Goal: Task Accomplishment & Management: Manage account settings

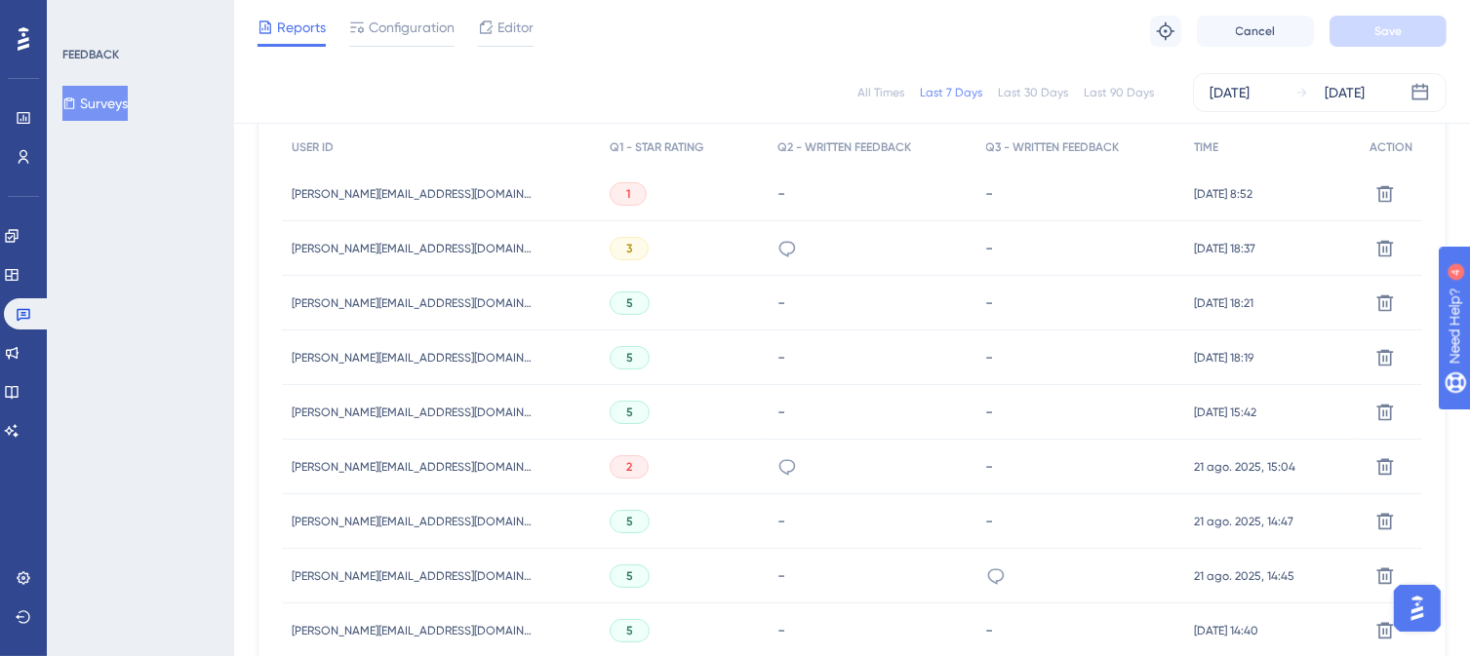
scroll to position [293, 0]
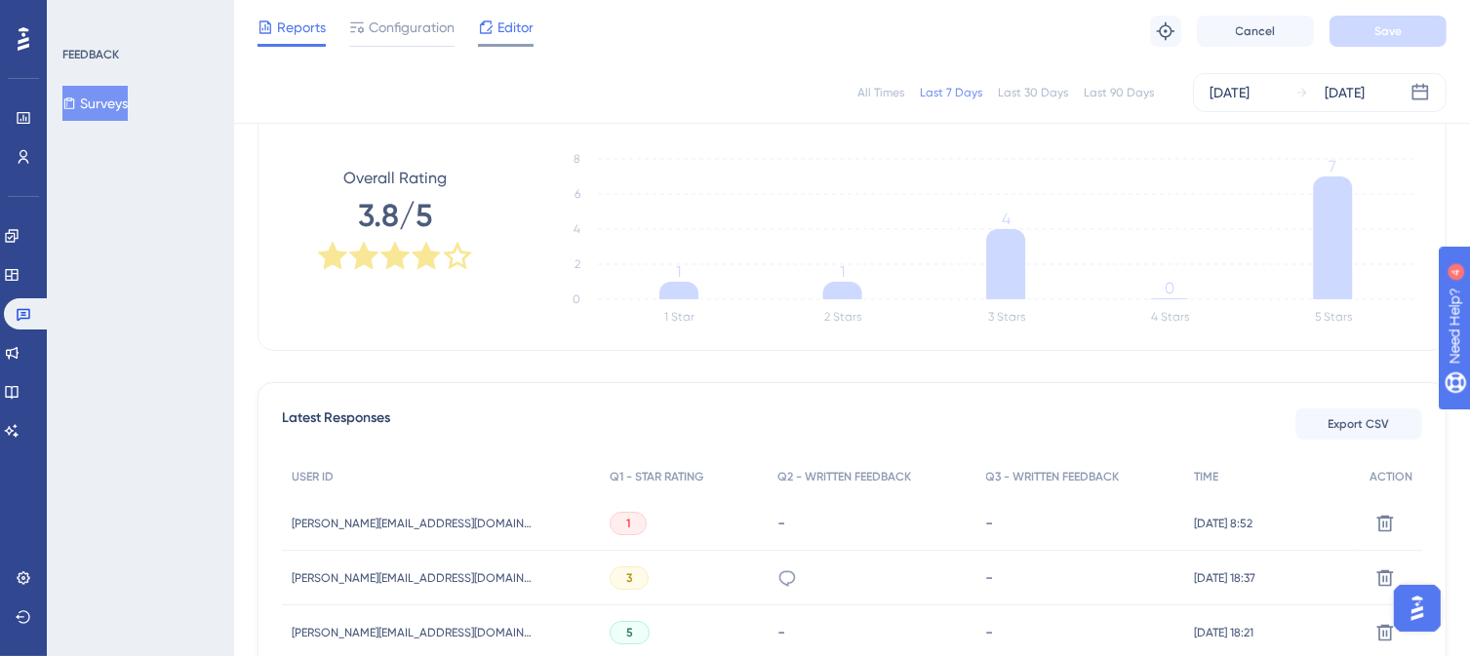
click at [502, 27] on span "Editor" at bounding box center [515, 27] width 36 height 23
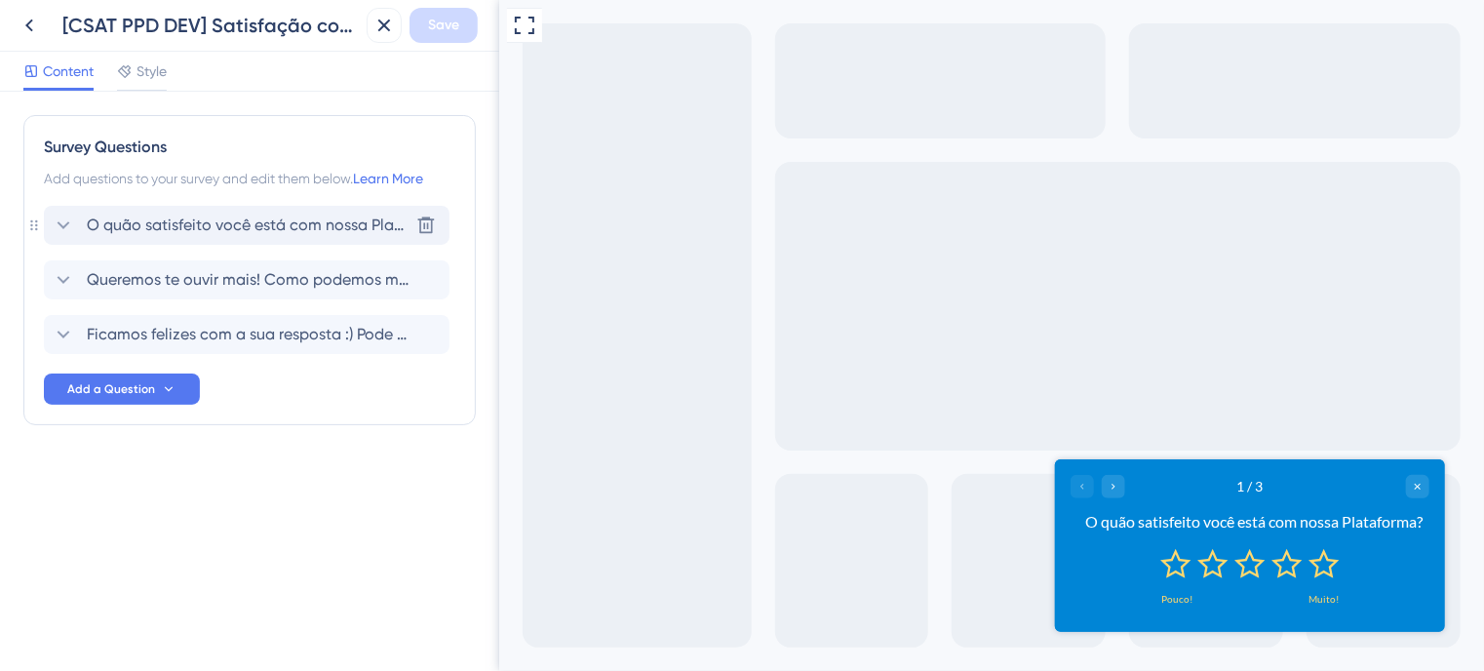
click at [195, 221] on span "O quão satisfeito você está com nossa Plataforma?" at bounding box center [248, 225] width 322 height 23
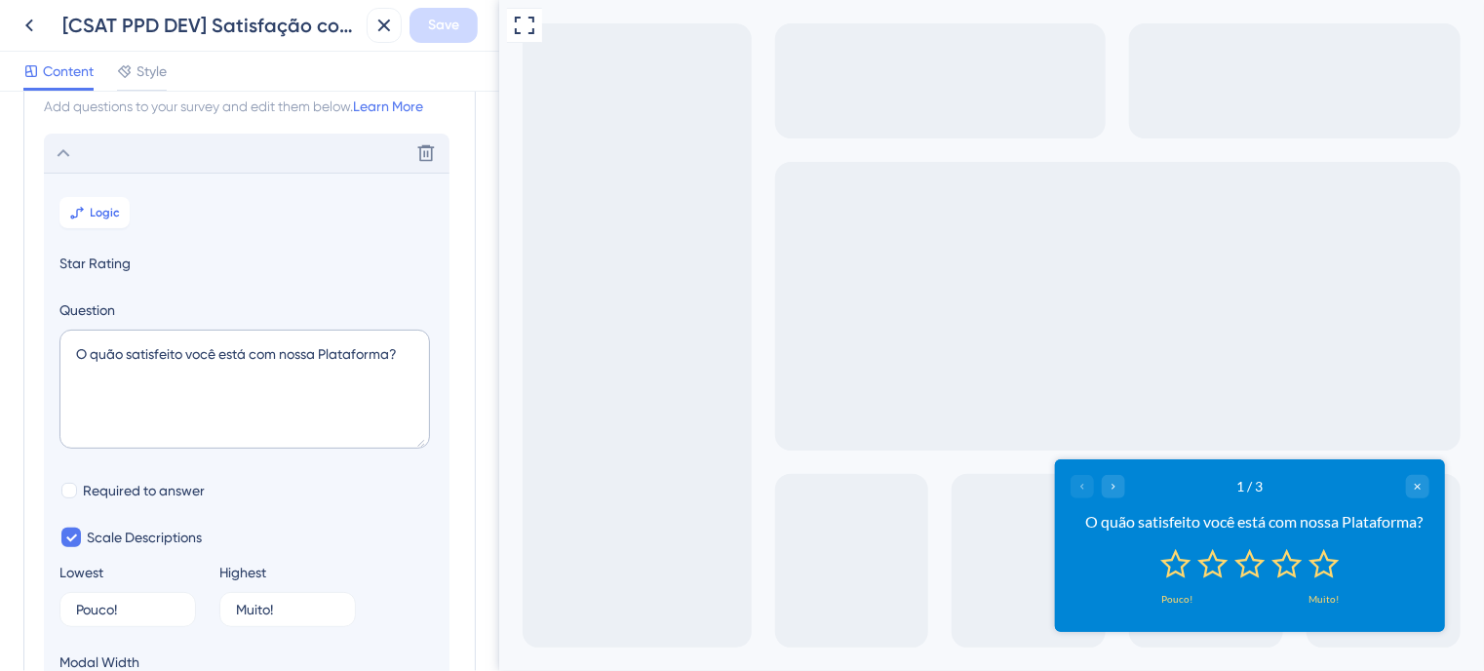
scroll to position [113, 0]
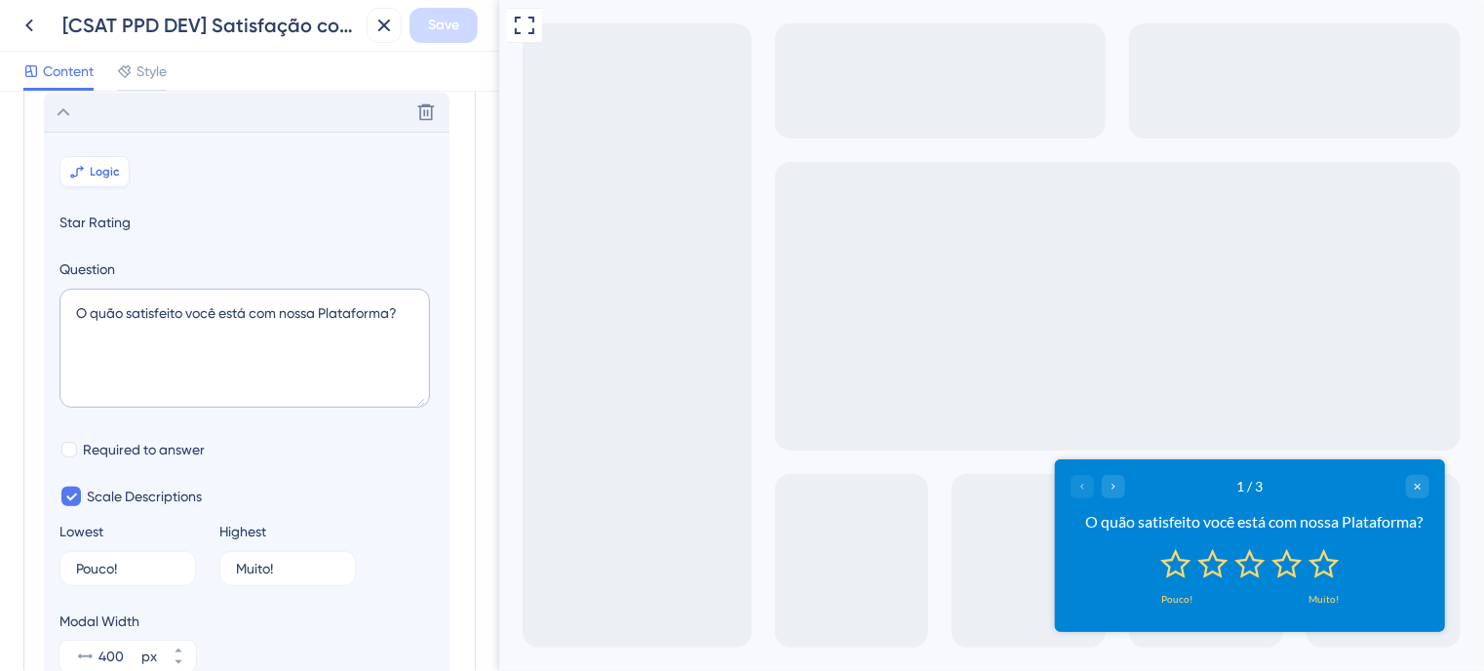
click at [86, 168] on button "Logic" at bounding box center [94, 171] width 70 height 31
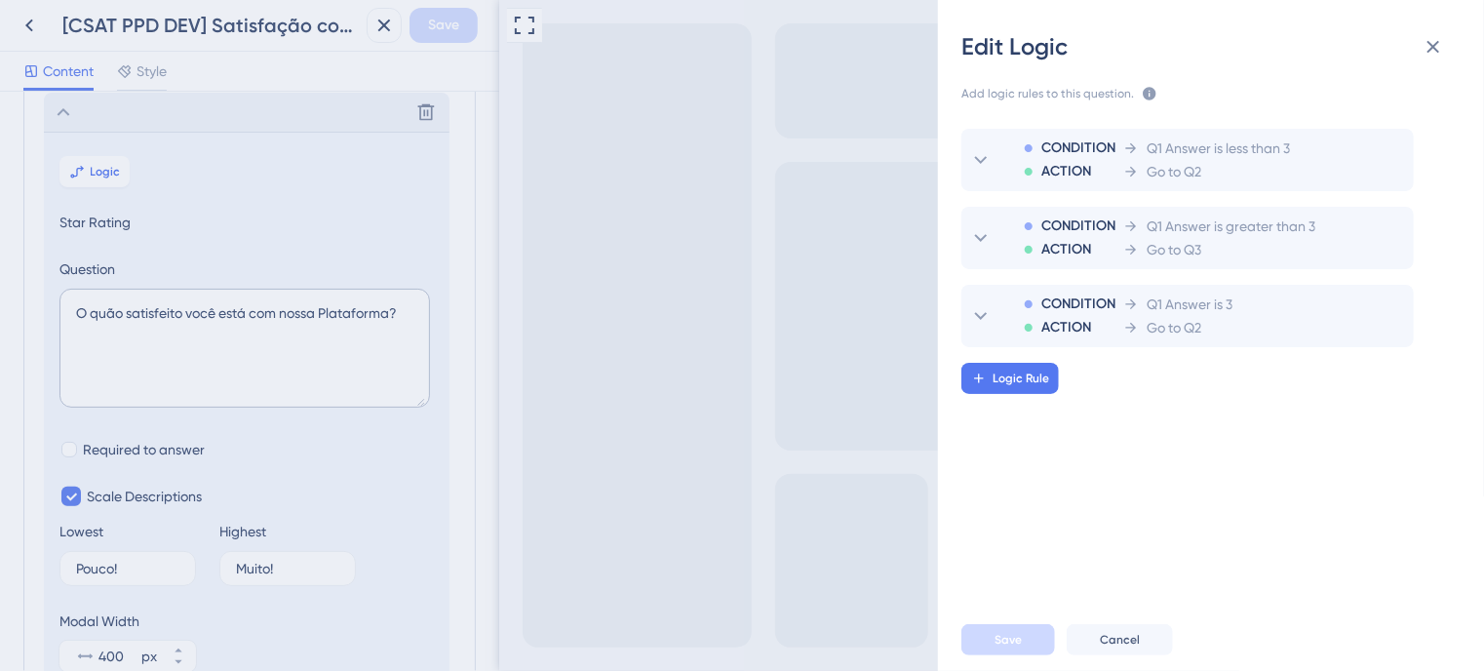
click at [61, 113] on div "Edit Logic Add logic rules to this question. The rules will apply after this qu…" at bounding box center [742, 335] width 1484 height 671
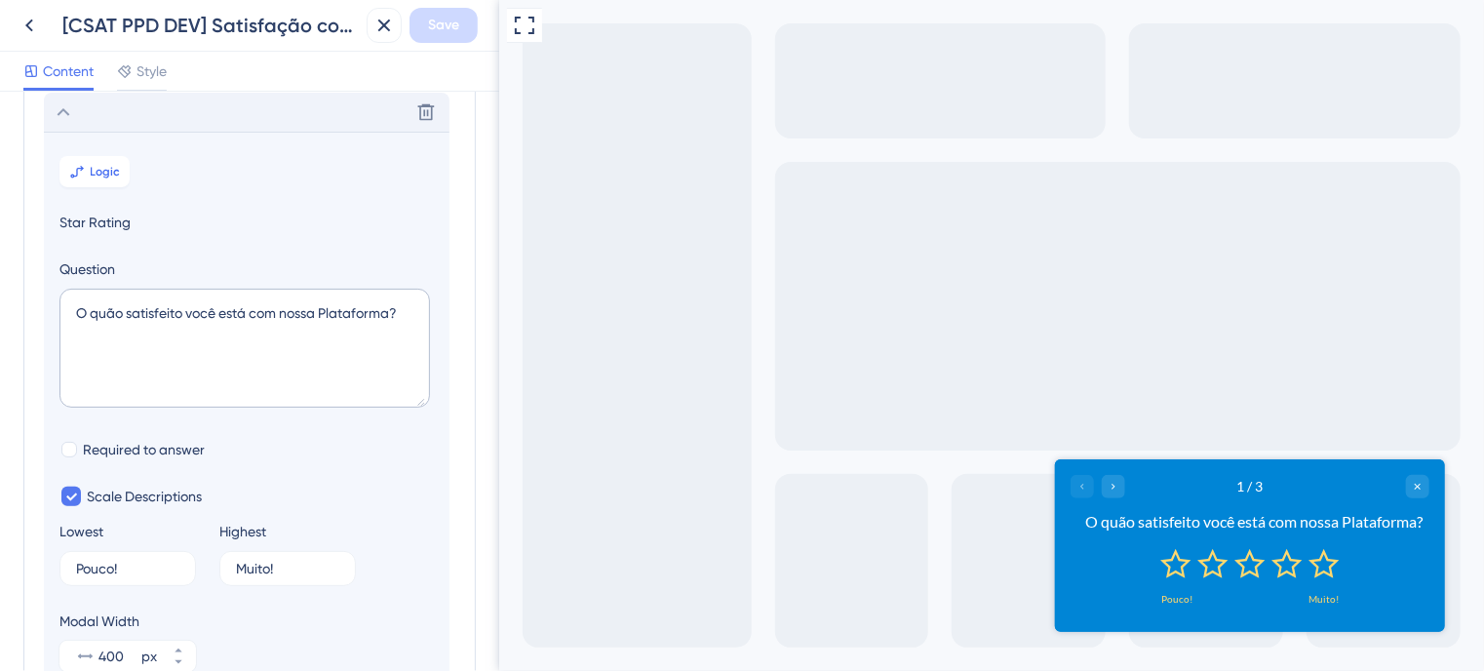
click at [61, 113] on icon at bounding box center [63, 111] width 23 height 23
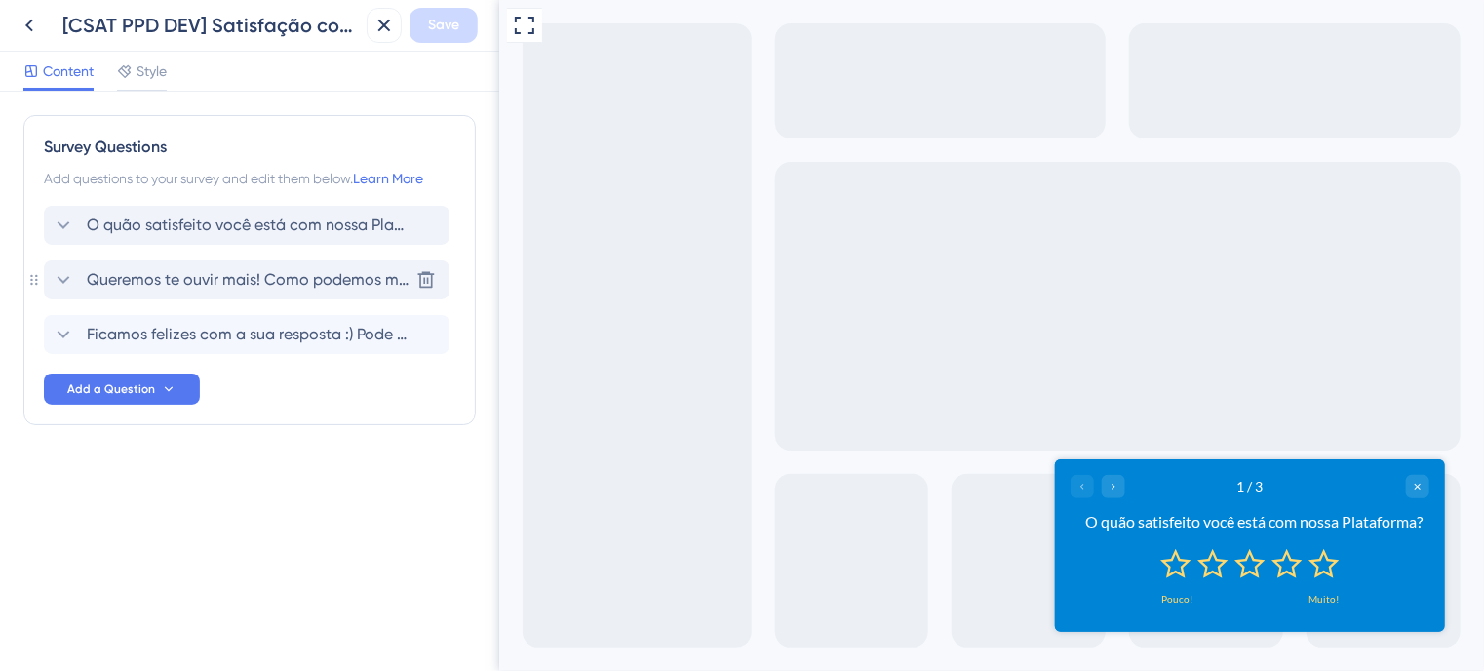
click at [179, 276] on span "Queremos te ouvir mais! Como podemos melhorar a Plataforma para você?" at bounding box center [248, 279] width 322 height 23
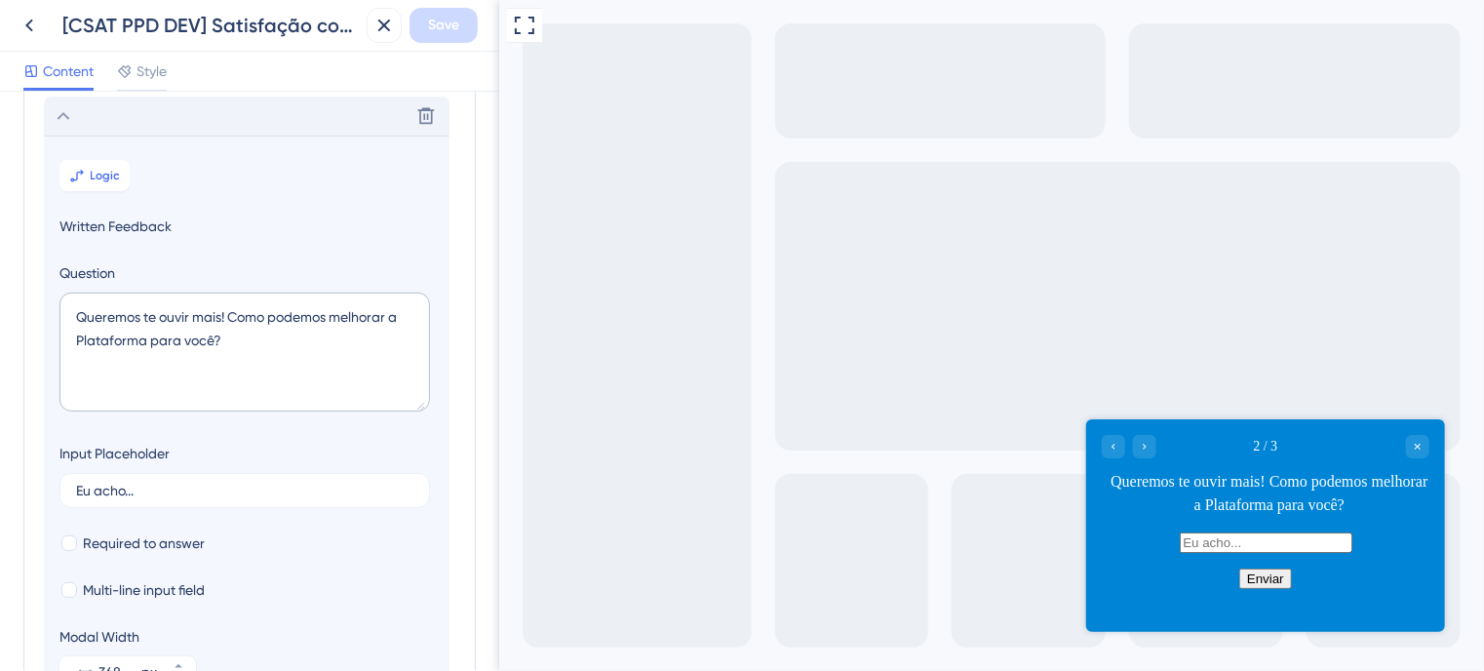
scroll to position [168, 0]
click at [101, 180] on button "Logic" at bounding box center [94, 171] width 70 height 31
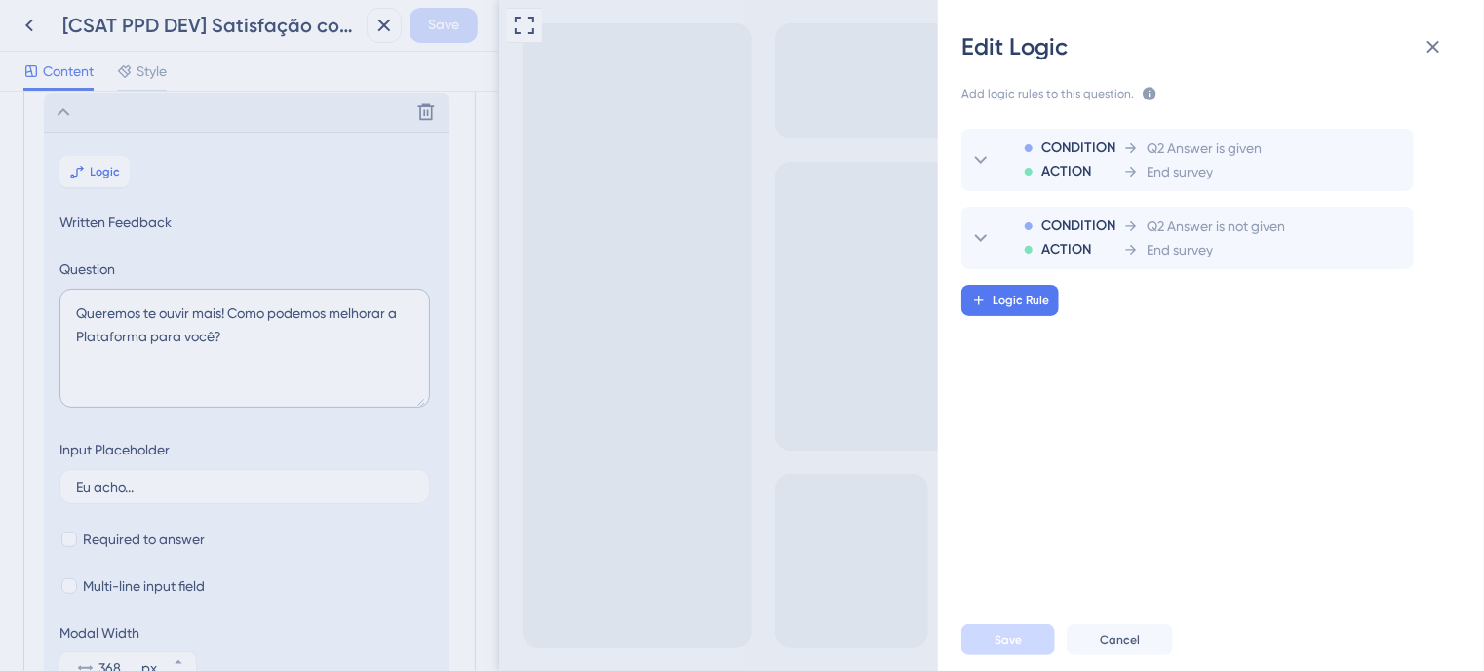
click at [59, 109] on div "Edit Logic Add logic rules to this question. The rules will apply after this qu…" at bounding box center [742, 335] width 1484 height 671
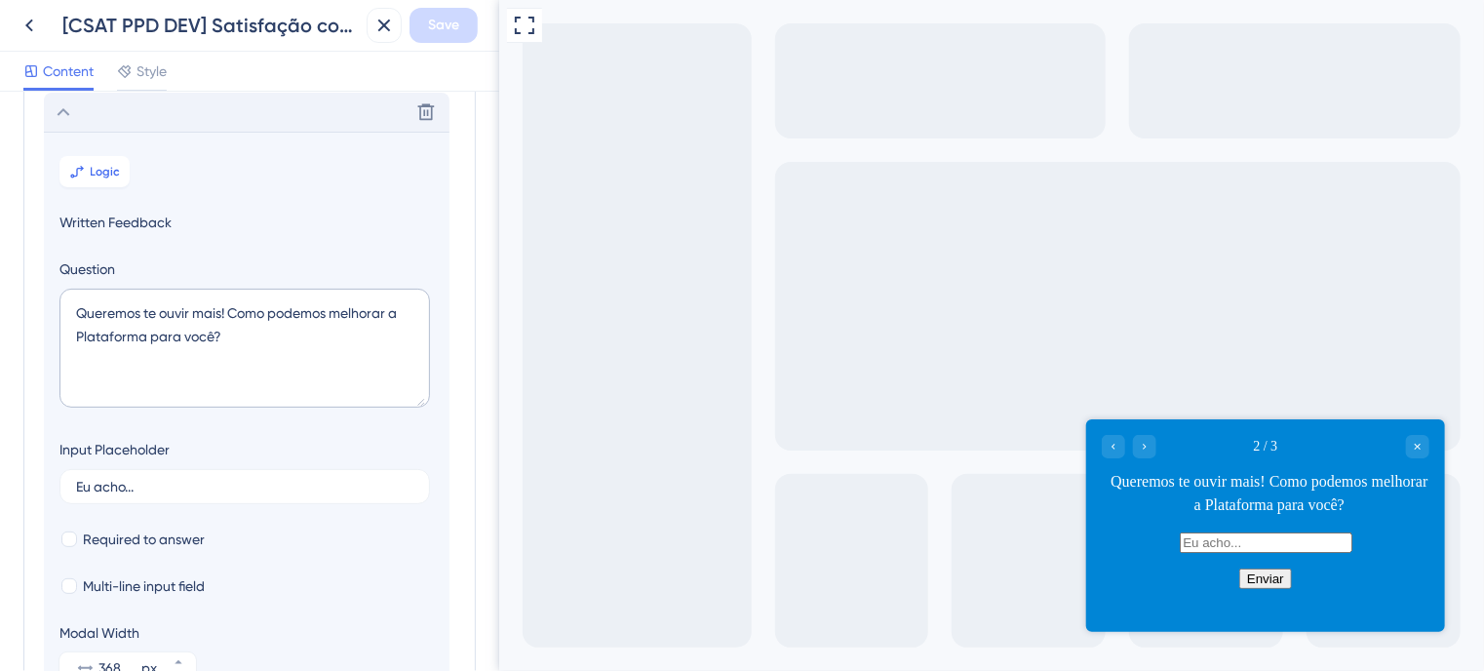
click at [59, 109] on icon at bounding box center [63, 111] width 23 height 23
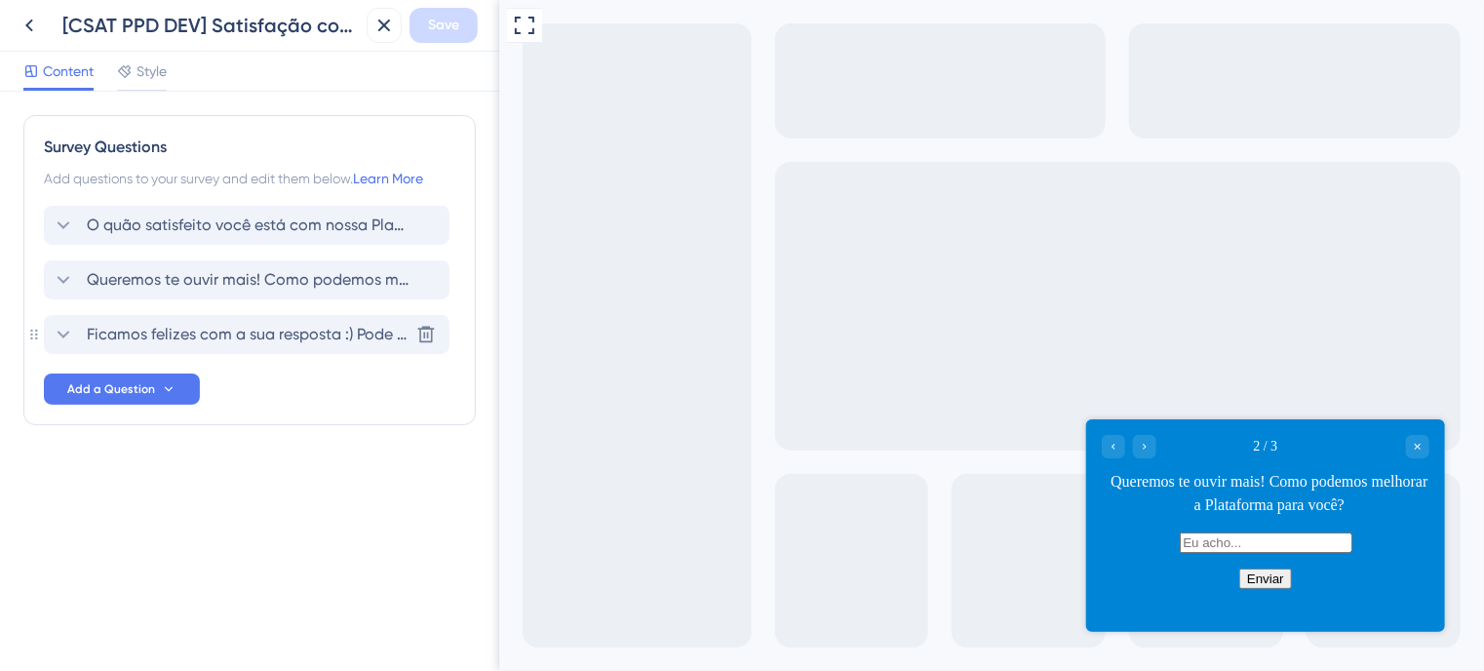
click at [273, 342] on span "Ficamos felizes com a sua resposta :) Pode nos dizer o que você mais gosta na n…" at bounding box center [248, 334] width 322 height 23
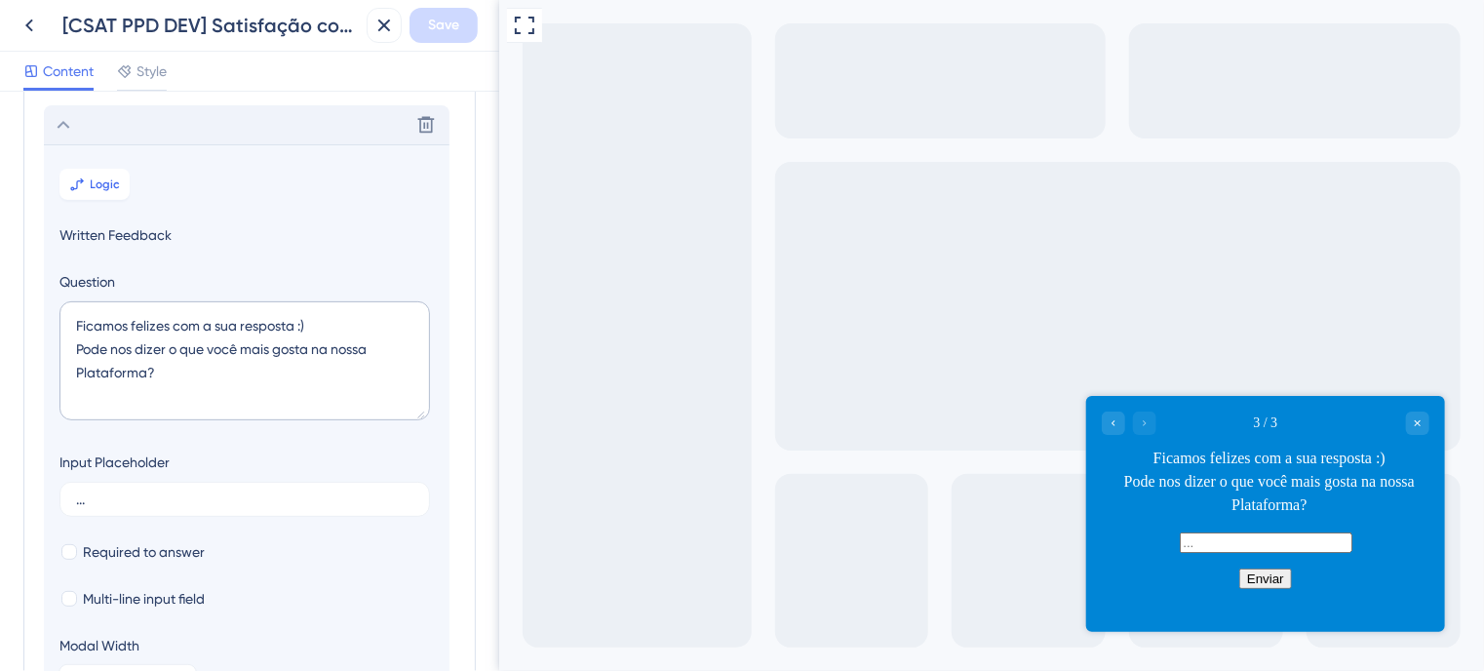
scroll to position [222, 0]
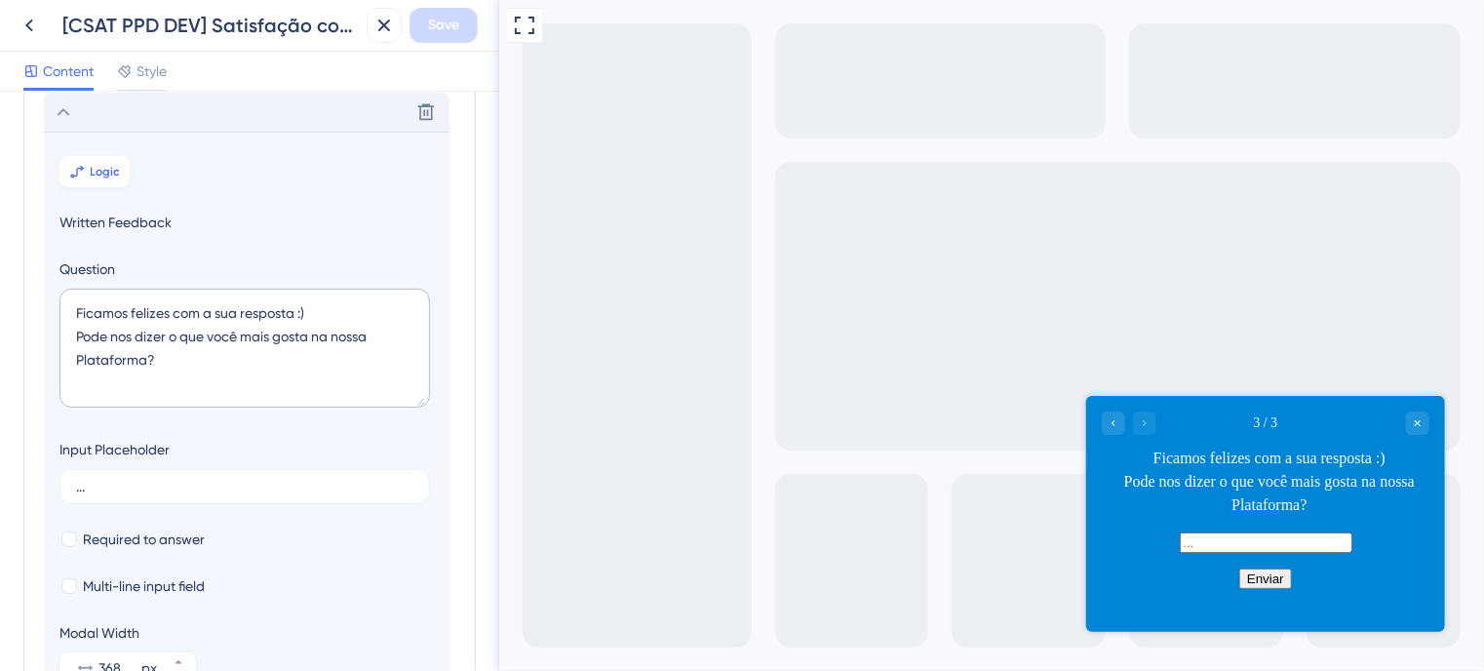
click at [94, 166] on span "Logic" at bounding box center [106, 172] width 30 height 16
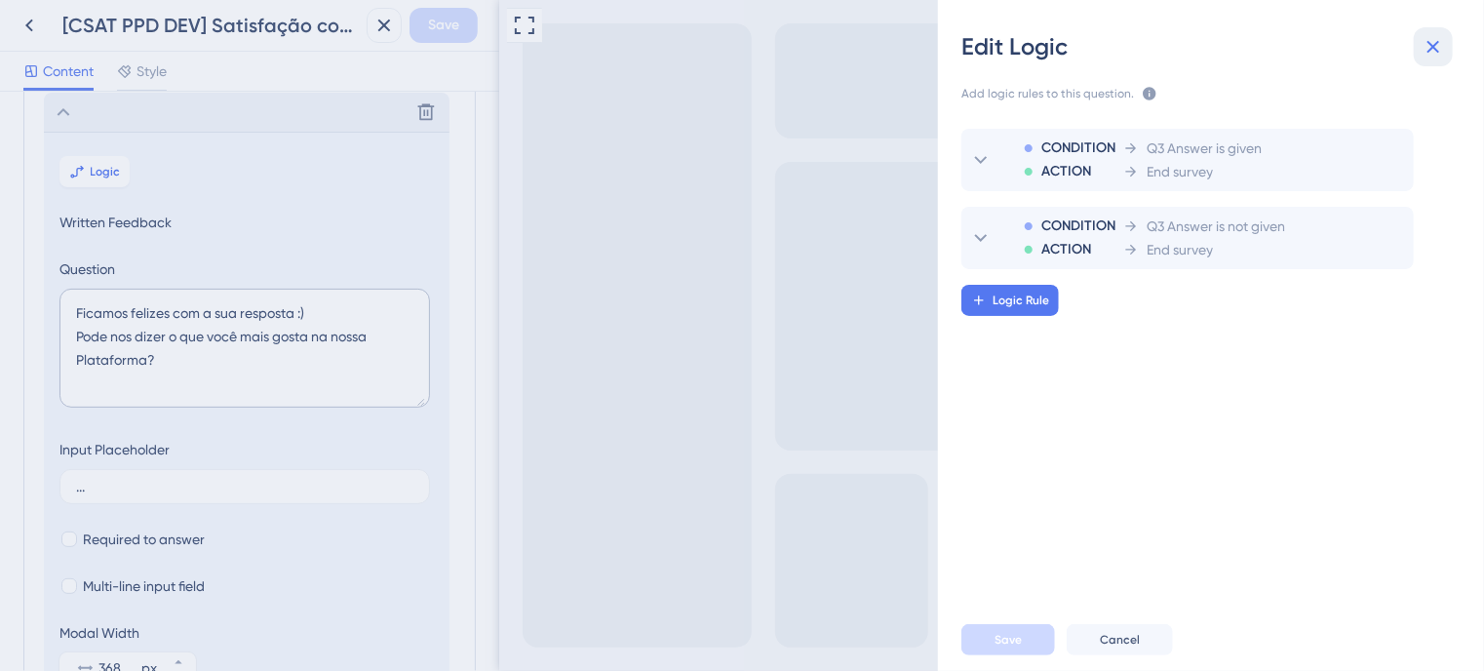
click at [1435, 50] on icon at bounding box center [1434, 47] width 13 height 13
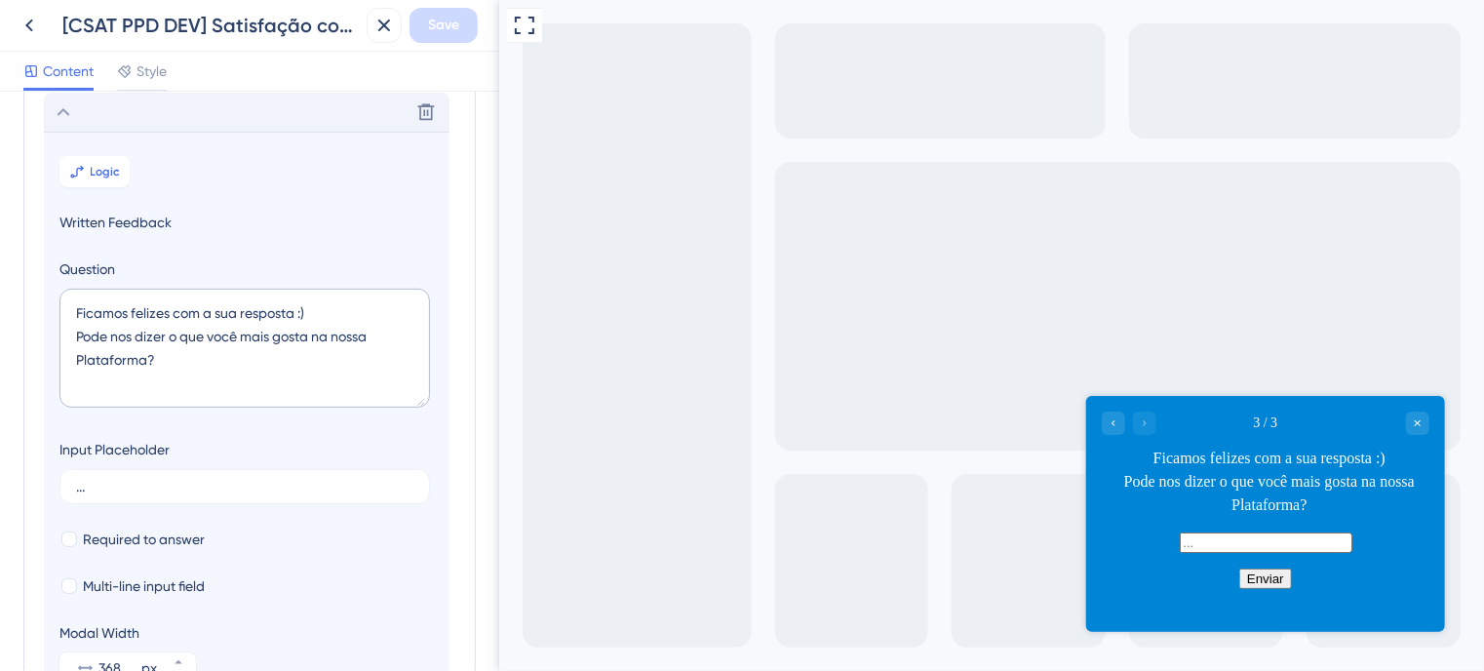
click at [66, 114] on icon at bounding box center [63, 111] width 23 height 23
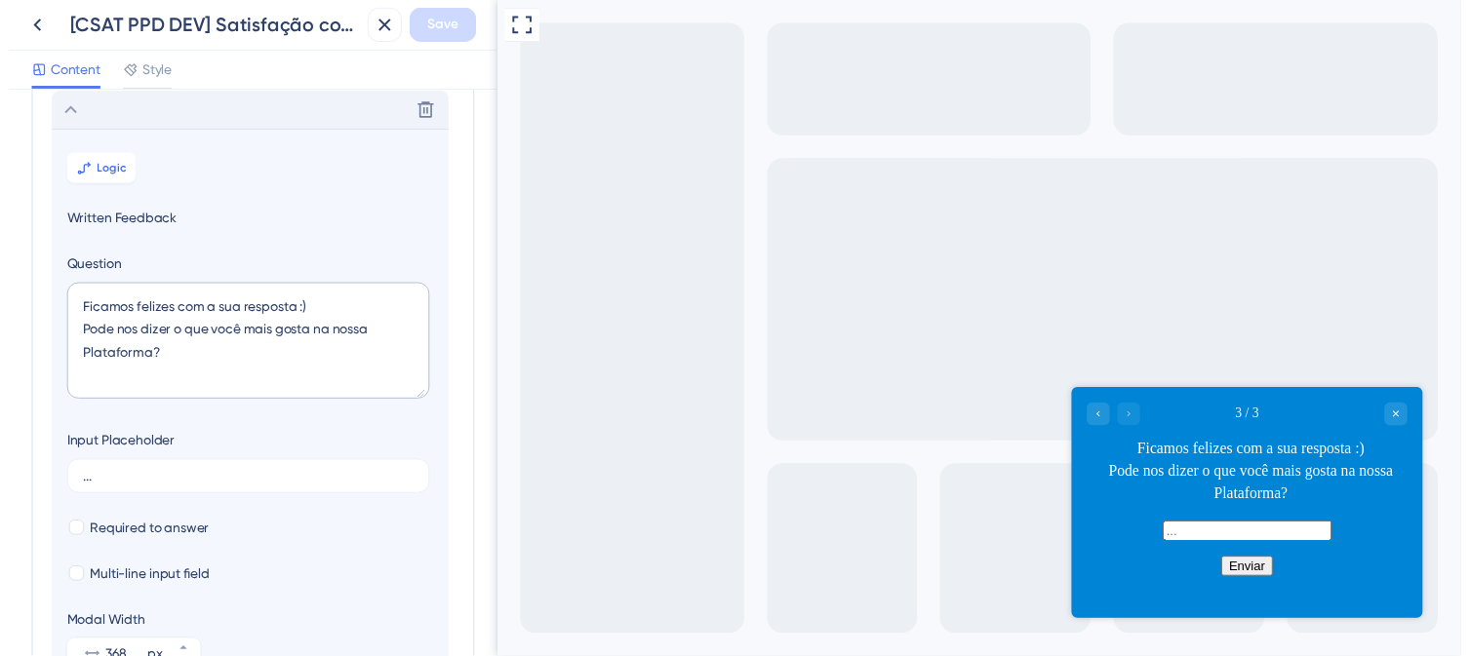
scroll to position [0, 0]
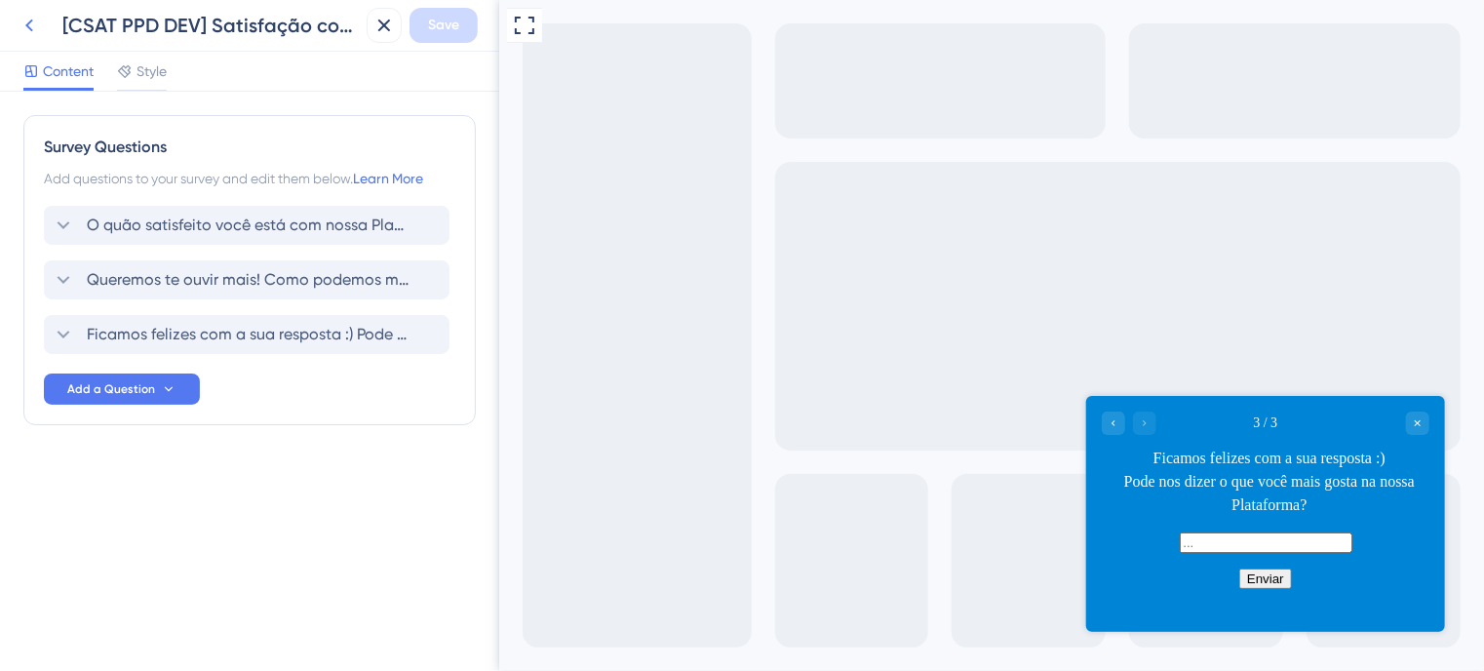
click at [23, 19] on icon at bounding box center [29, 25] width 23 height 23
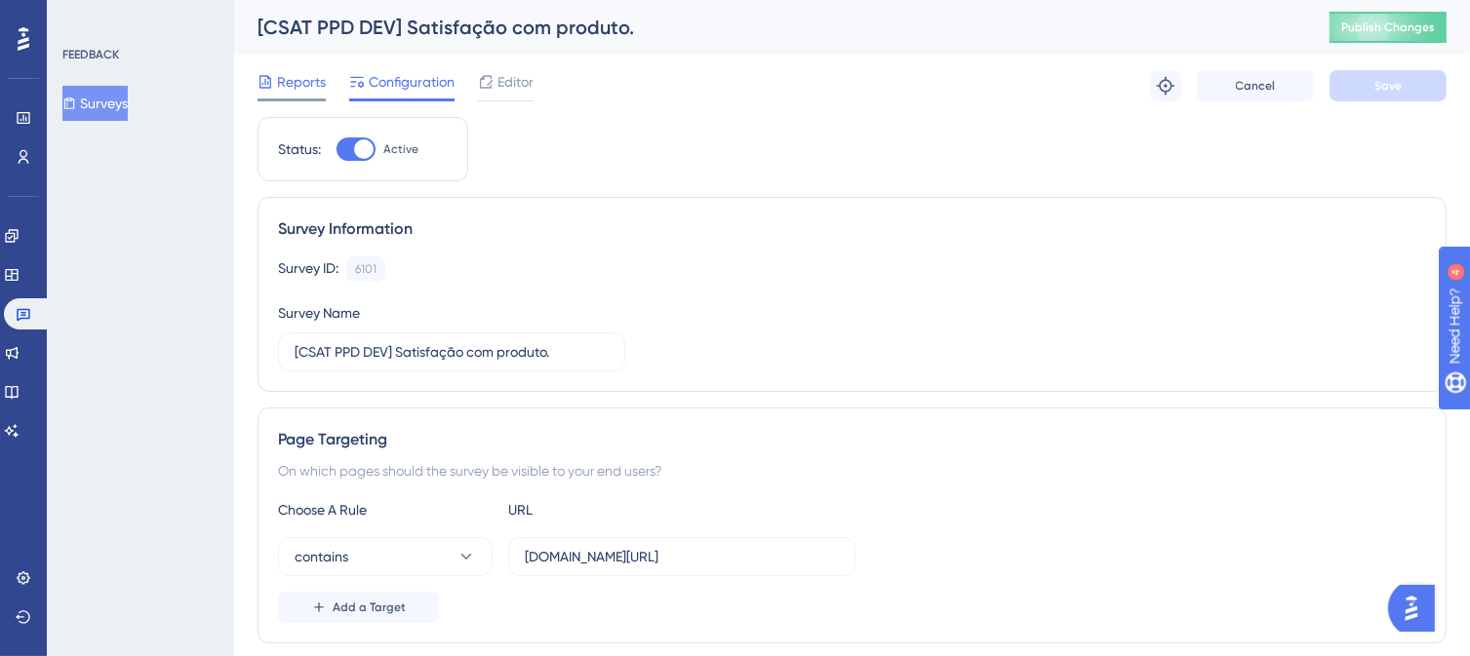
click at [282, 81] on span "Reports" at bounding box center [301, 81] width 49 height 23
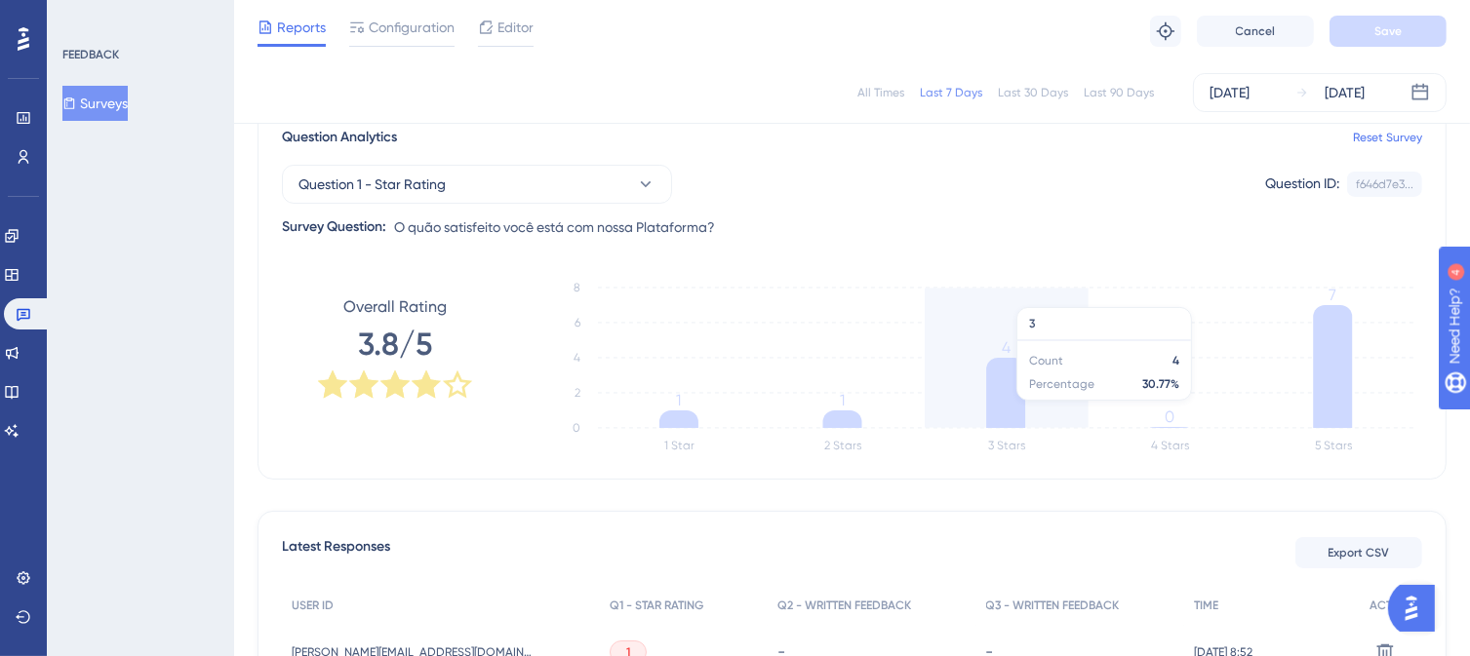
scroll to position [195, 0]
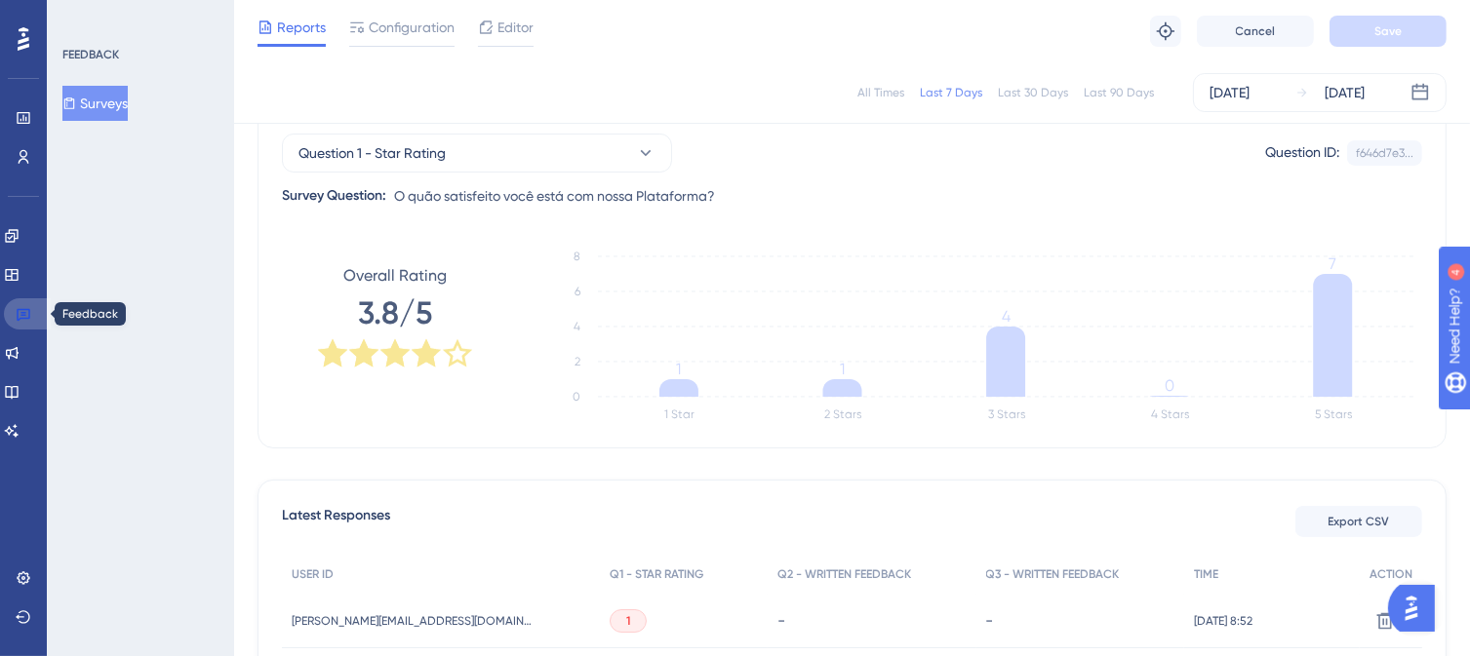
click at [23, 314] on icon at bounding box center [24, 314] width 16 height 16
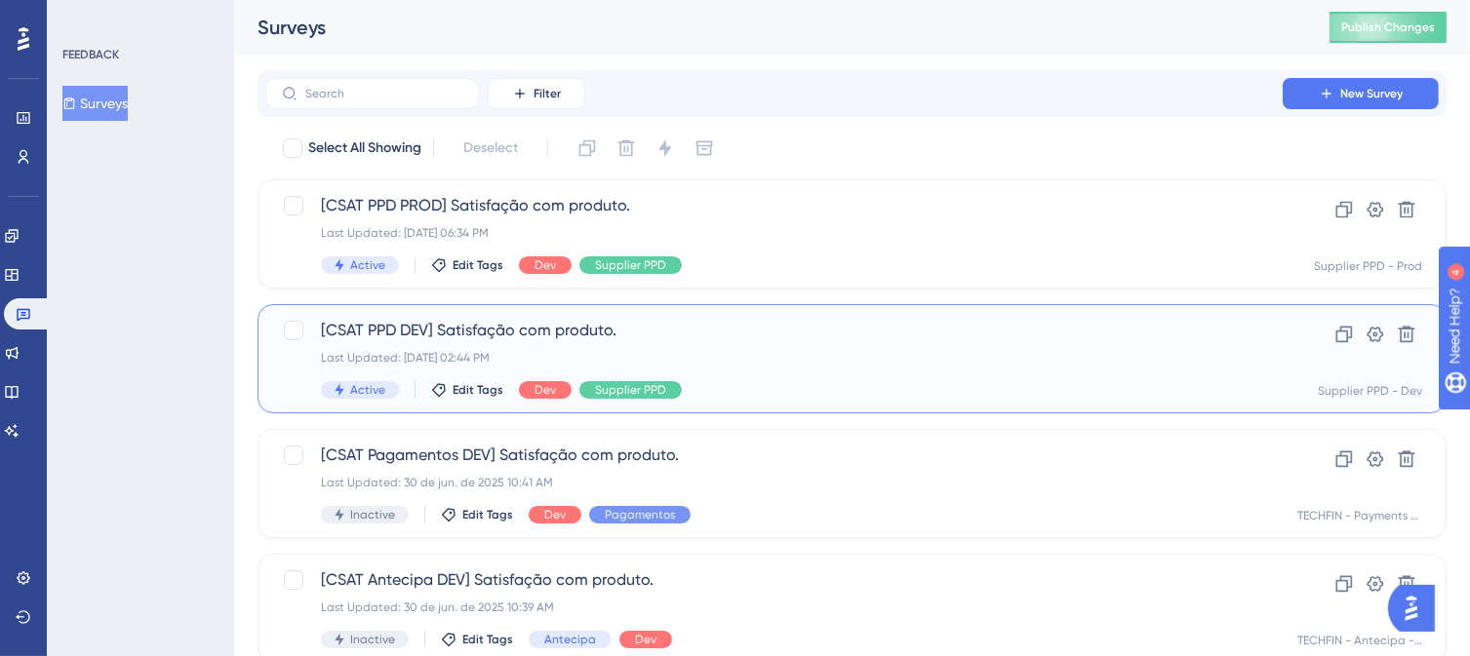
click at [978, 354] on div "Last Updated: [DATE] 02:44 PM" at bounding box center [774, 358] width 906 height 16
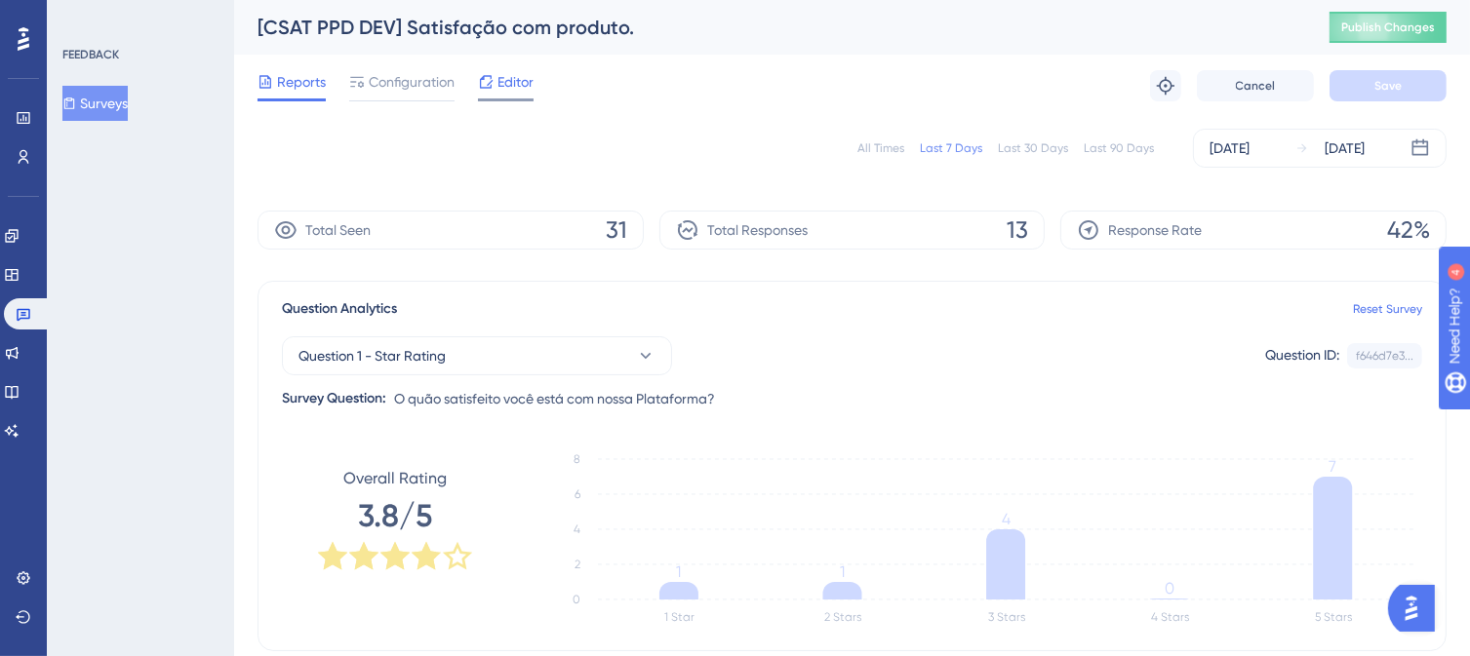
click at [510, 78] on span "Editor" at bounding box center [515, 81] width 36 height 23
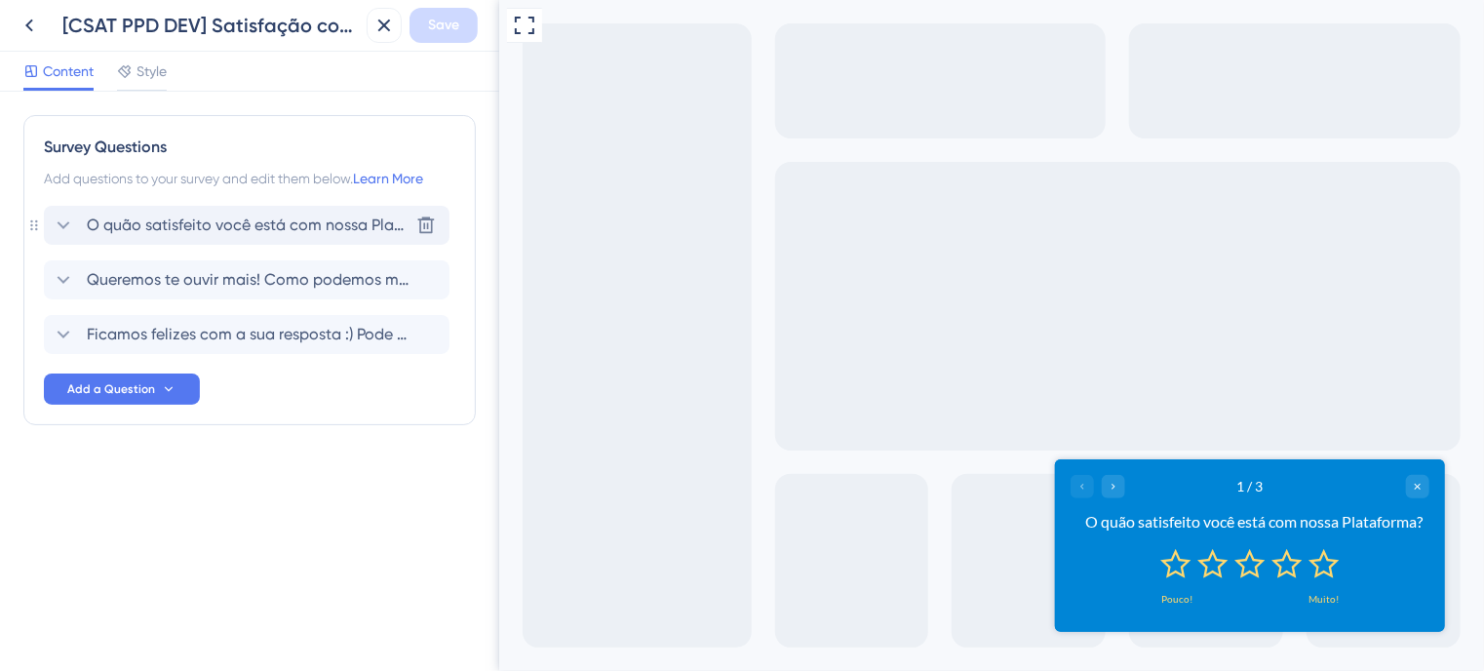
click at [187, 224] on span "O quão satisfeito você está com nossa Plataforma?" at bounding box center [248, 225] width 322 height 23
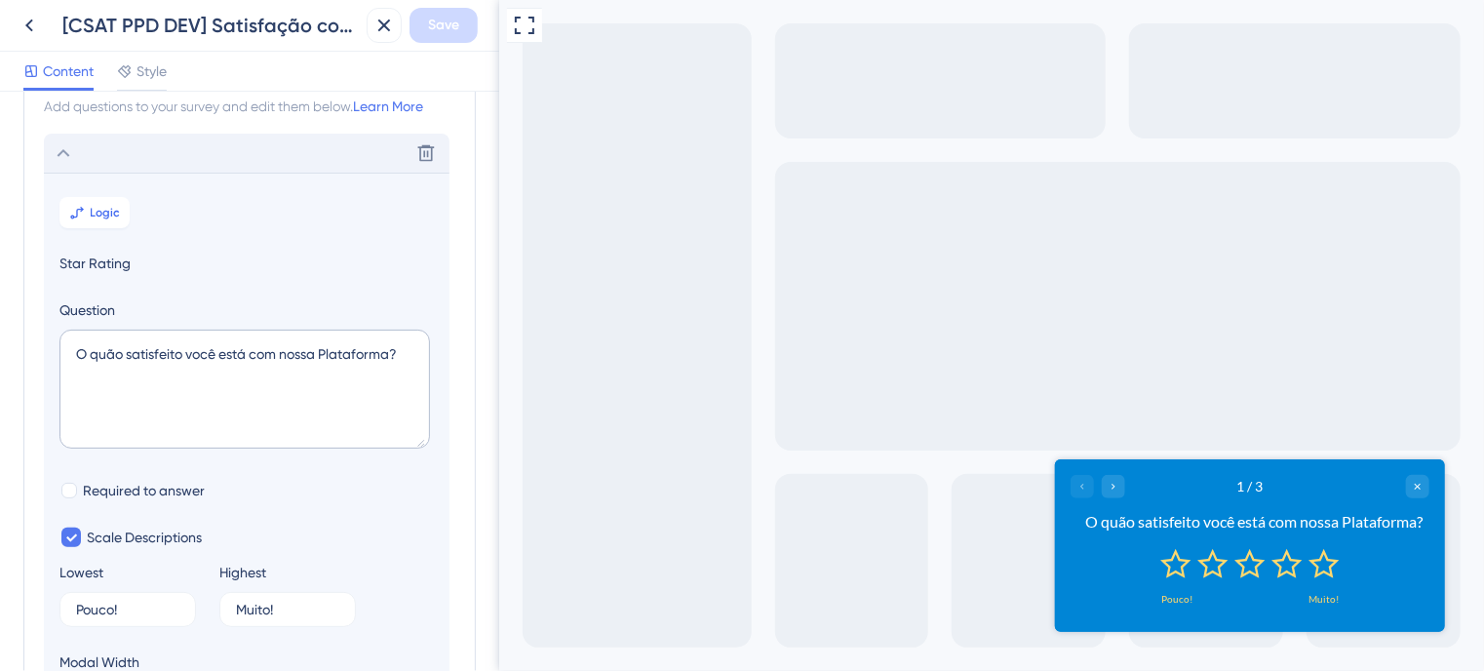
scroll to position [113, 0]
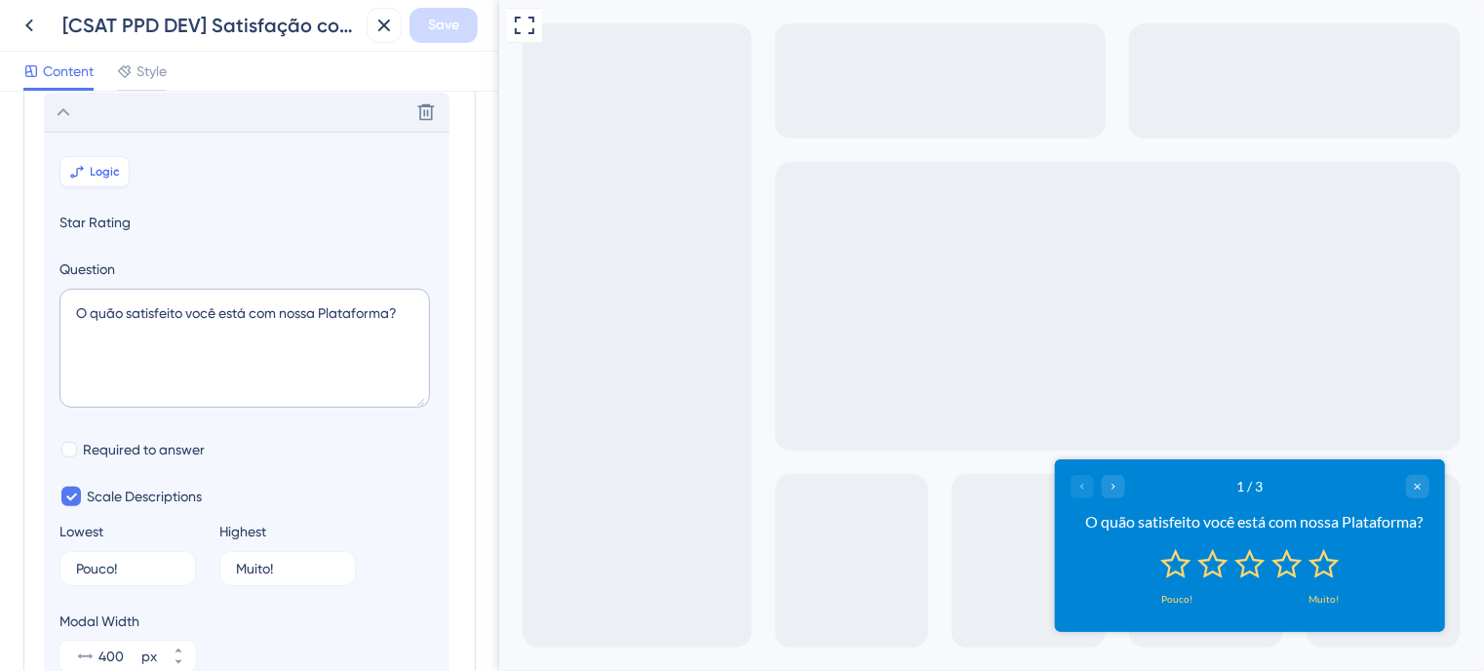
click at [104, 175] on span "Logic" at bounding box center [106, 172] width 30 height 16
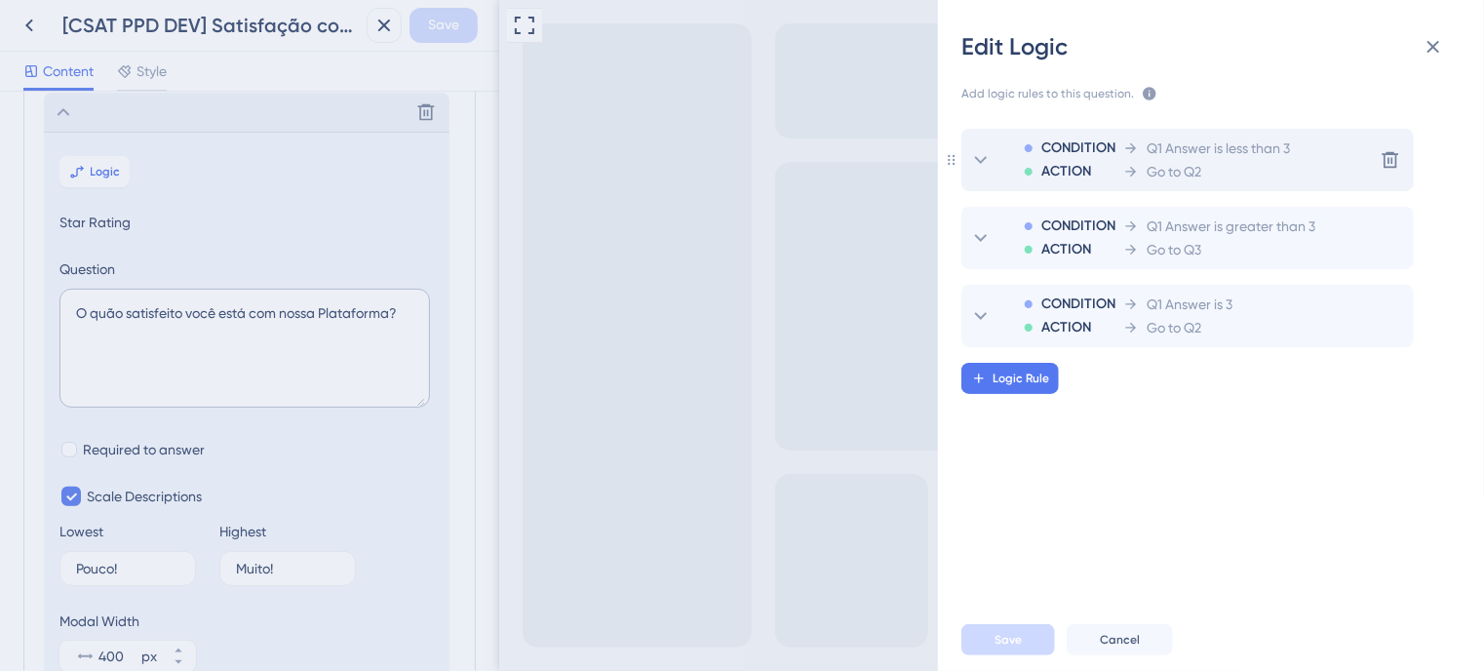
click at [1277, 167] on div "Go to Q2" at bounding box center [1206, 171] width 167 height 23
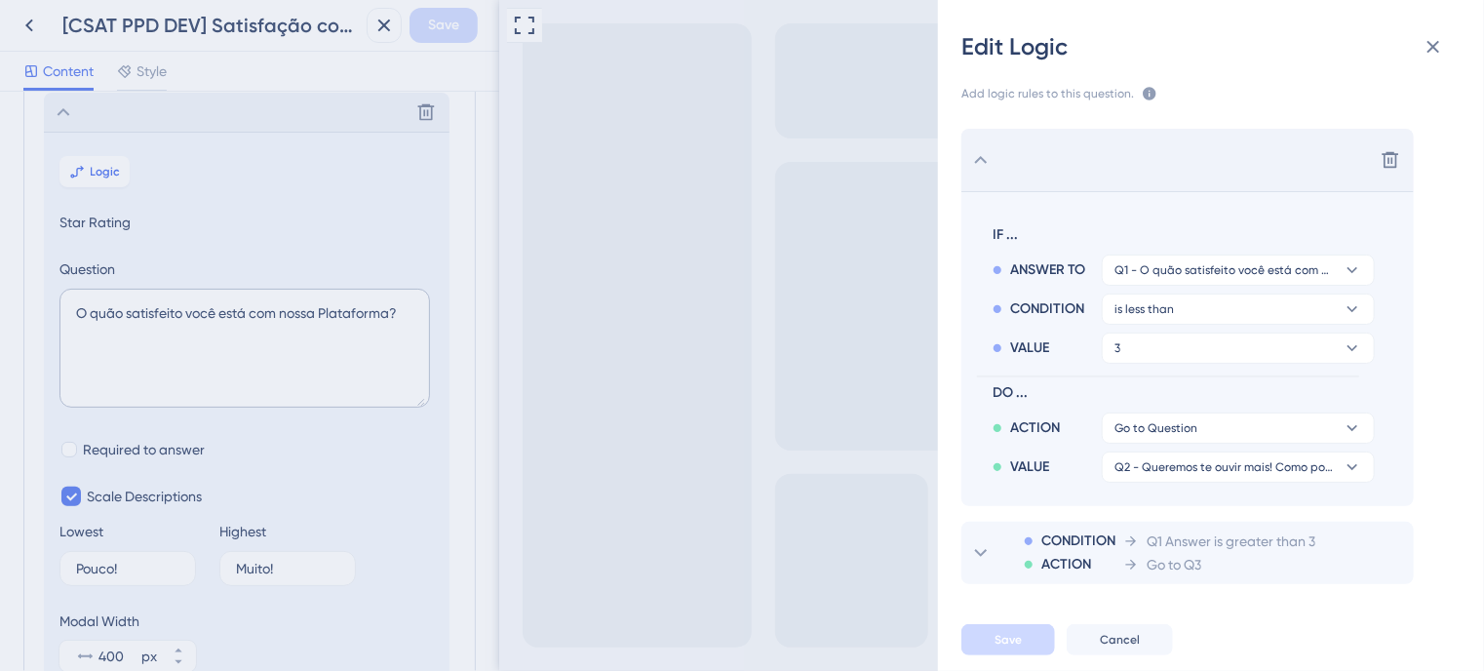
scroll to position [23, 0]
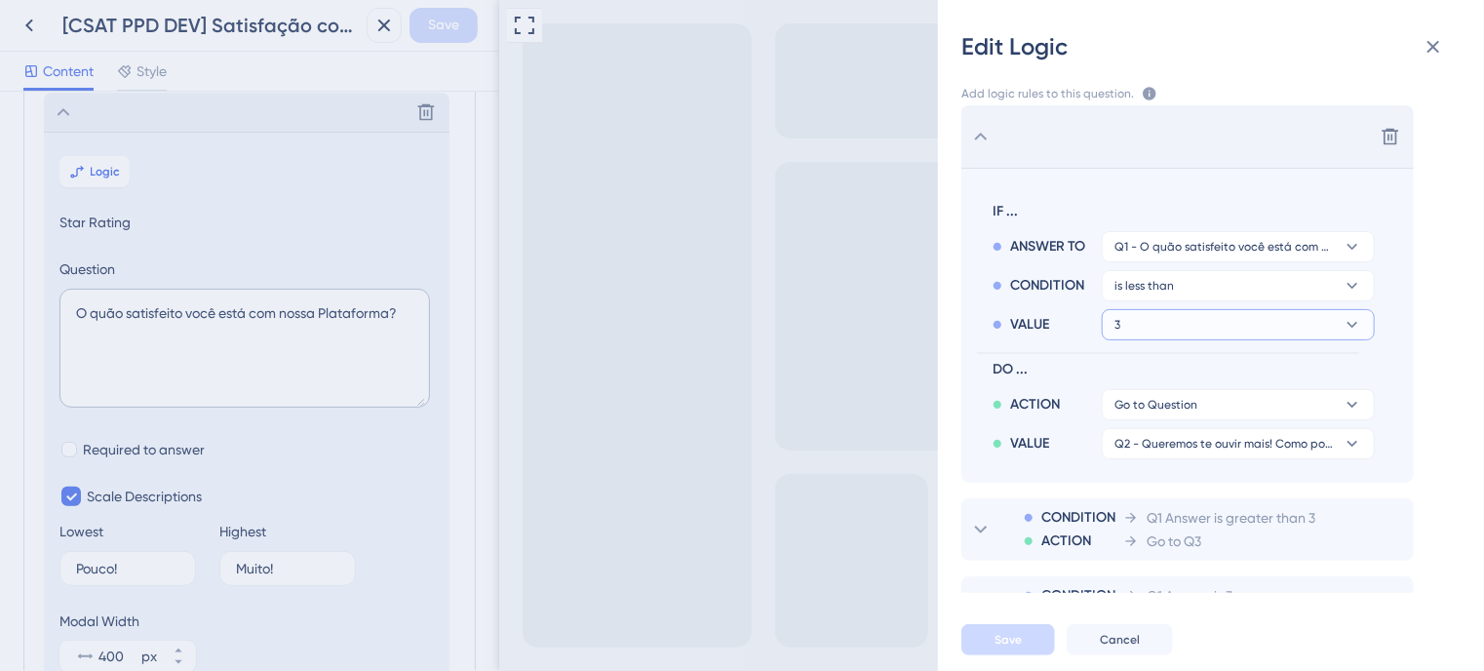
click at [1350, 250] on icon at bounding box center [1353, 247] width 11 height 6
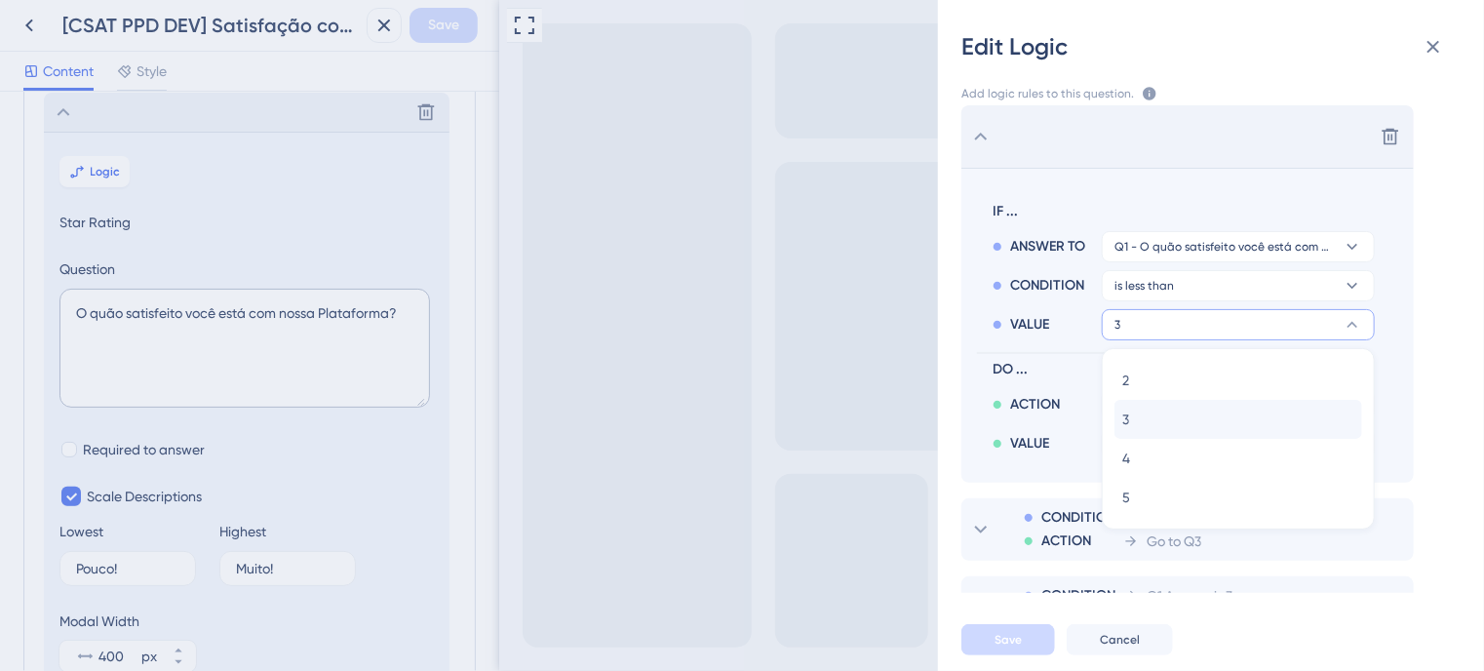
scroll to position [113, 0]
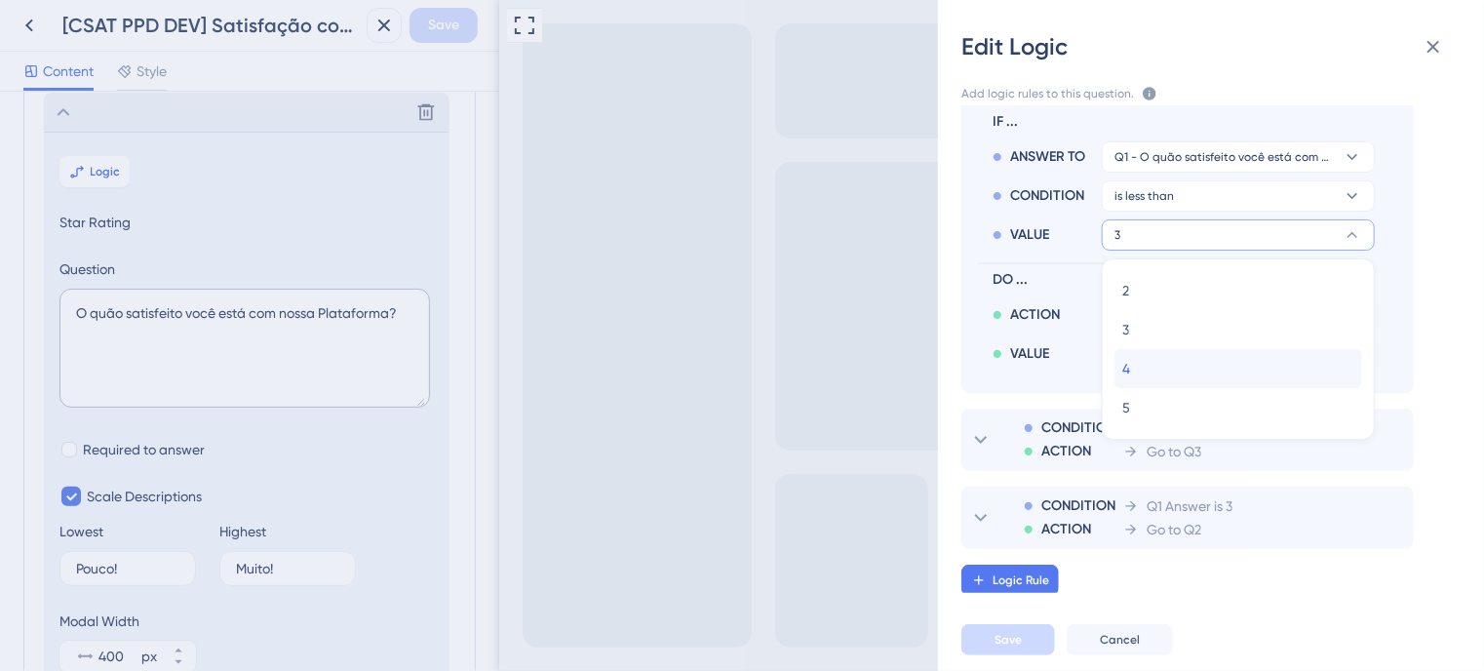
click at [1127, 373] on span "4" at bounding box center [1126, 368] width 8 height 23
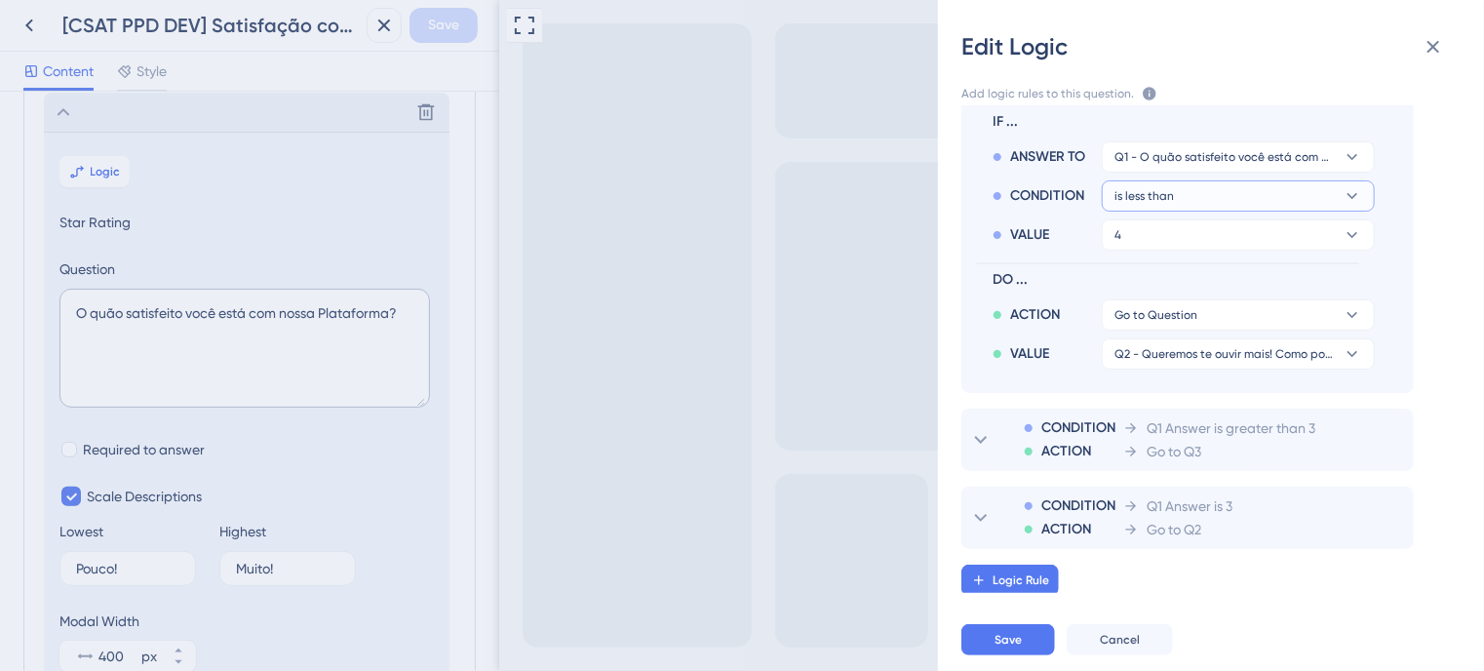
click at [1253, 173] on button "is less than" at bounding box center [1238, 156] width 273 height 31
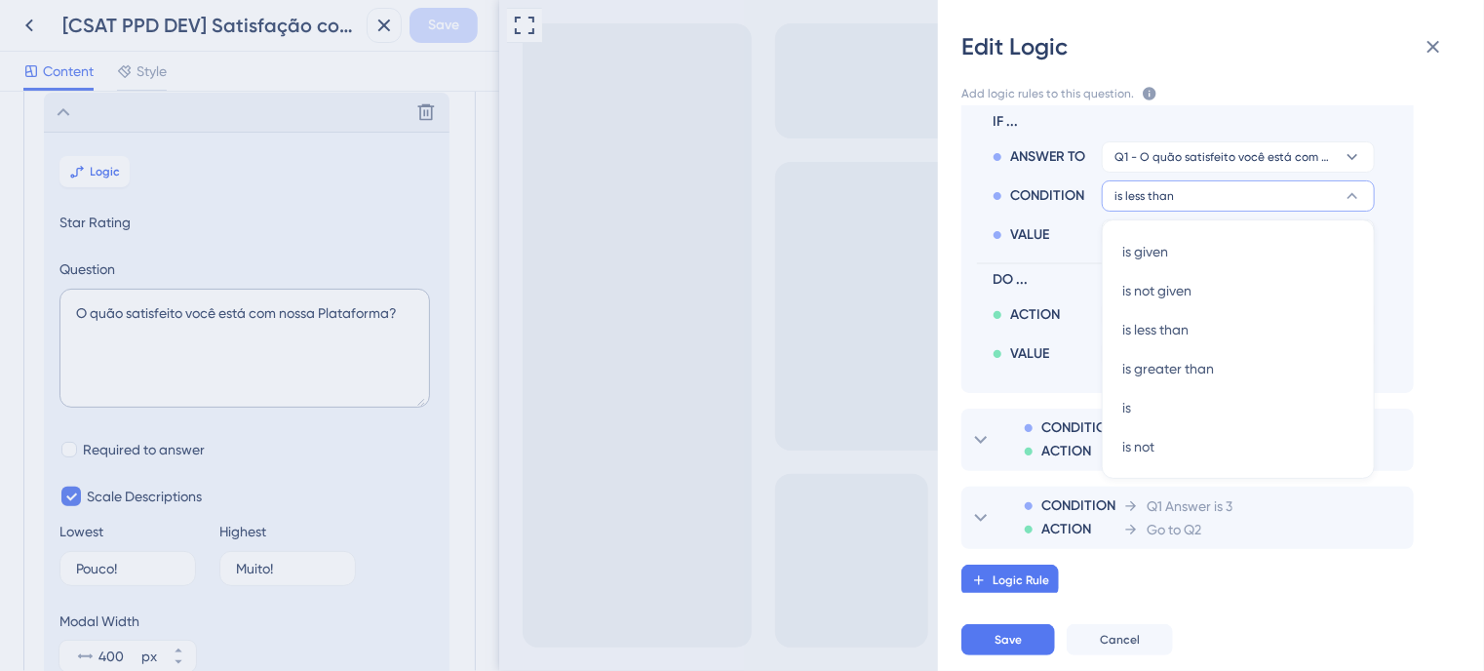
click at [1215, 194] on button "is less than" at bounding box center [1238, 195] width 273 height 31
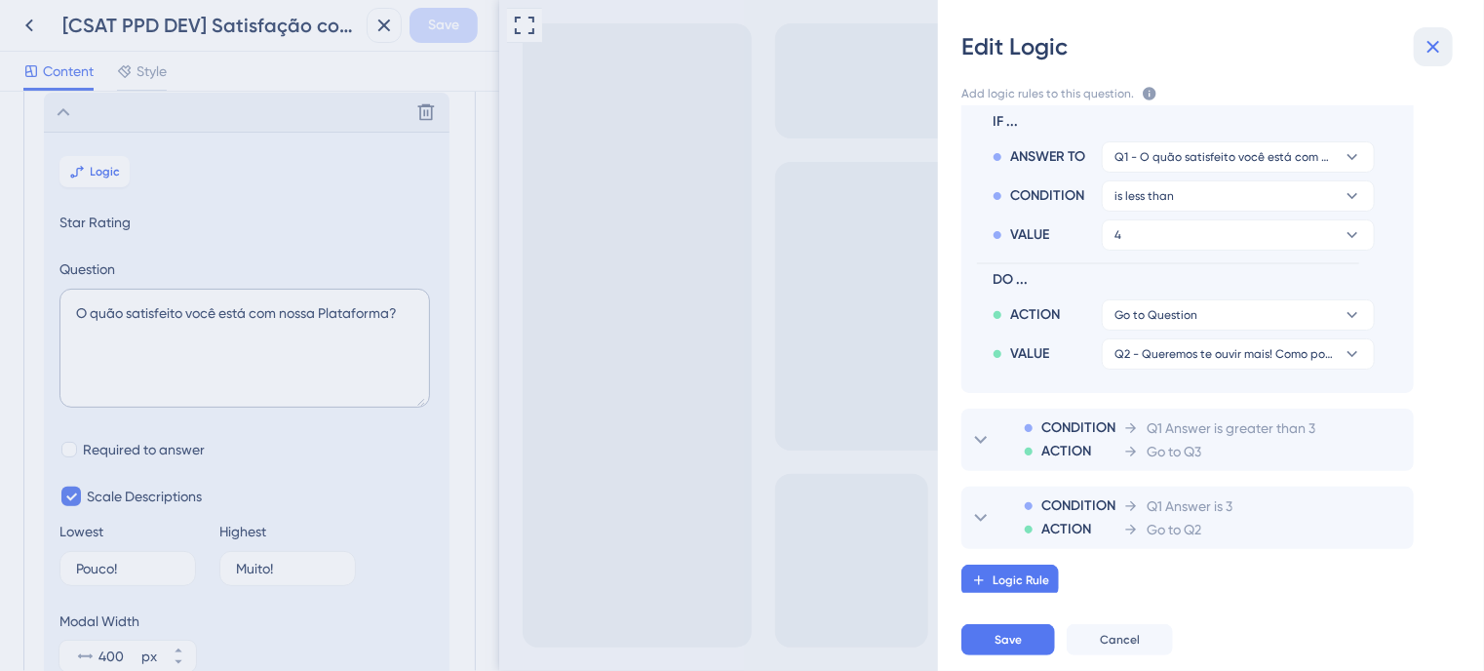
click at [1435, 48] on icon at bounding box center [1434, 47] width 13 height 13
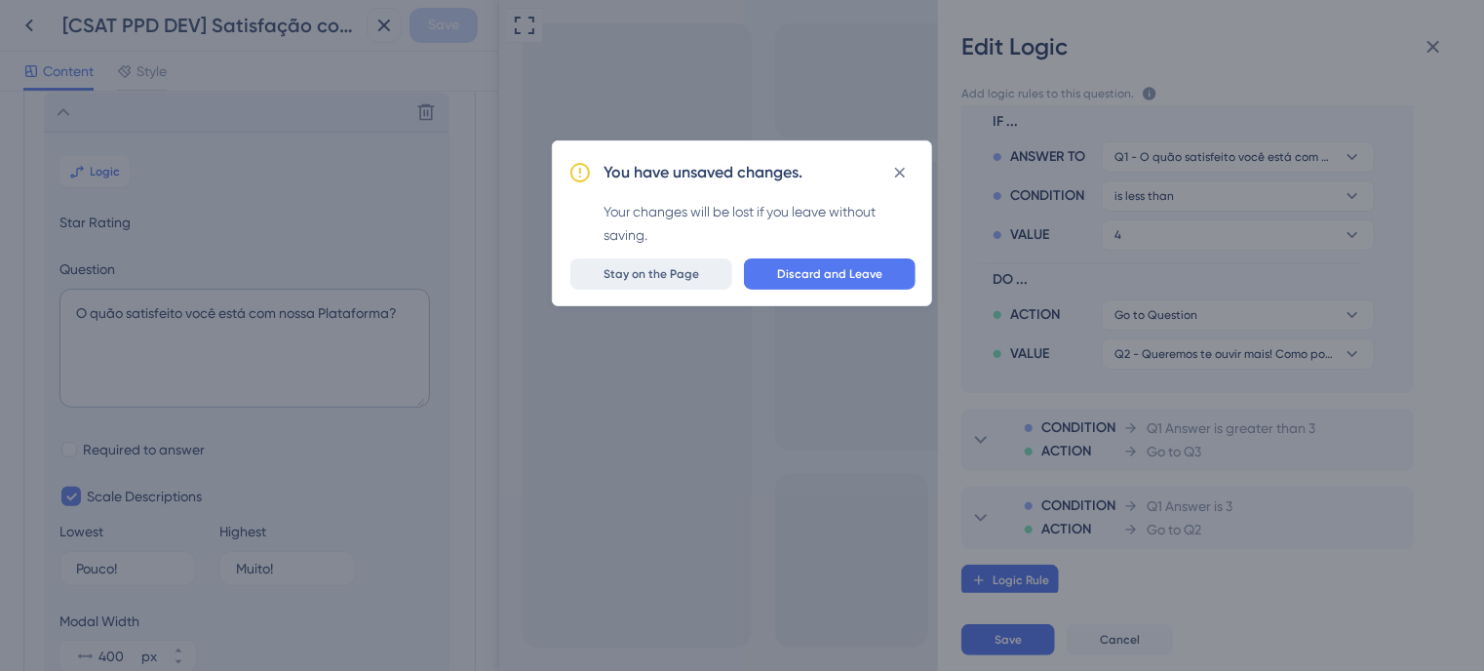
click at [669, 276] on span "Stay on the Page" at bounding box center [652, 274] width 96 height 16
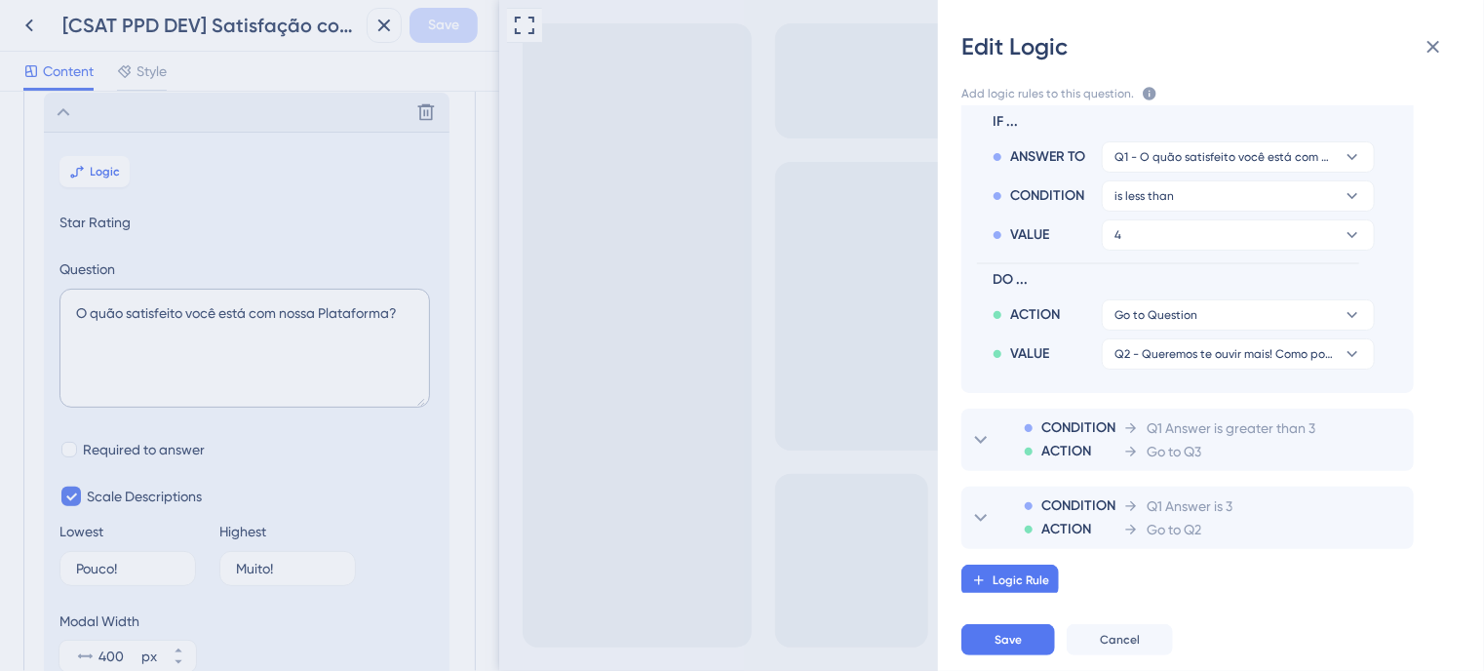
scroll to position [0, 0]
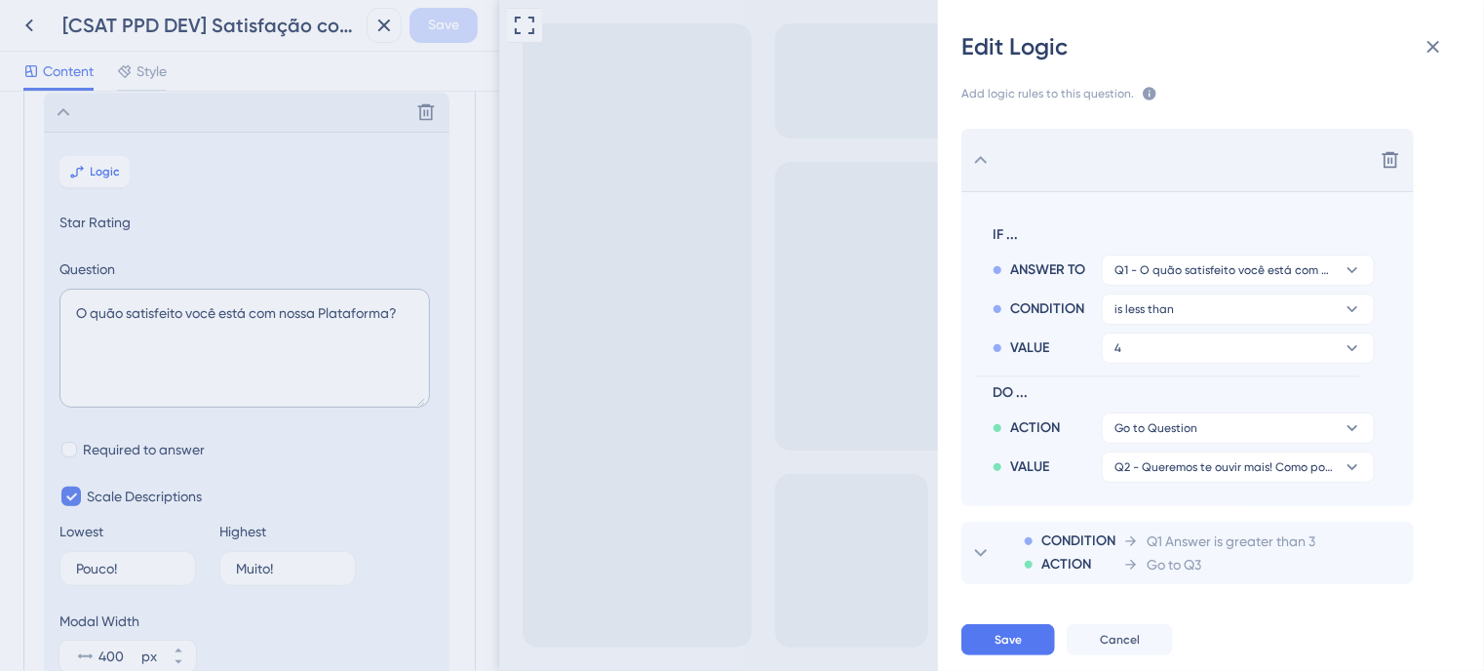
click at [984, 155] on icon at bounding box center [980, 159] width 23 height 23
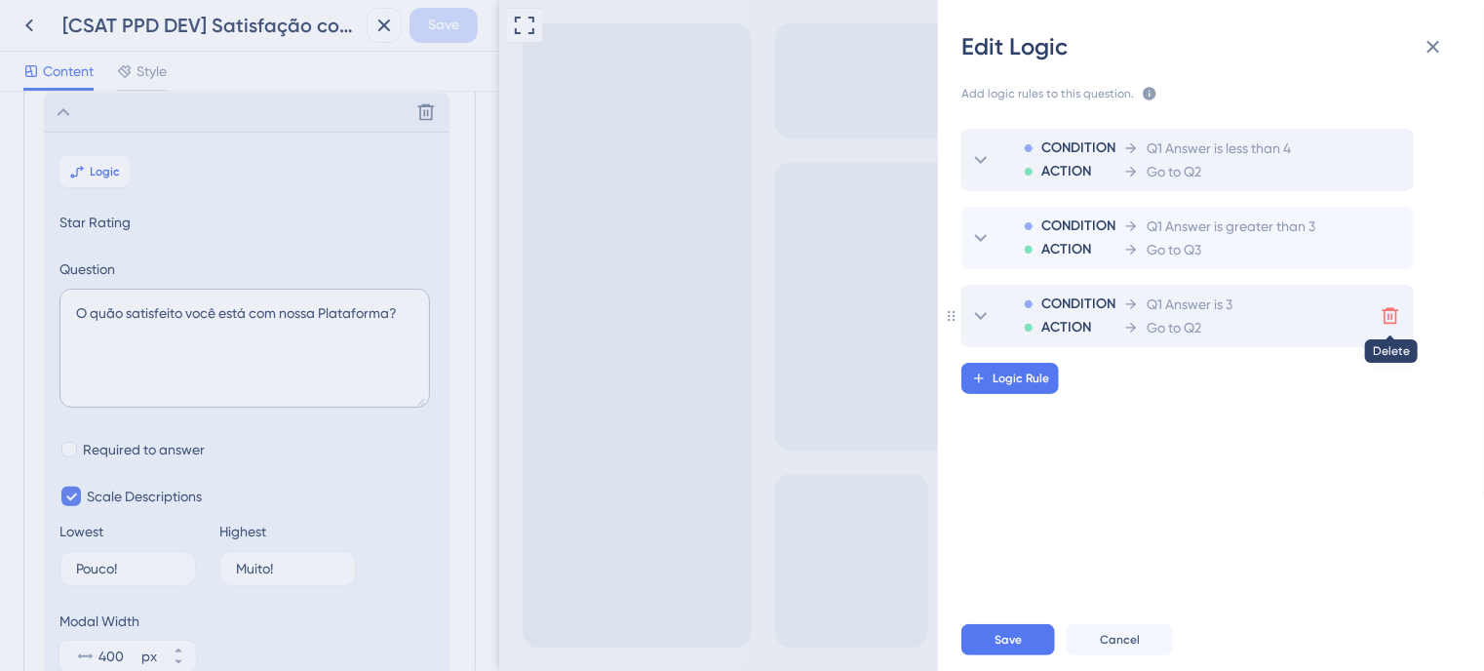
click at [1393, 313] on icon at bounding box center [1391, 316] width 20 height 20
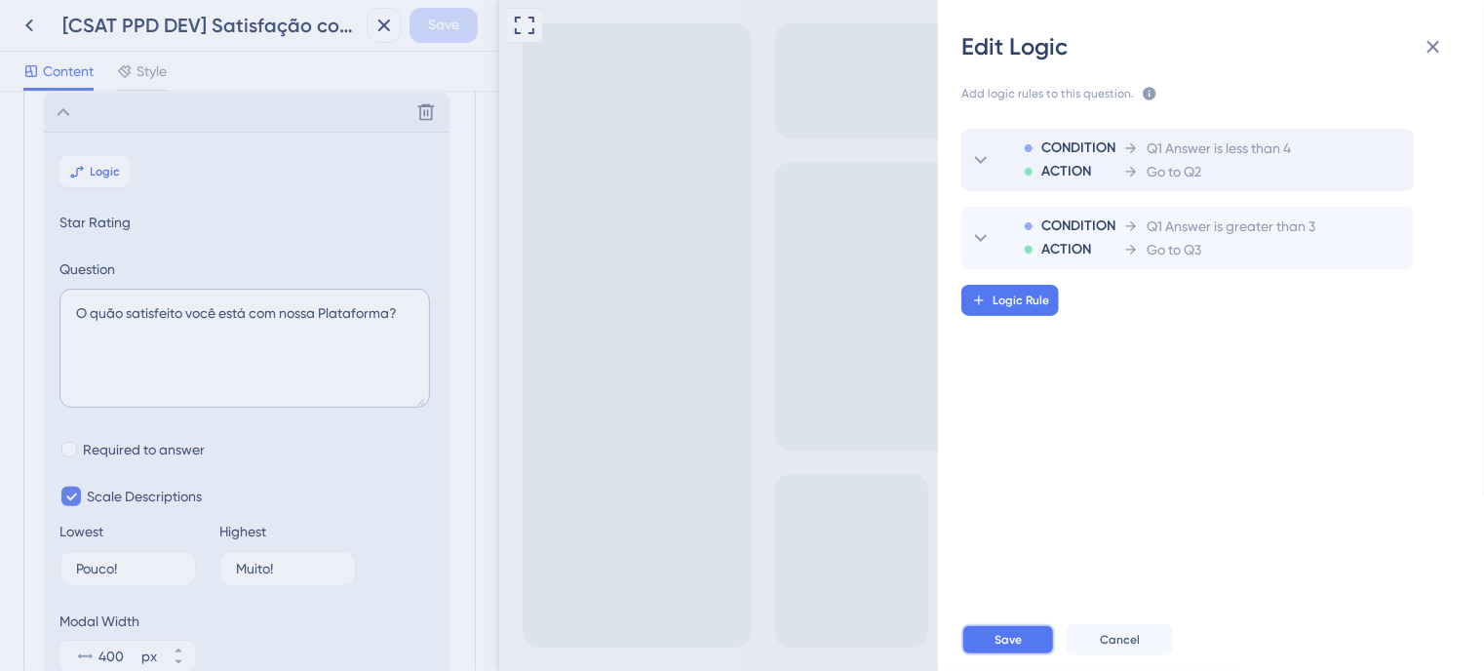
click at [1024, 634] on button "Save" at bounding box center [1009, 639] width 94 height 31
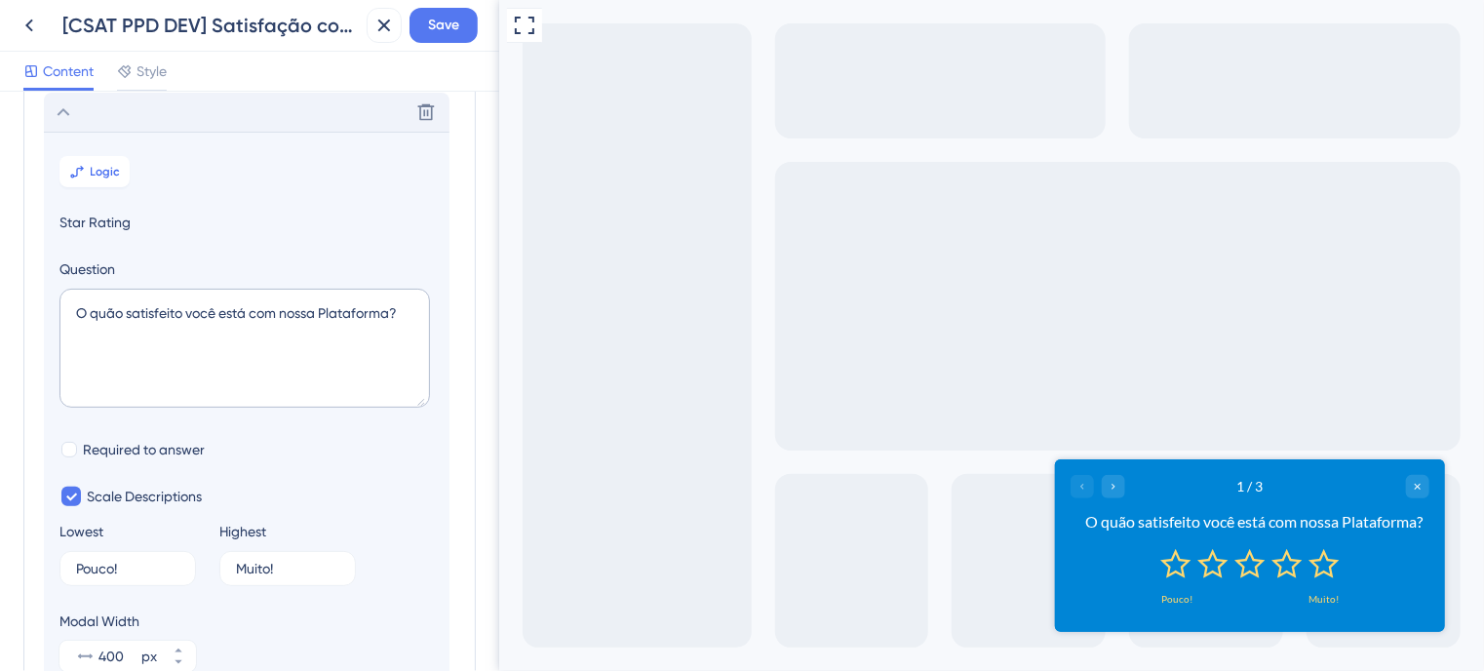
click at [66, 112] on icon at bounding box center [63, 111] width 23 height 23
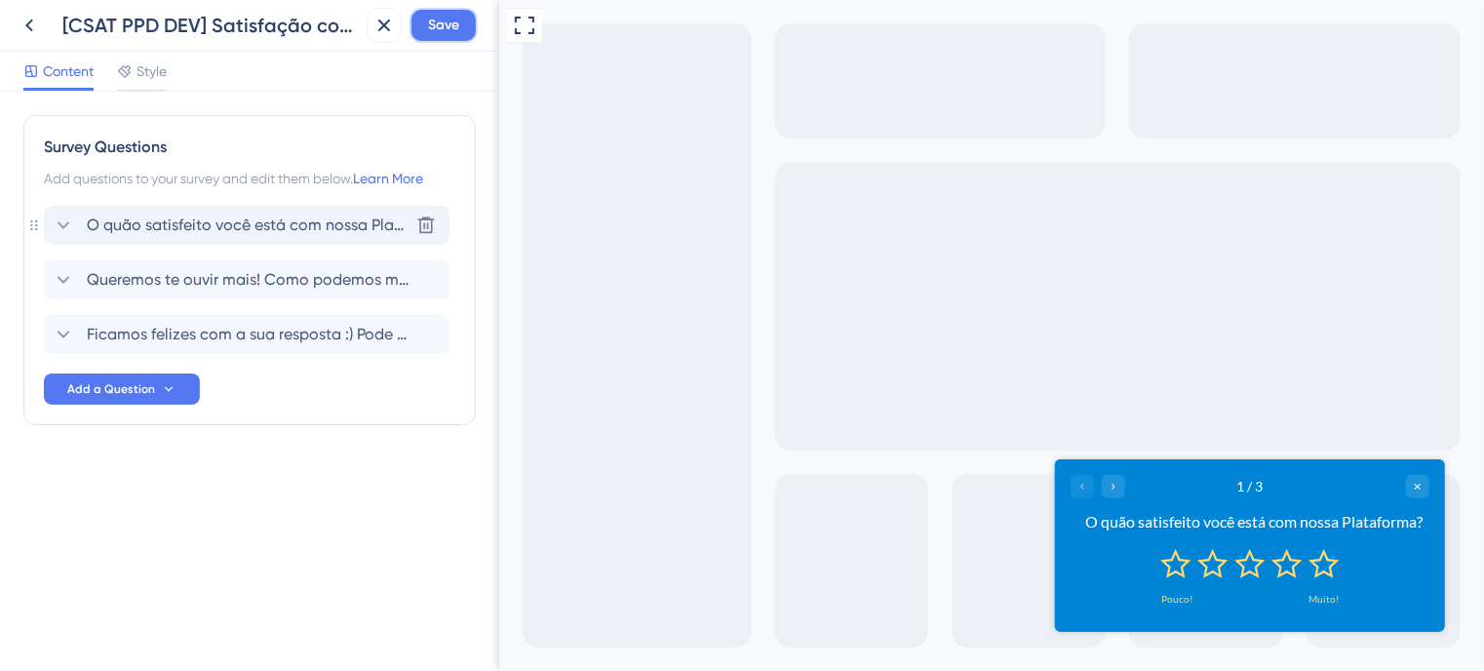
click at [465, 31] on button "Save" at bounding box center [444, 25] width 68 height 35
click at [29, 24] on icon at bounding box center [29, 25] width 23 height 23
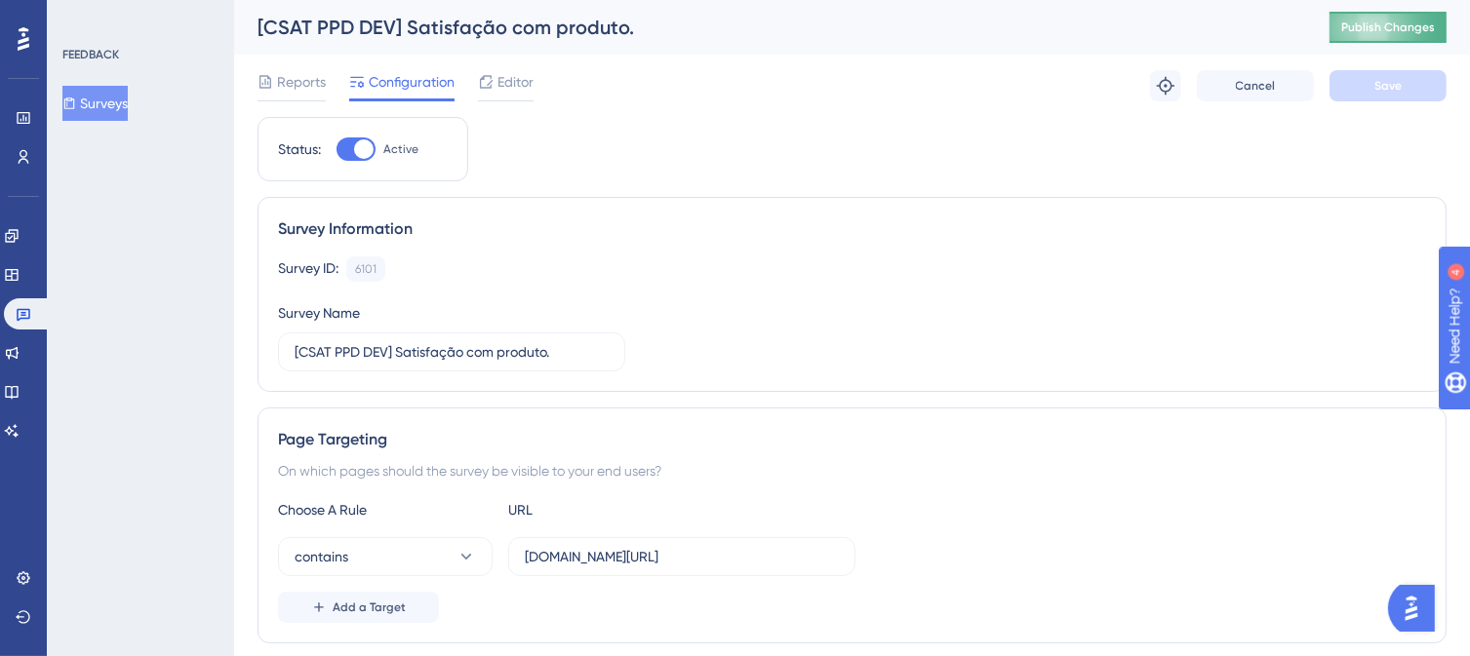
click at [1380, 26] on span "Publish Changes" at bounding box center [1388, 28] width 94 height 16
click at [606, 39] on div "[CSAT PPD DEV] Satisfação com produto." at bounding box center [768, 27] width 1023 height 27
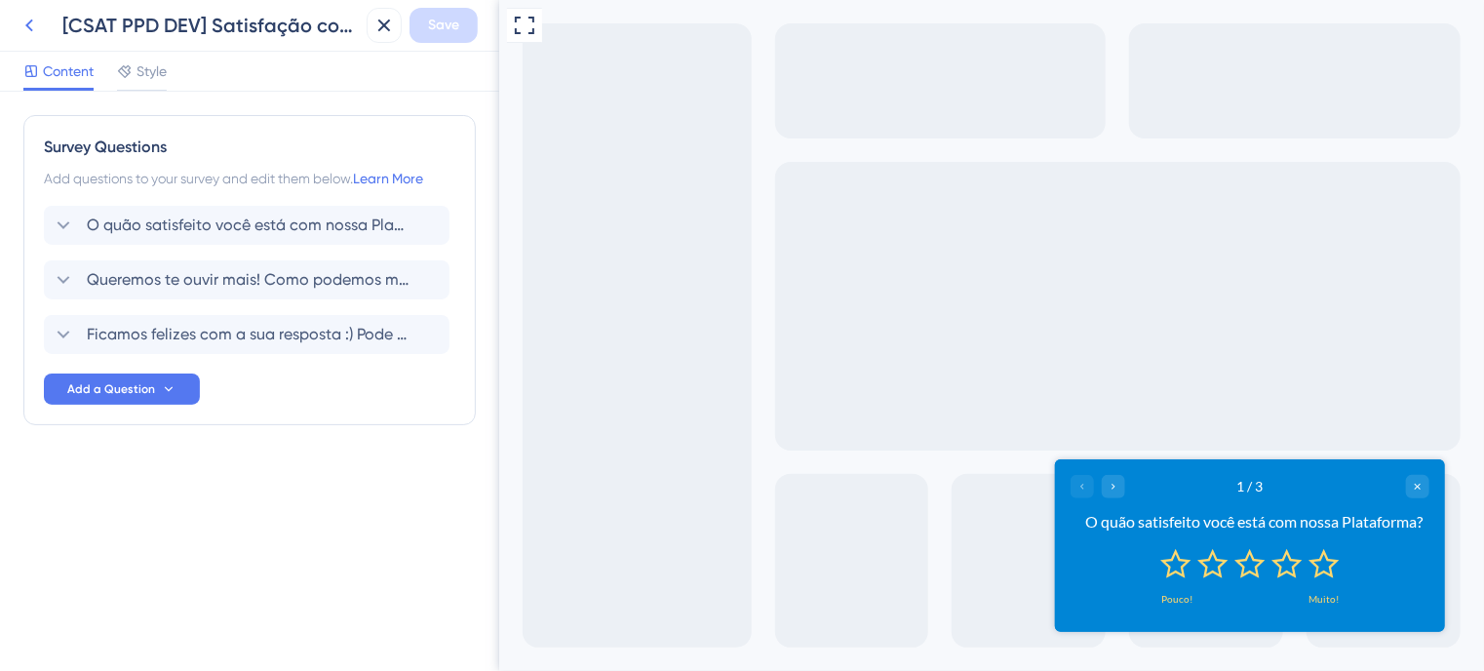
click at [33, 19] on icon at bounding box center [29, 25] width 23 height 23
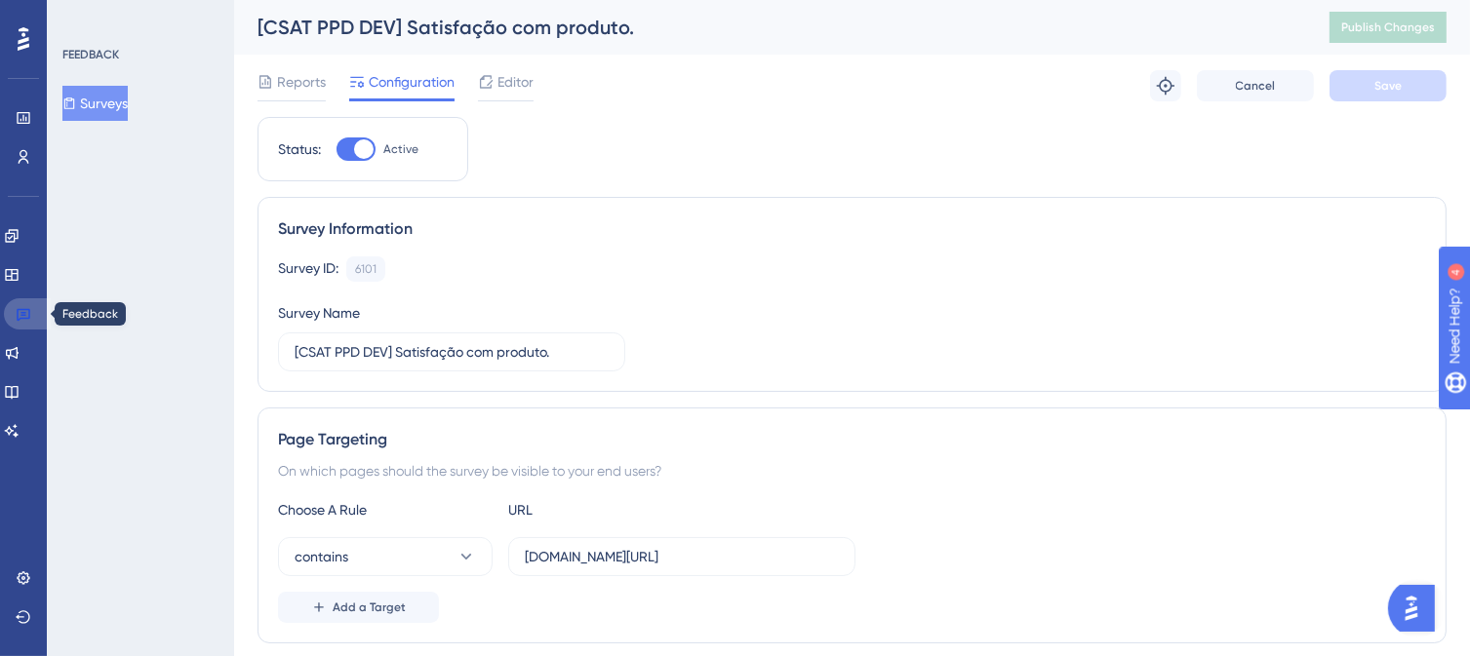
click at [27, 317] on icon at bounding box center [24, 314] width 16 height 16
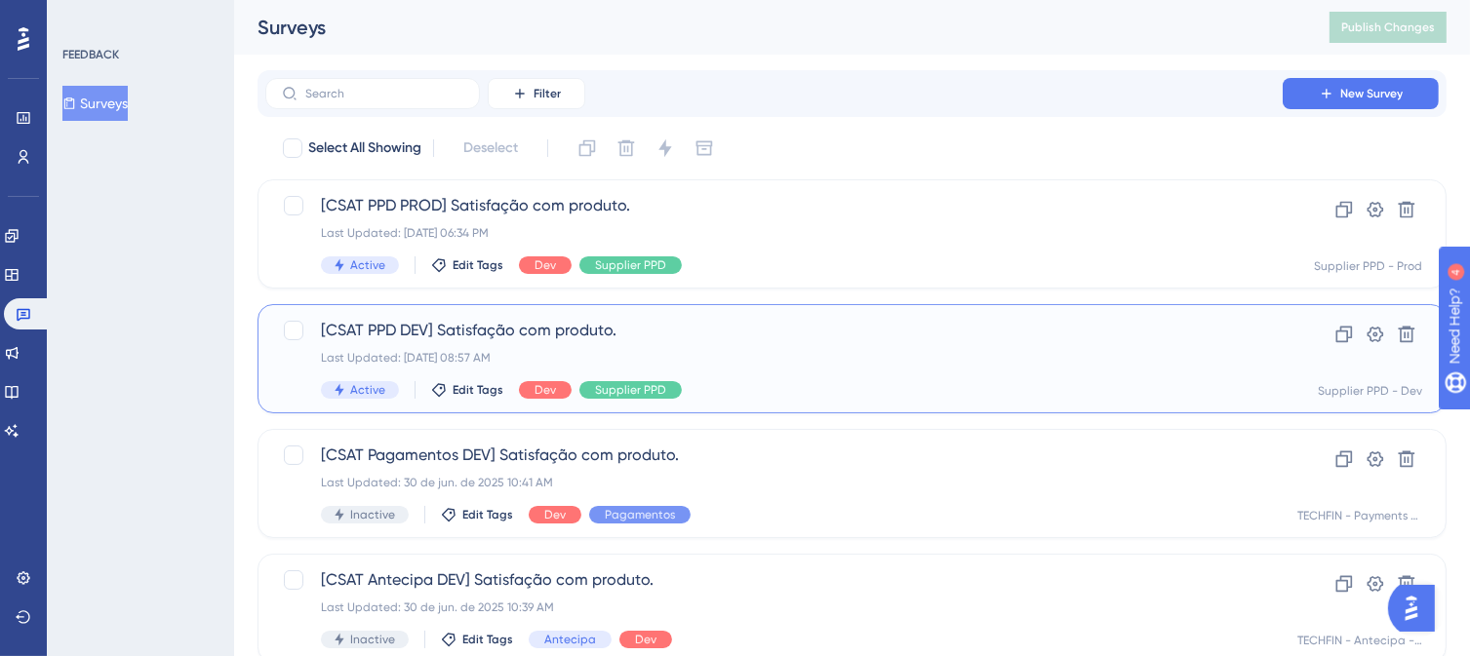
click at [792, 350] on div "Last Updated: [DATE] 08:57 AM" at bounding box center [774, 358] width 906 height 16
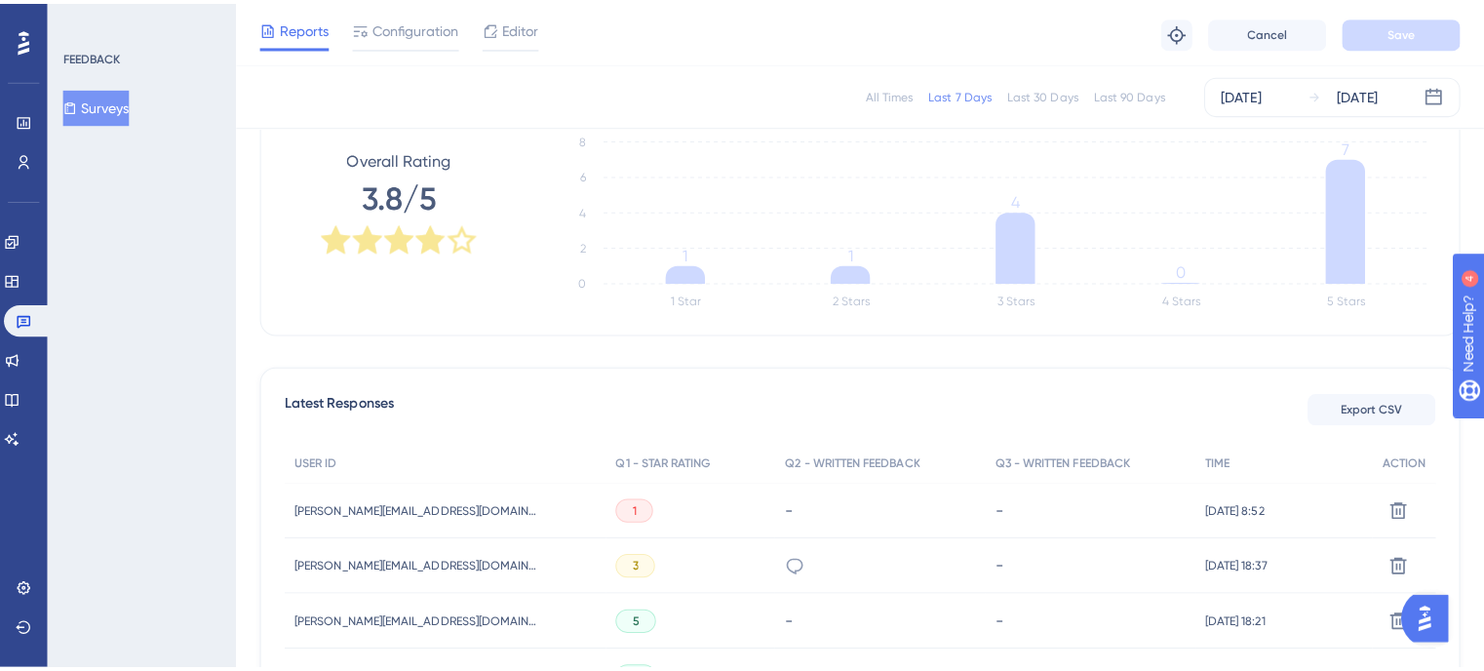
scroll to position [510, 0]
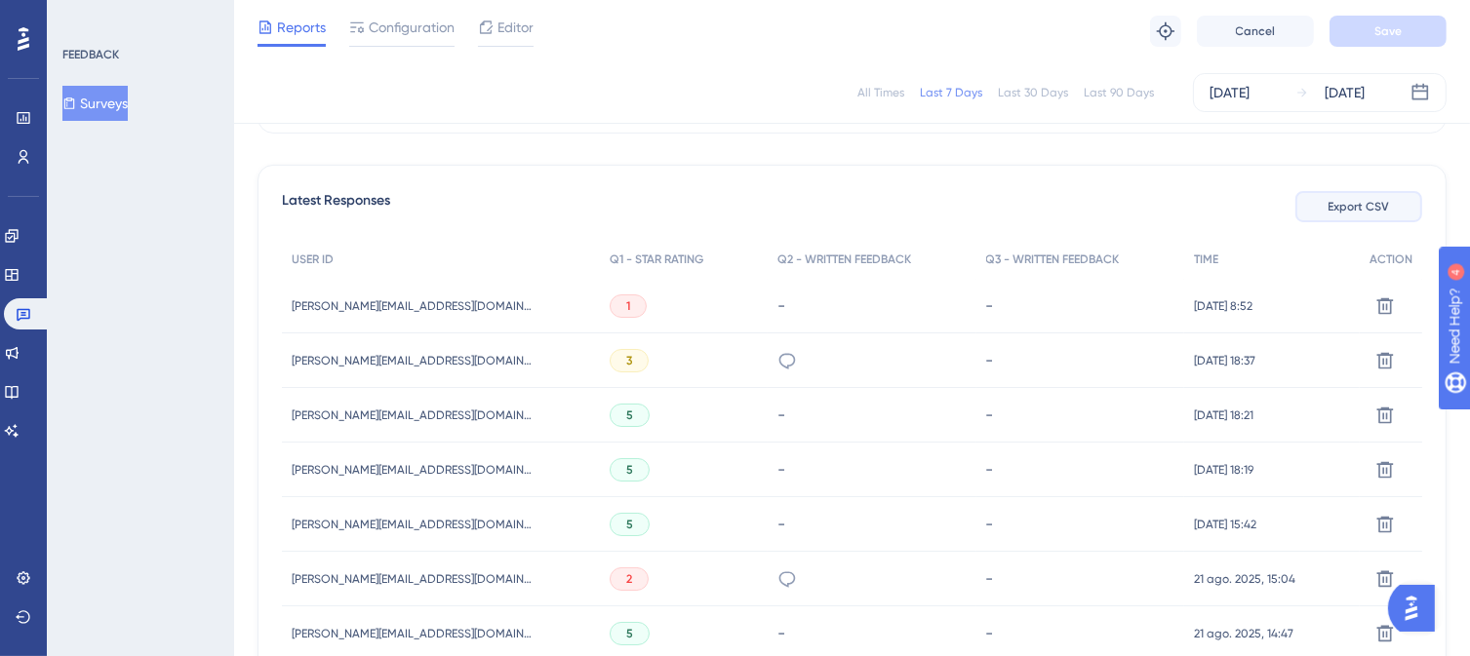
click at [1370, 210] on span "Export CSV" at bounding box center [1358, 207] width 61 height 16
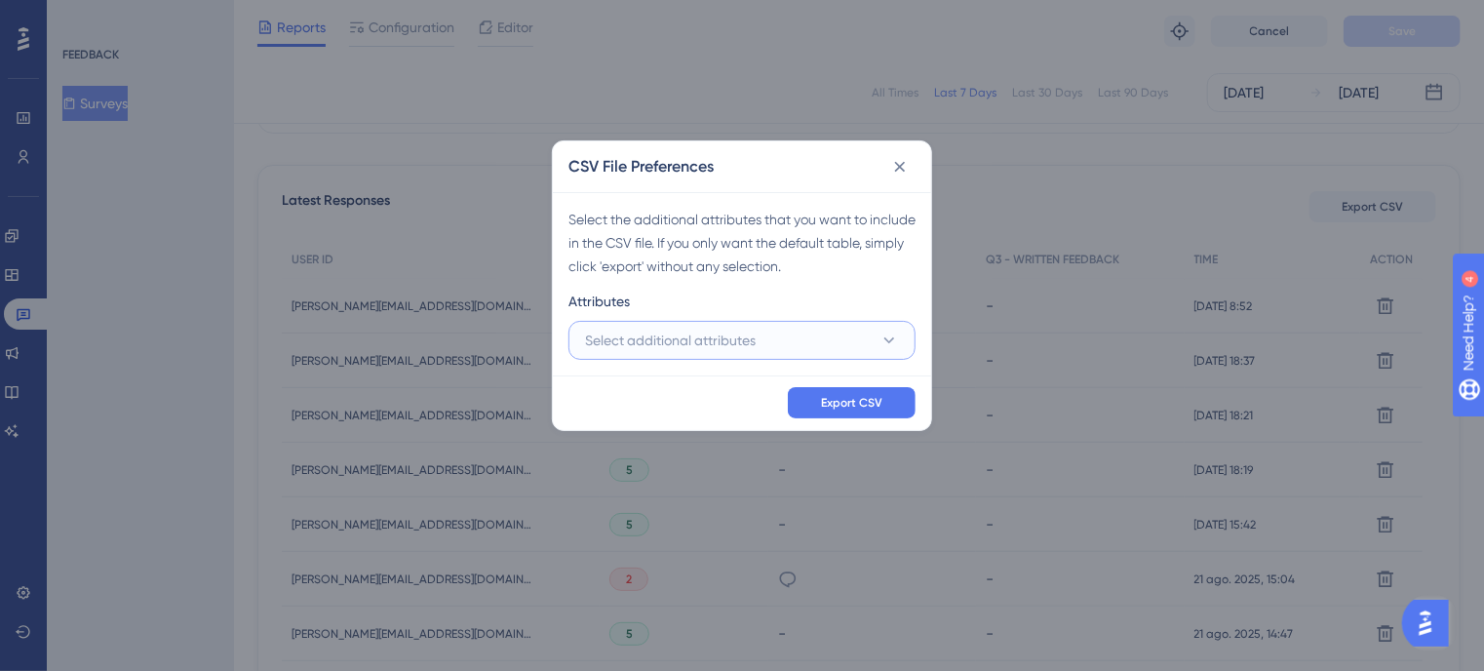
click at [707, 343] on span "Select additional attributes" at bounding box center [670, 340] width 171 height 23
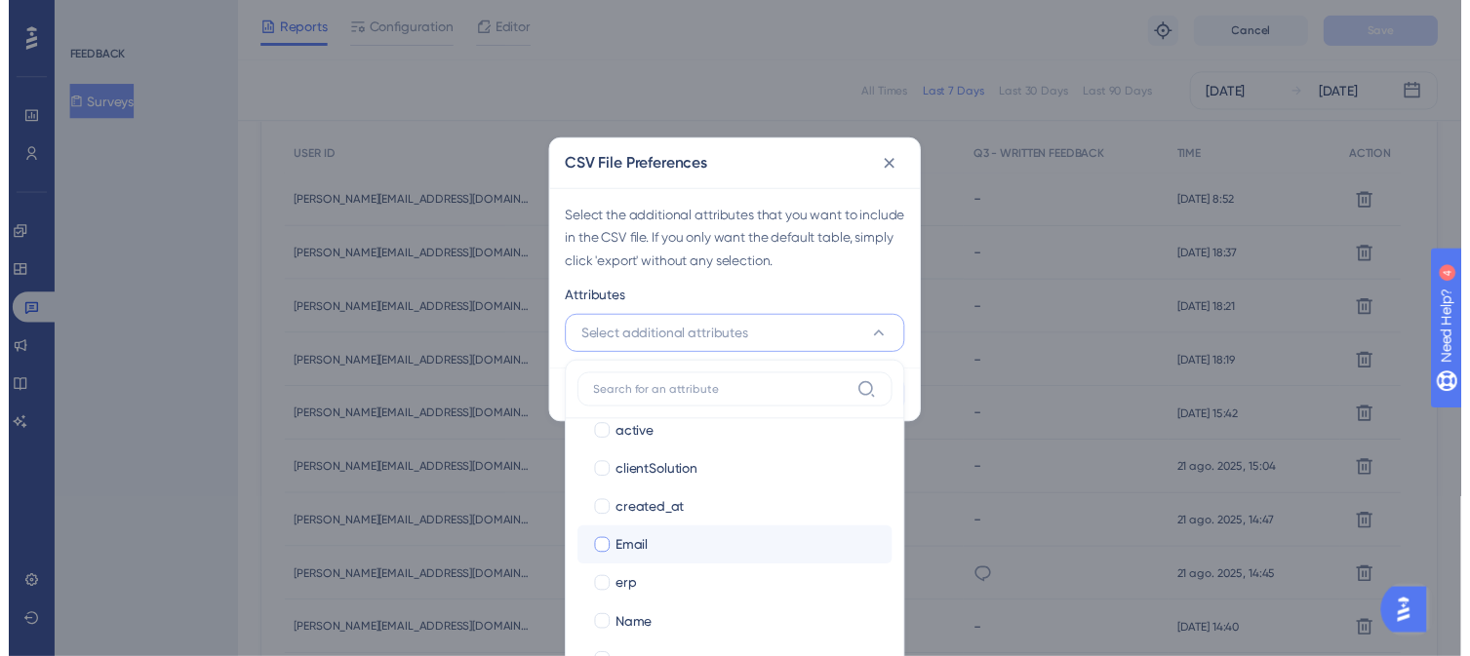
scroll to position [367, 0]
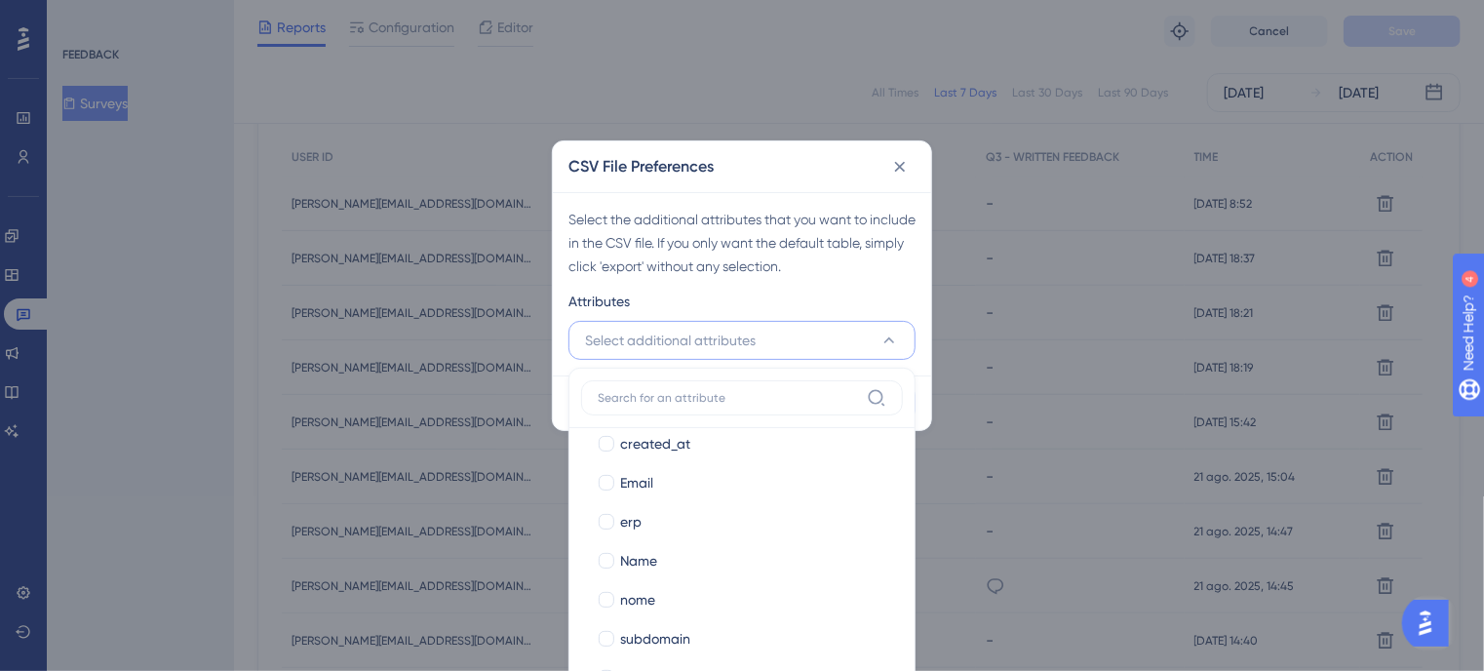
click at [856, 295] on div "Attributes" at bounding box center [742, 305] width 347 height 31
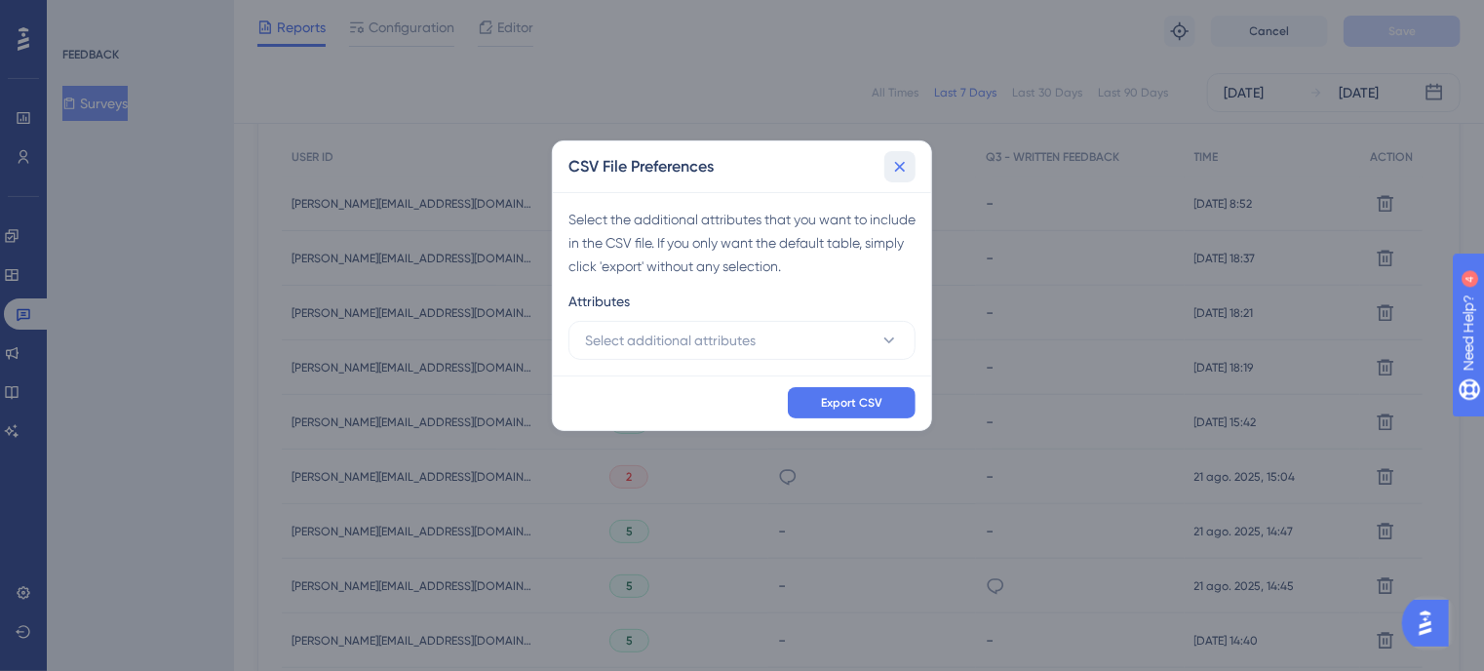
click at [895, 160] on icon at bounding box center [900, 167] width 20 height 20
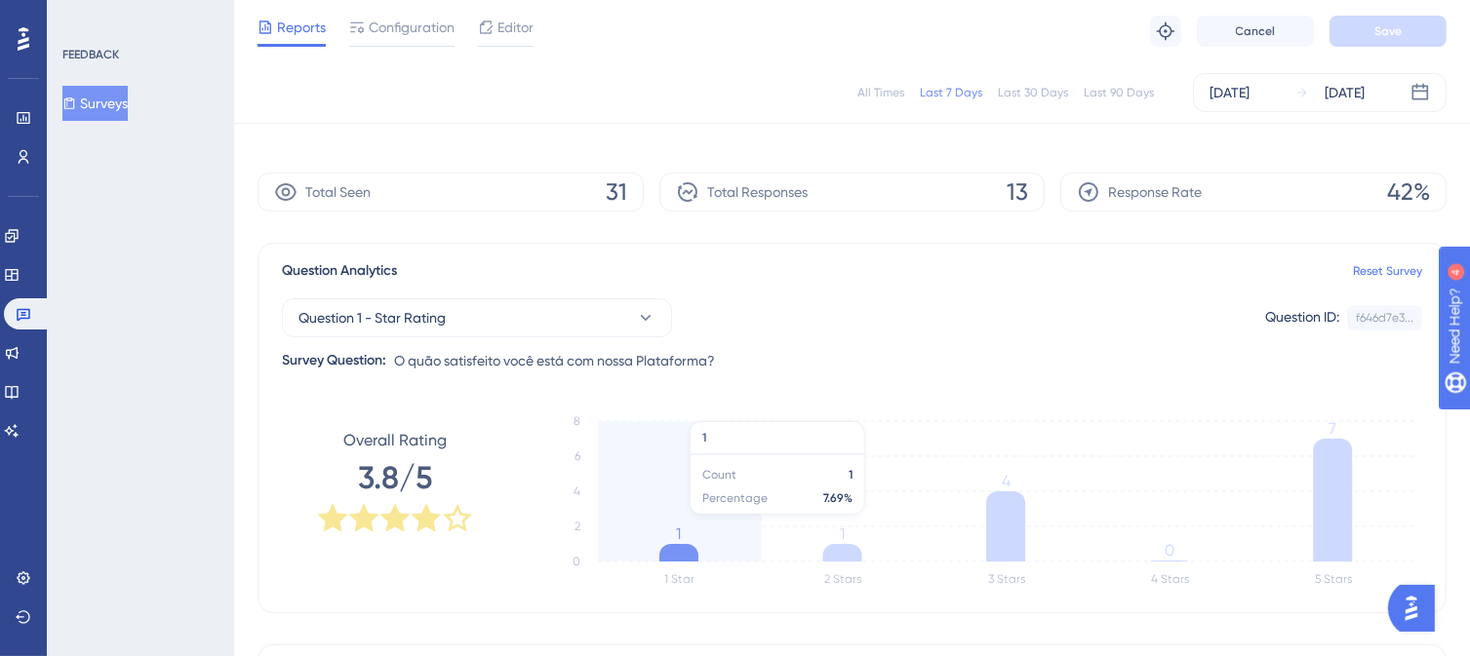
scroll to position [0, 0]
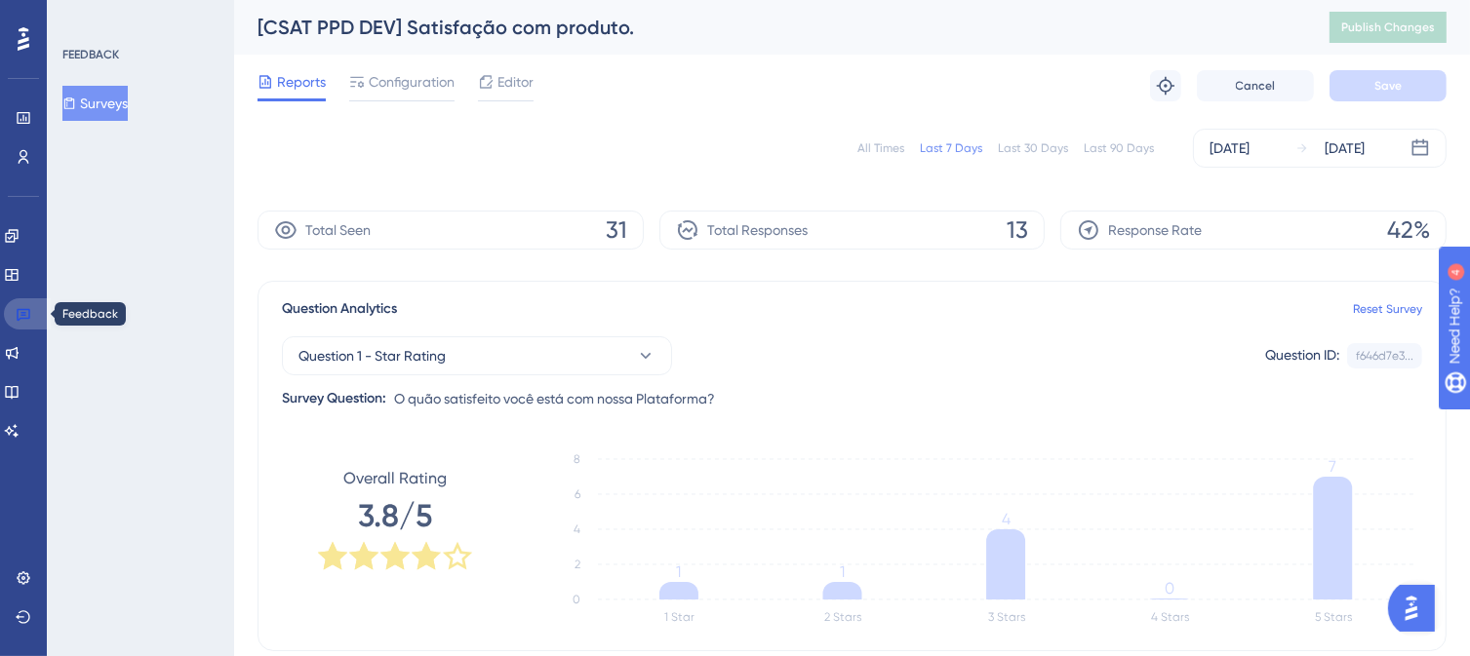
click at [22, 314] on icon at bounding box center [24, 314] width 16 height 16
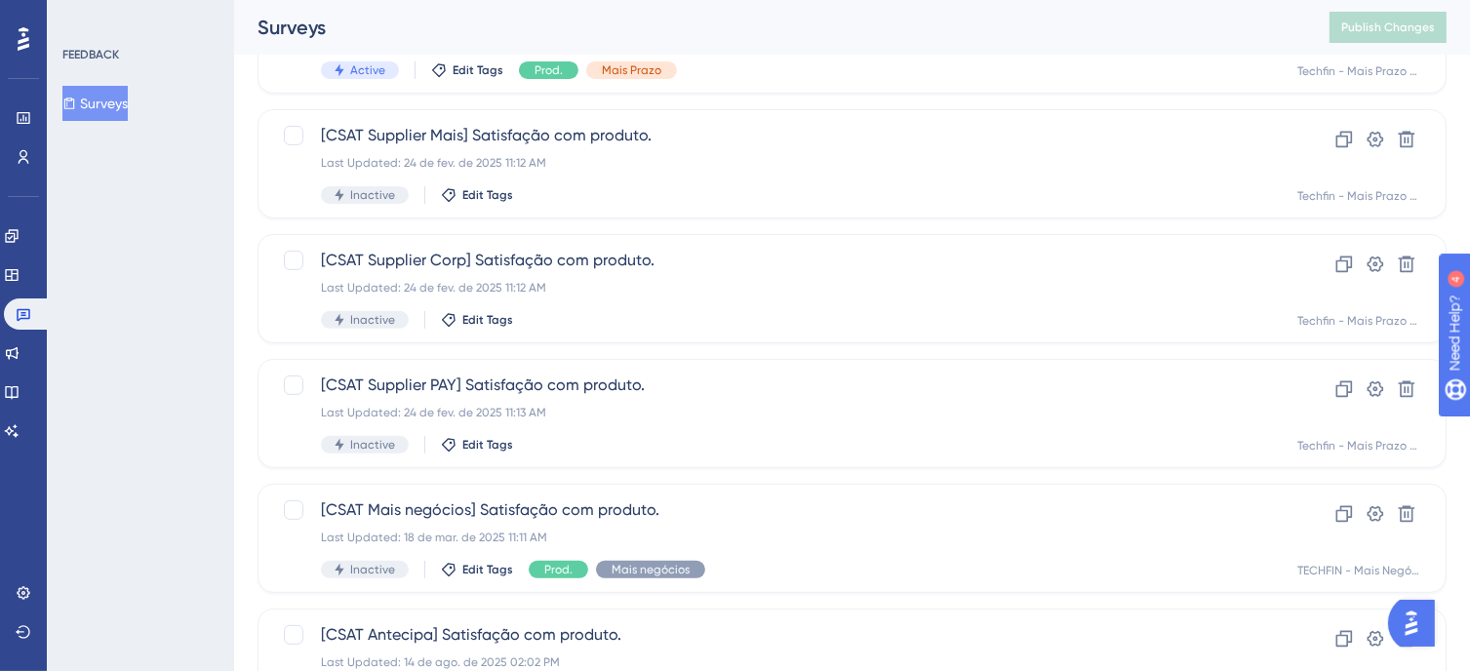
scroll to position [780, 0]
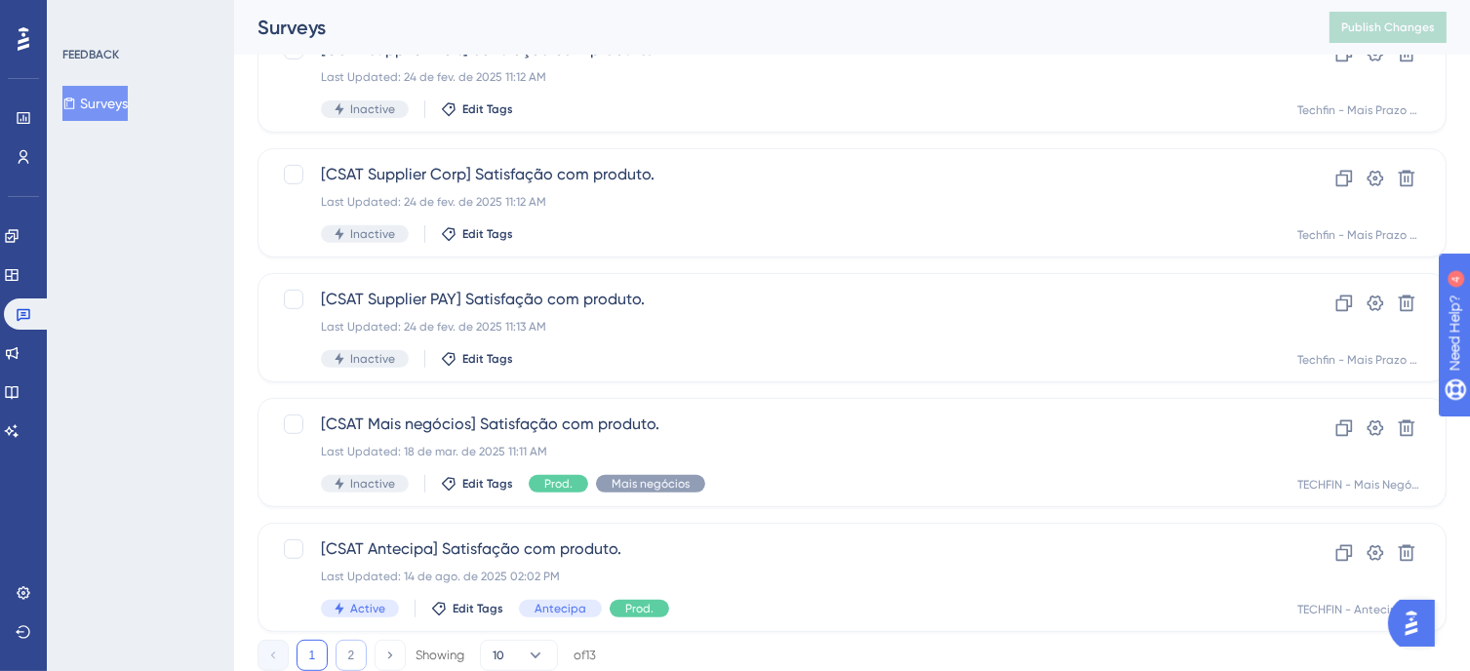
click at [352, 650] on button "2" at bounding box center [350, 655] width 31 height 31
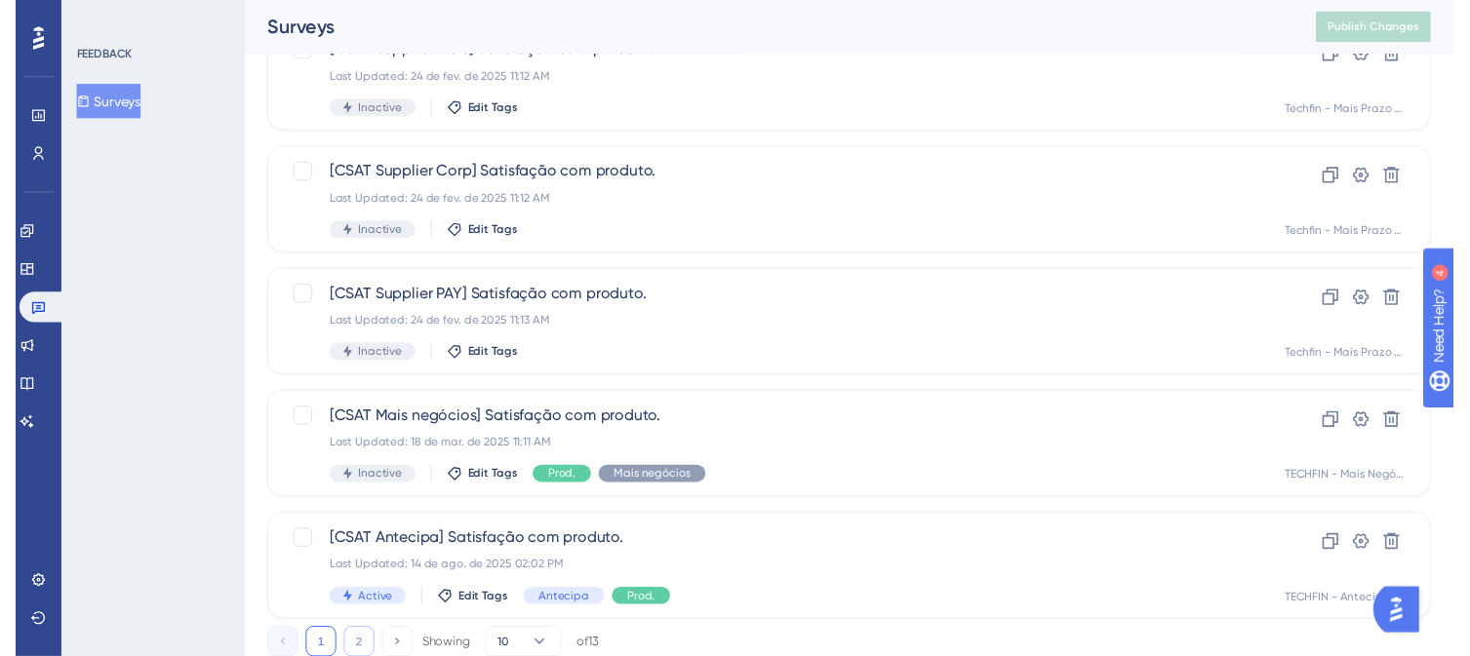
scroll to position [0, 0]
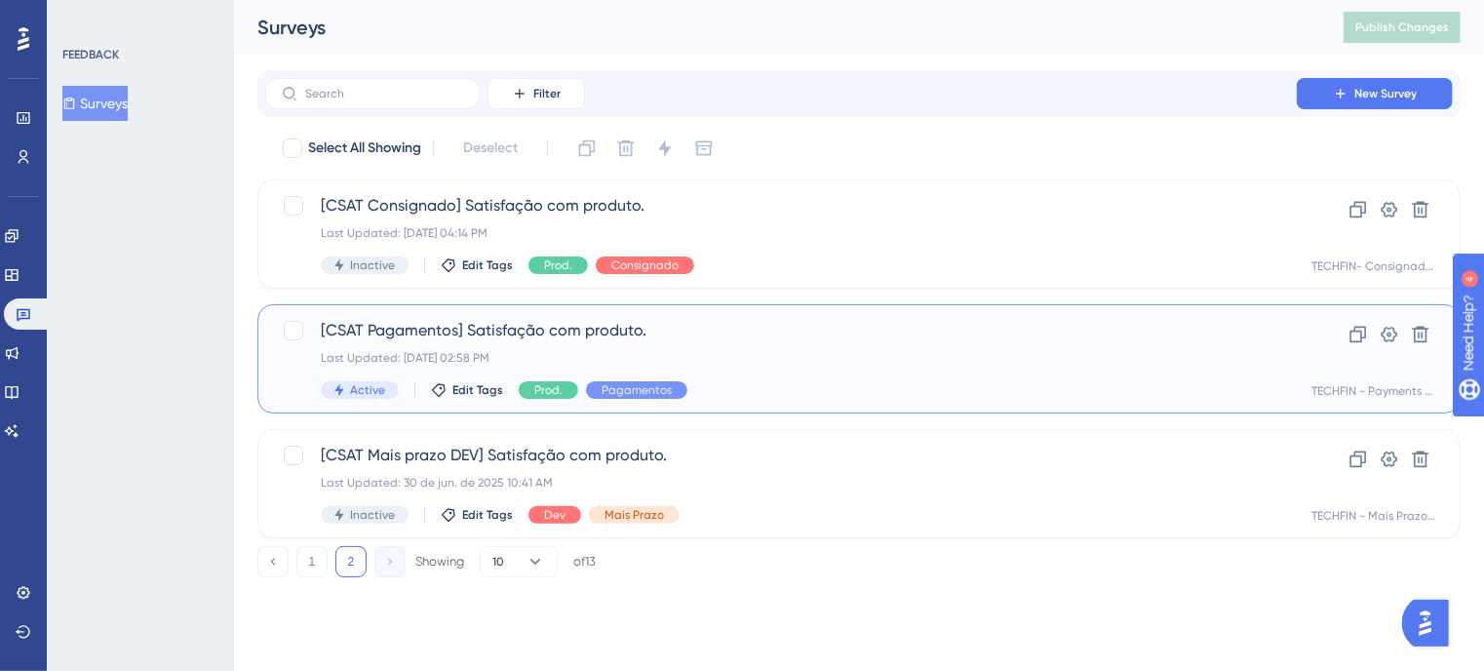
click at [787, 334] on span "[CSAT Pagamentos] Satisfação com produto." at bounding box center [781, 330] width 921 height 23
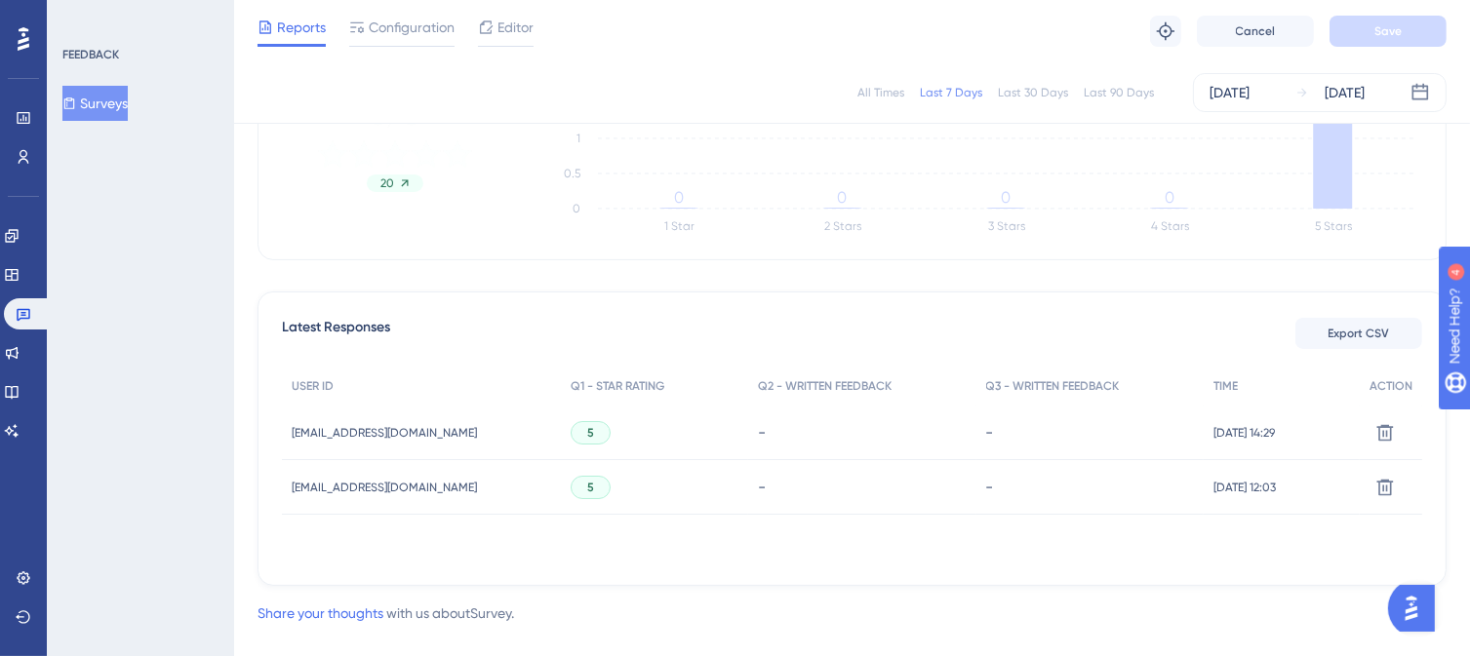
scroll to position [413, 0]
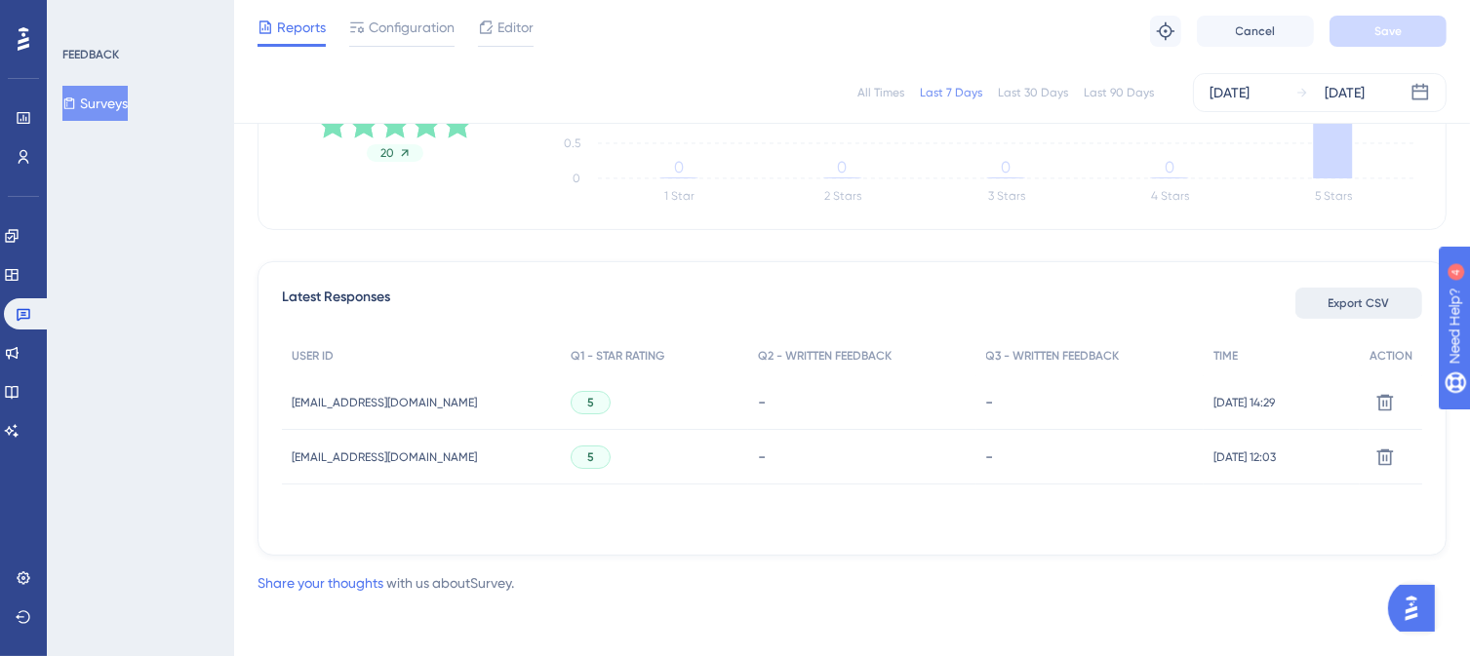
click at [1347, 299] on span "Export CSV" at bounding box center [1358, 303] width 61 height 16
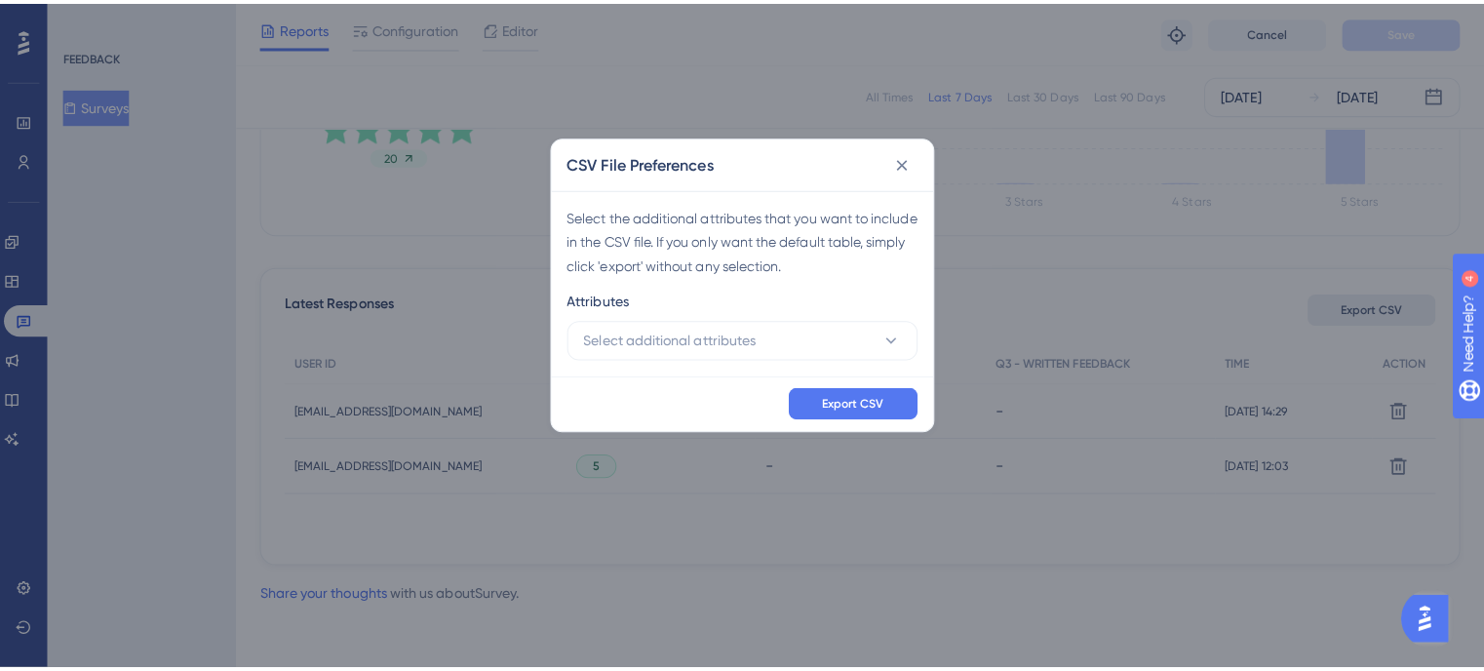
scroll to position [399, 0]
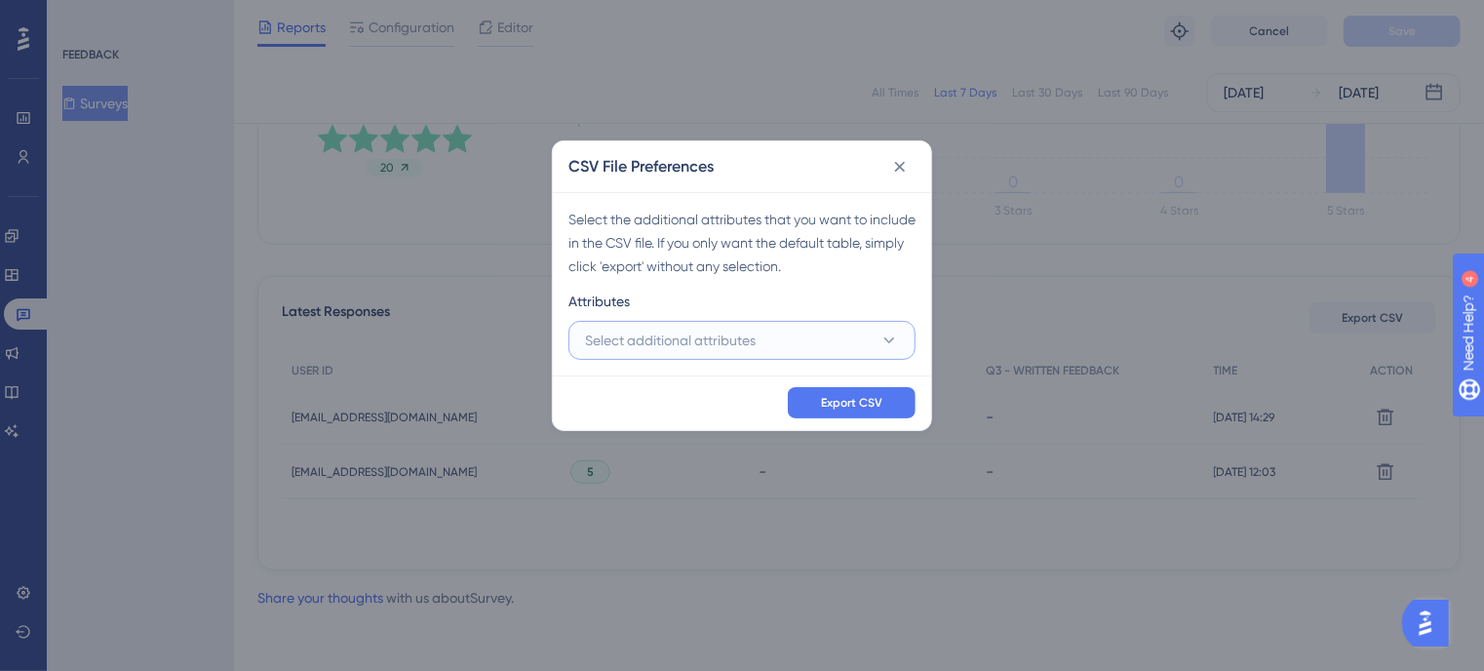
click at [890, 339] on icon at bounding box center [889, 340] width 11 height 6
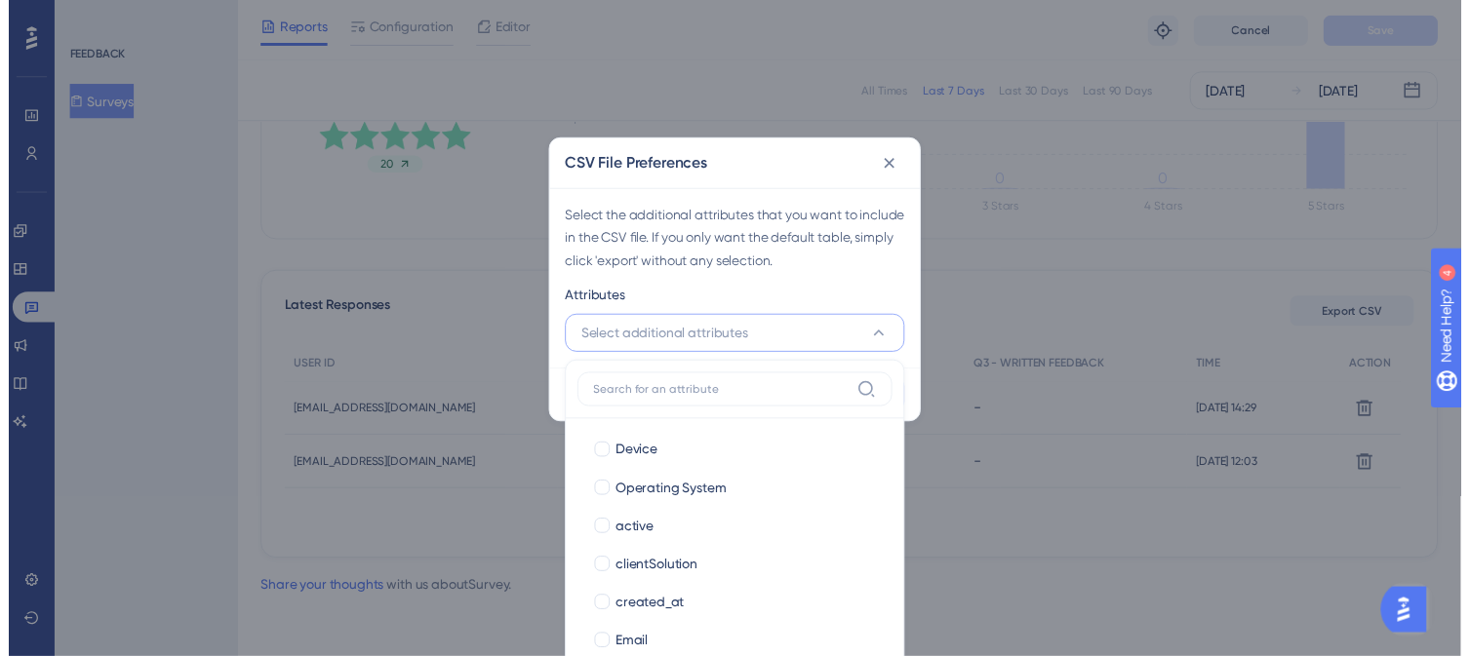
scroll to position [367, 0]
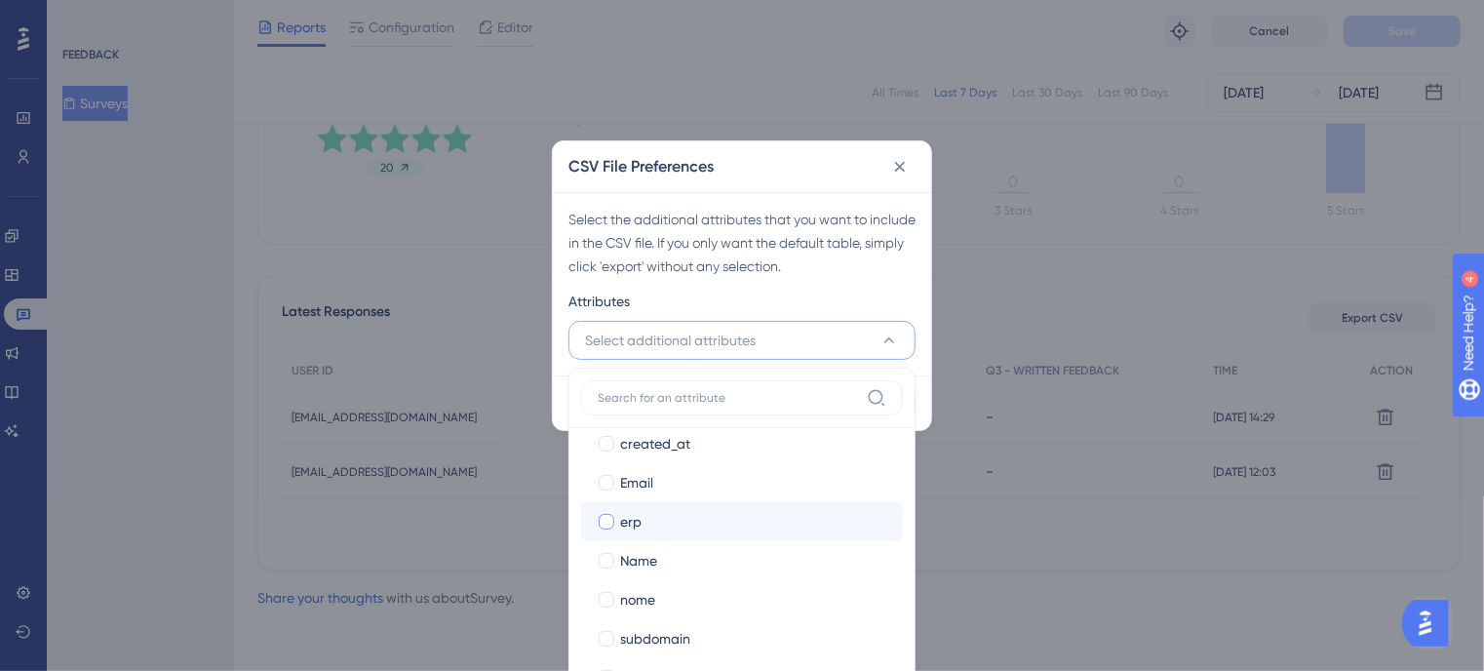
click at [600, 520] on div at bounding box center [607, 522] width 16 height 16
checkbox input "true"
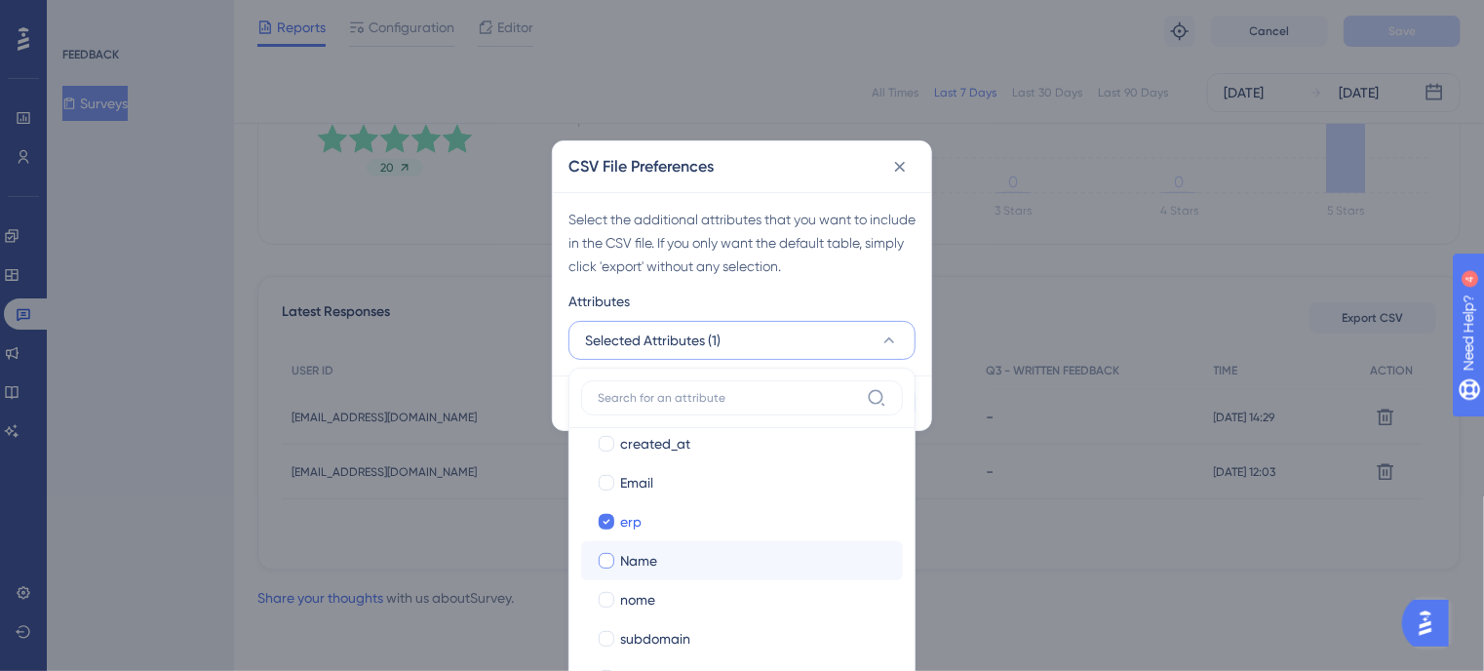
click at [605, 557] on div at bounding box center [607, 561] width 16 height 16
checkbox input "true"
click at [601, 595] on div at bounding box center [607, 600] width 16 height 16
checkbox input "true"
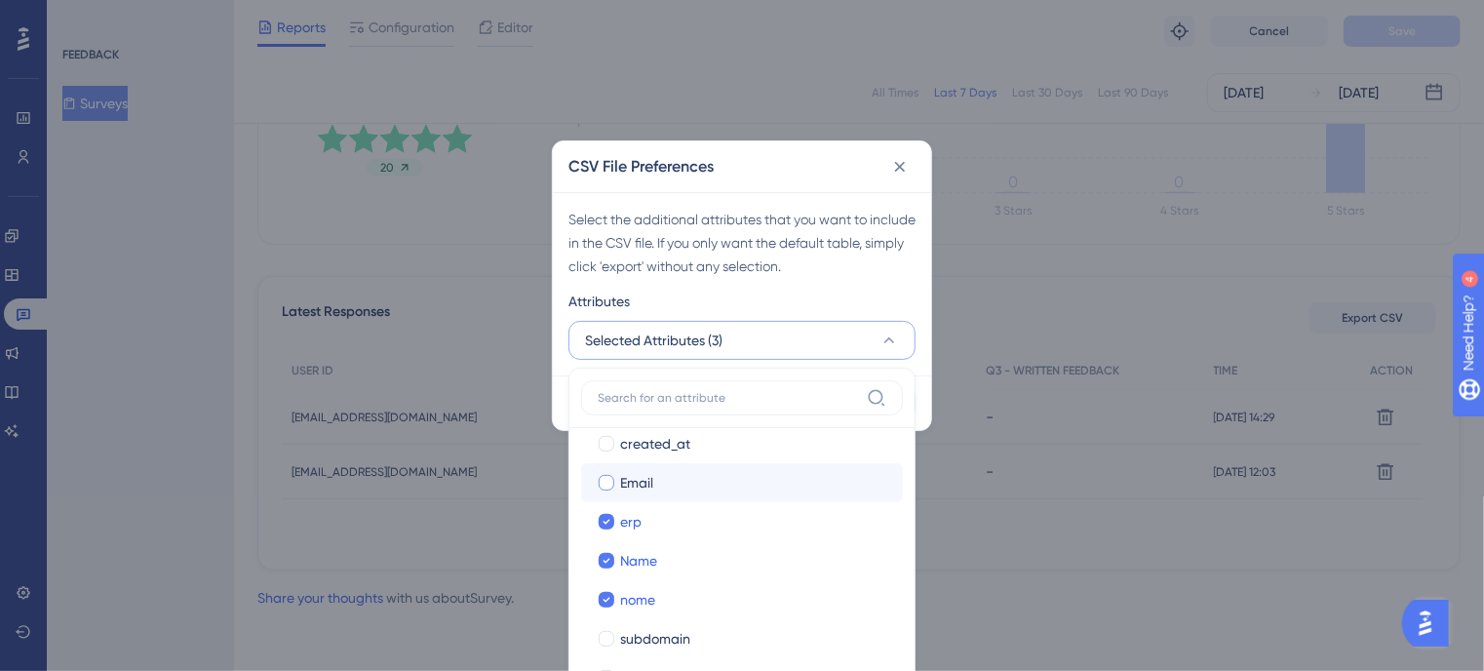
click at [608, 475] on div at bounding box center [607, 483] width 16 height 16
checkbox input "true"
click at [846, 299] on div "Attributes" at bounding box center [742, 305] width 347 height 31
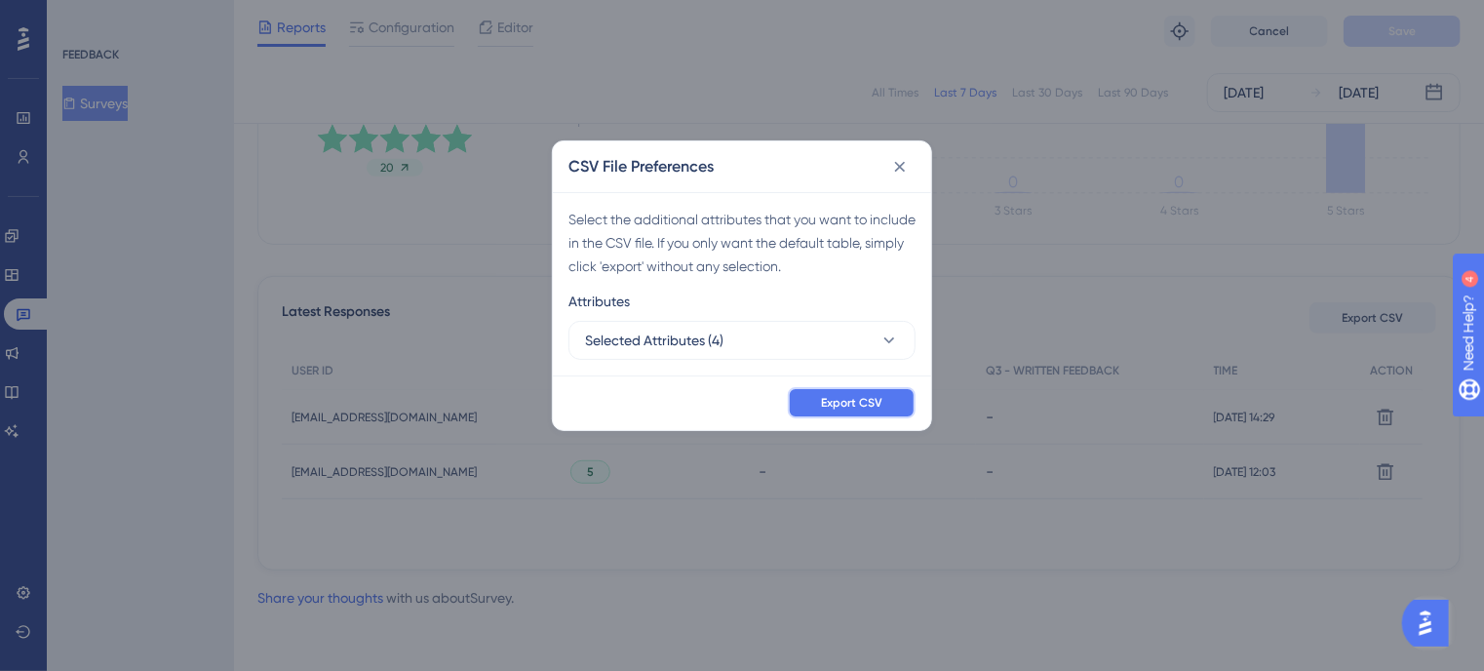
click at [873, 397] on span "Export CSV" at bounding box center [851, 403] width 61 height 16
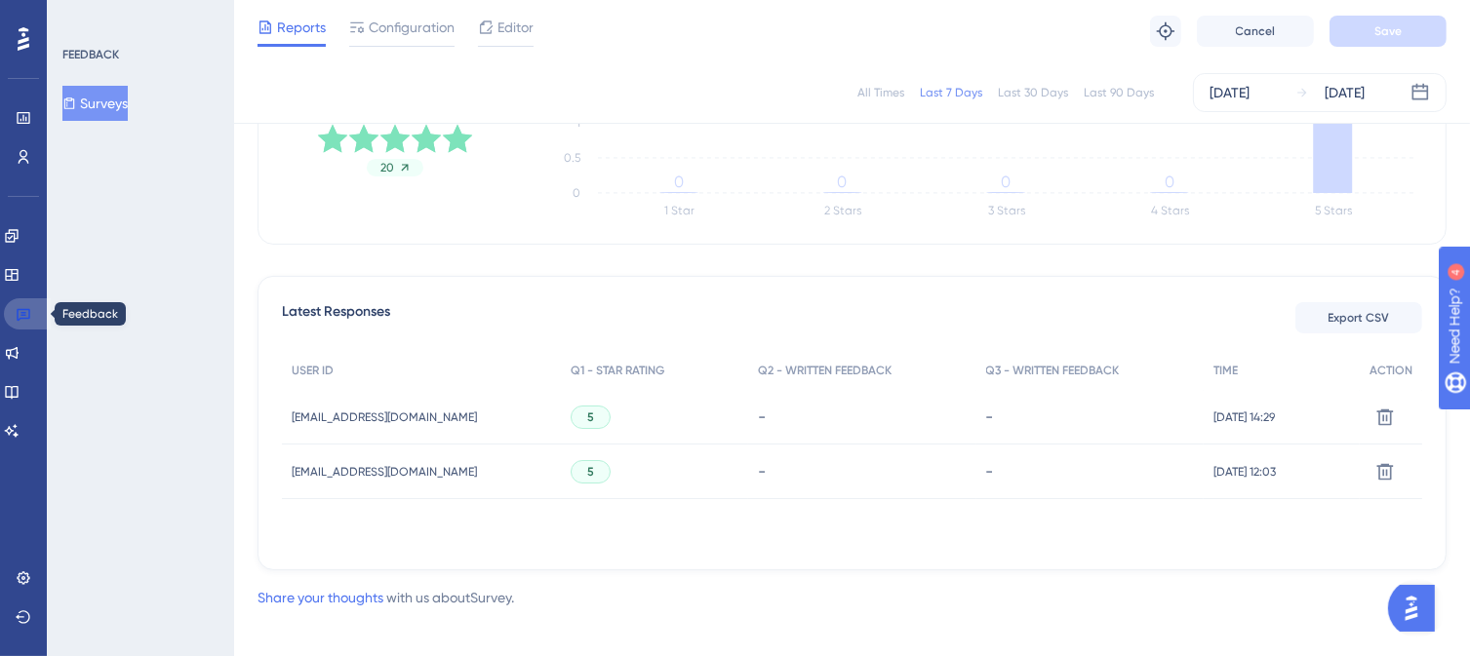
click at [25, 314] on icon at bounding box center [24, 314] width 16 height 16
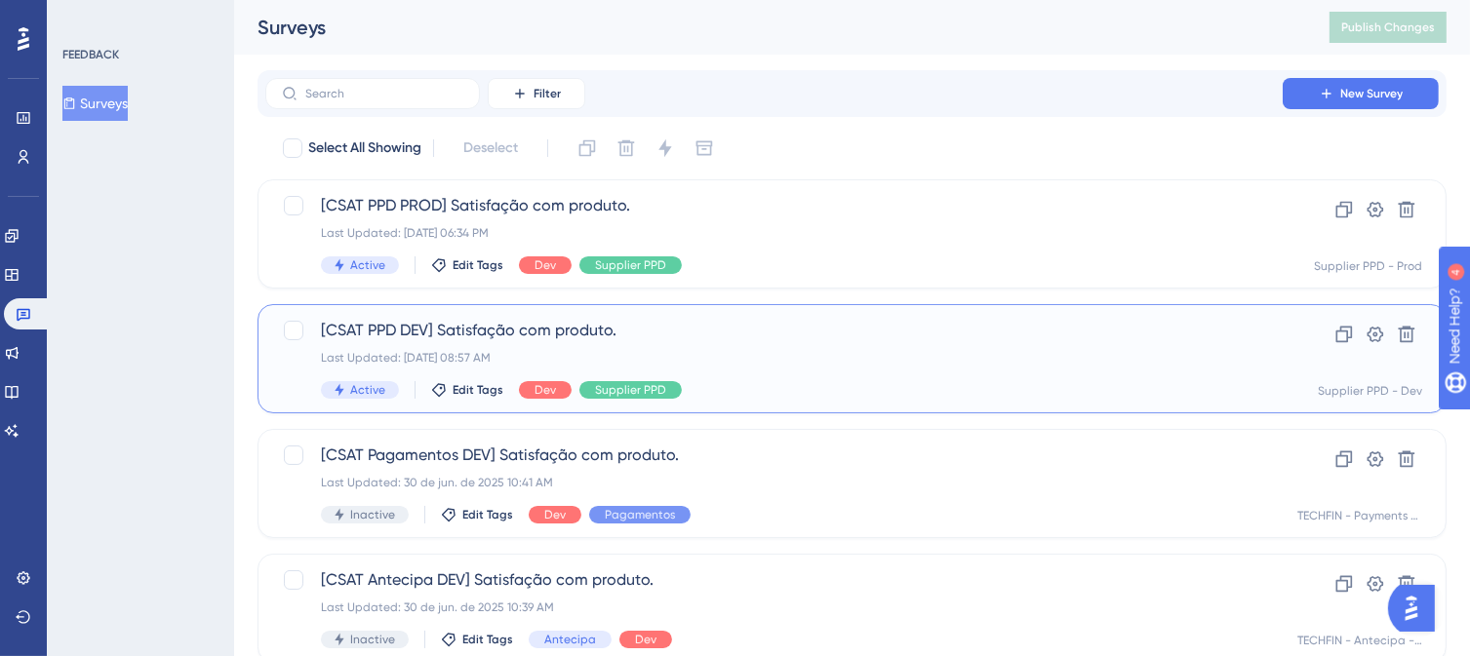
click at [740, 361] on div "Last Updated: [DATE] 08:57 AM" at bounding box center [774, 358] width 906 height 16
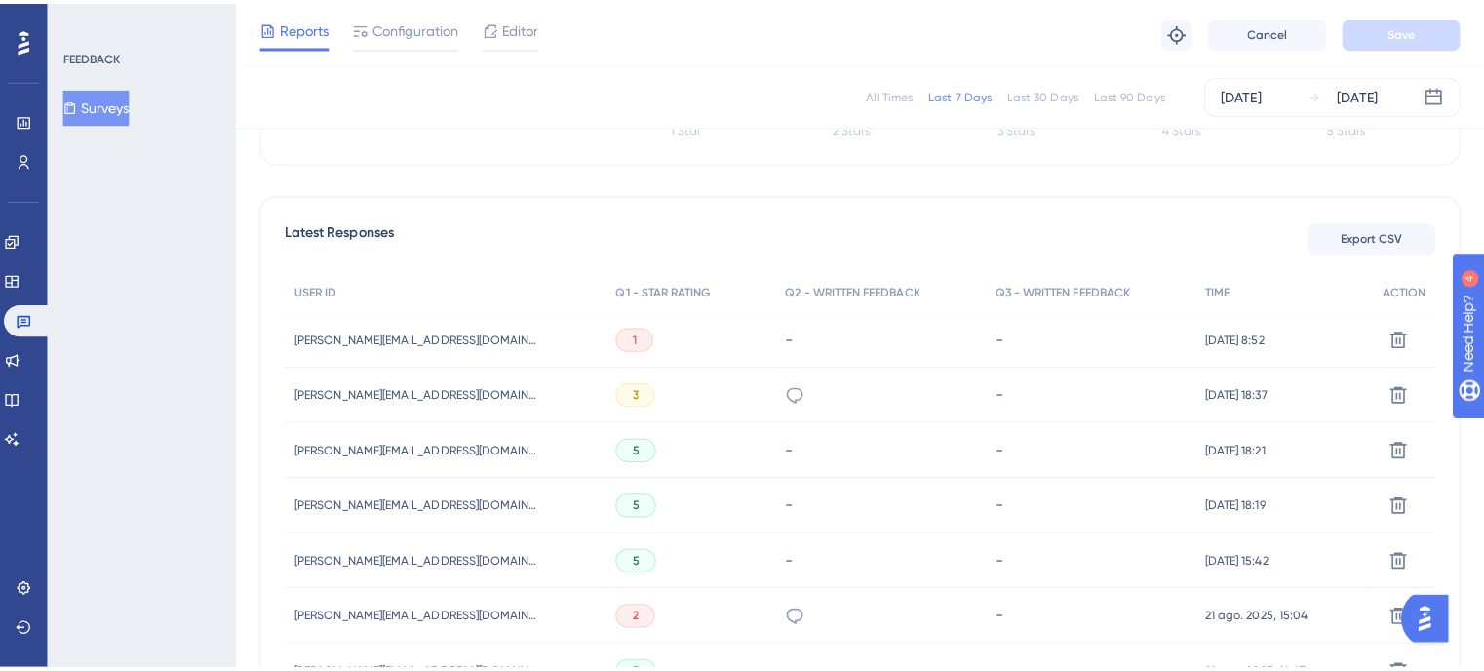
scroll to position [488, 0]
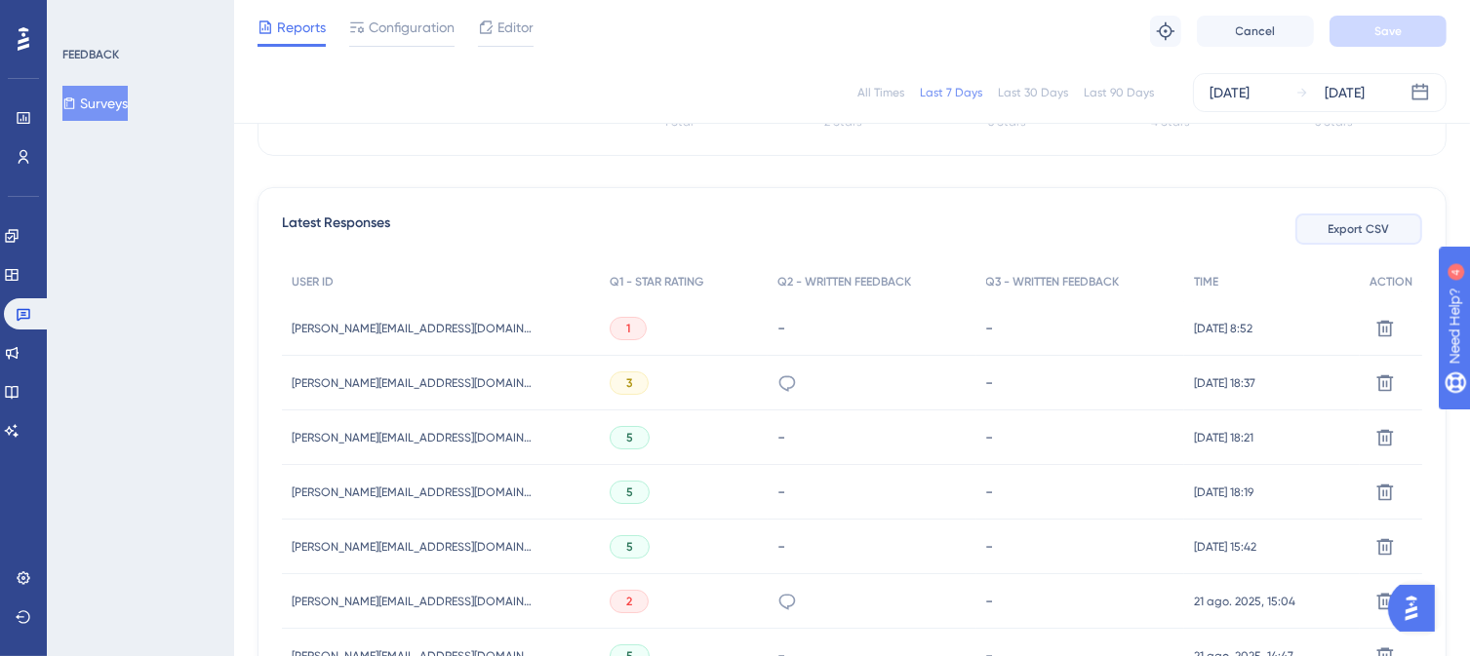
click at [1354, 226] on span "Export CSV" at bounding box center [1358, 229] width 61 height 16
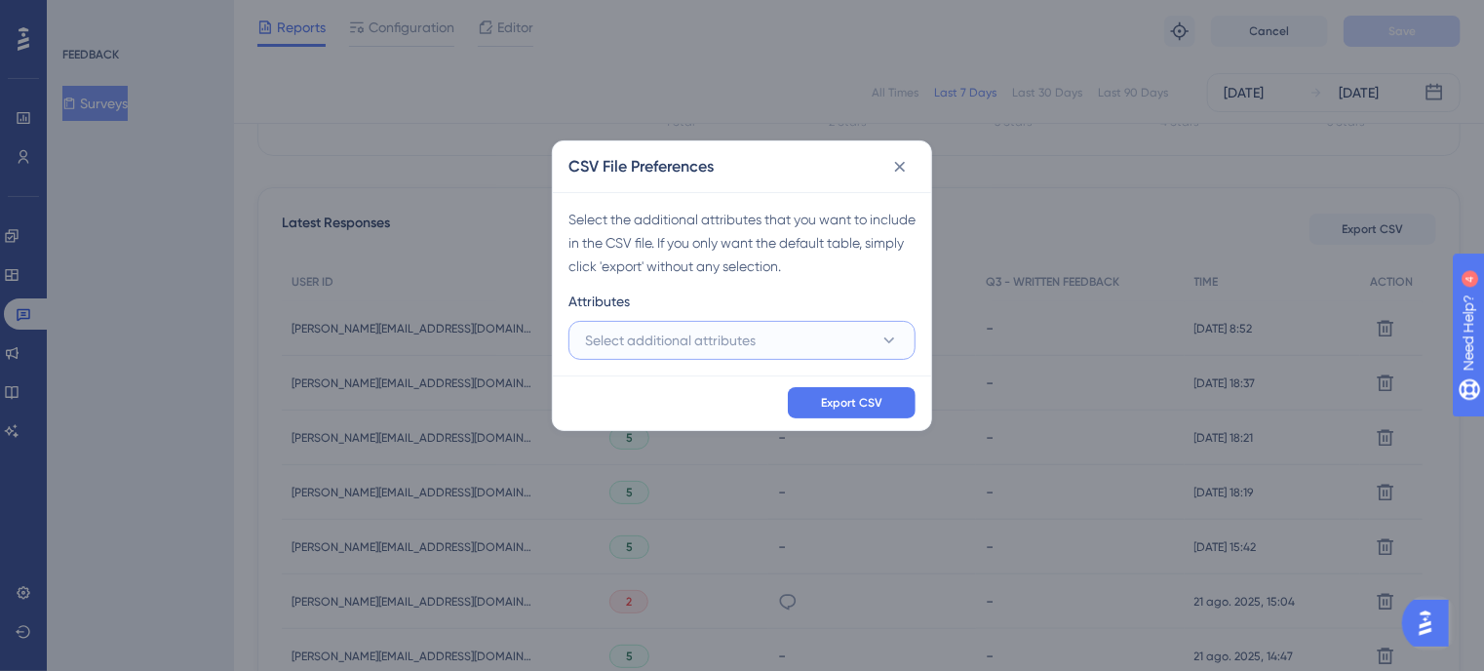
click at [716, 342] on span "Select additional attributes" at bounding box center [670, 340] width 171 height 23
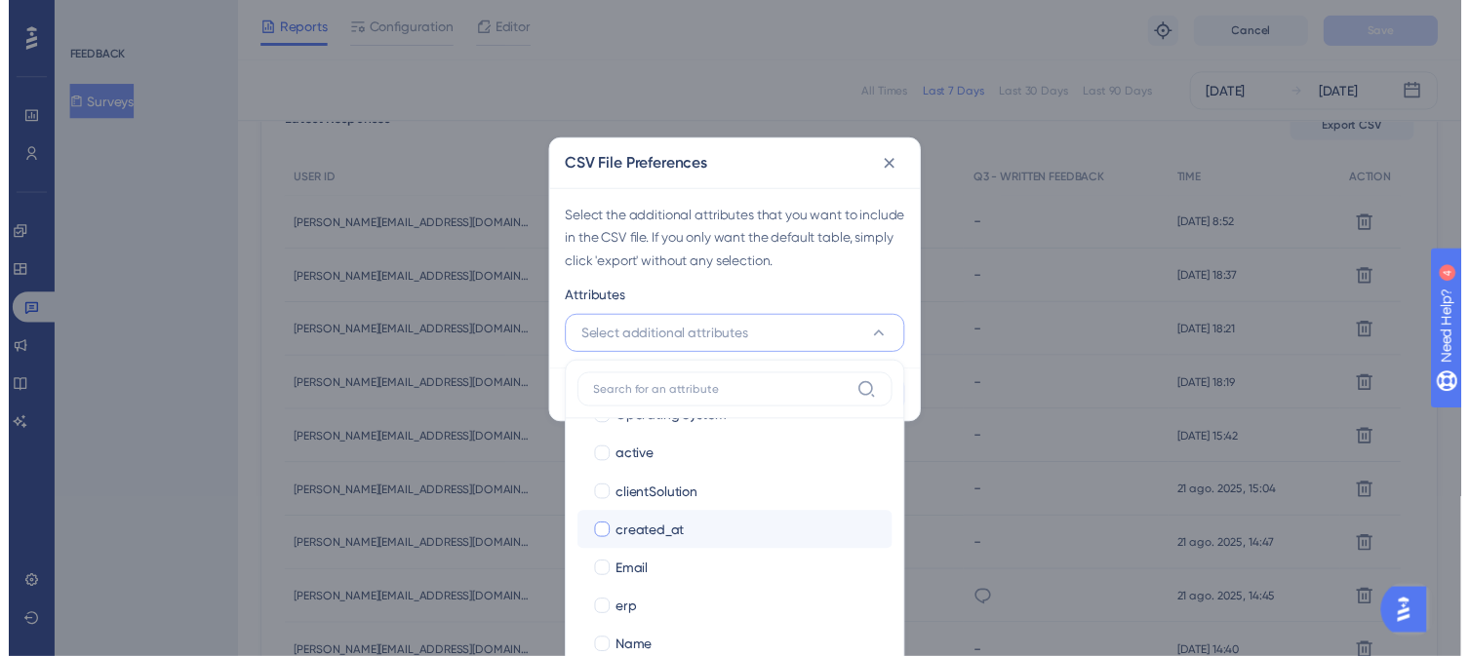
scroll to position [367, 0]
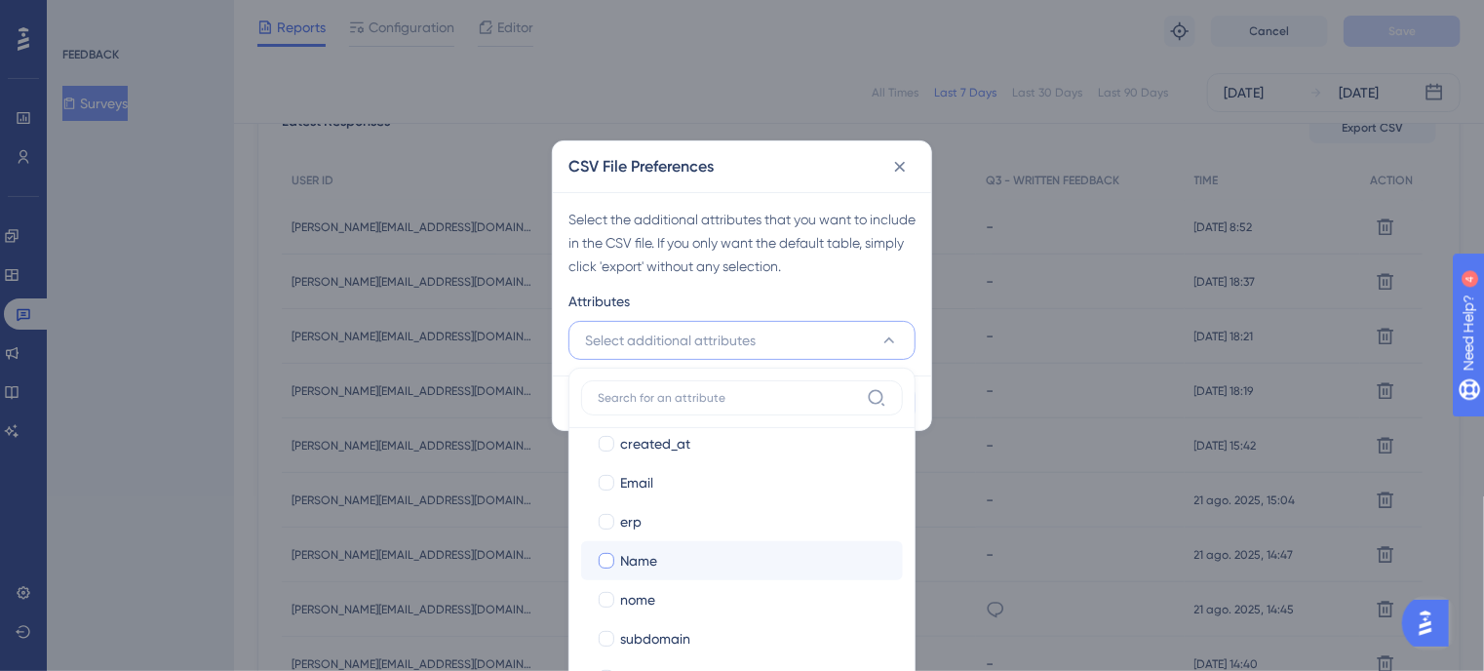
click at [597, 557] on div at bounding box center [607, 561] width 20 height 20
checkbox input "true"
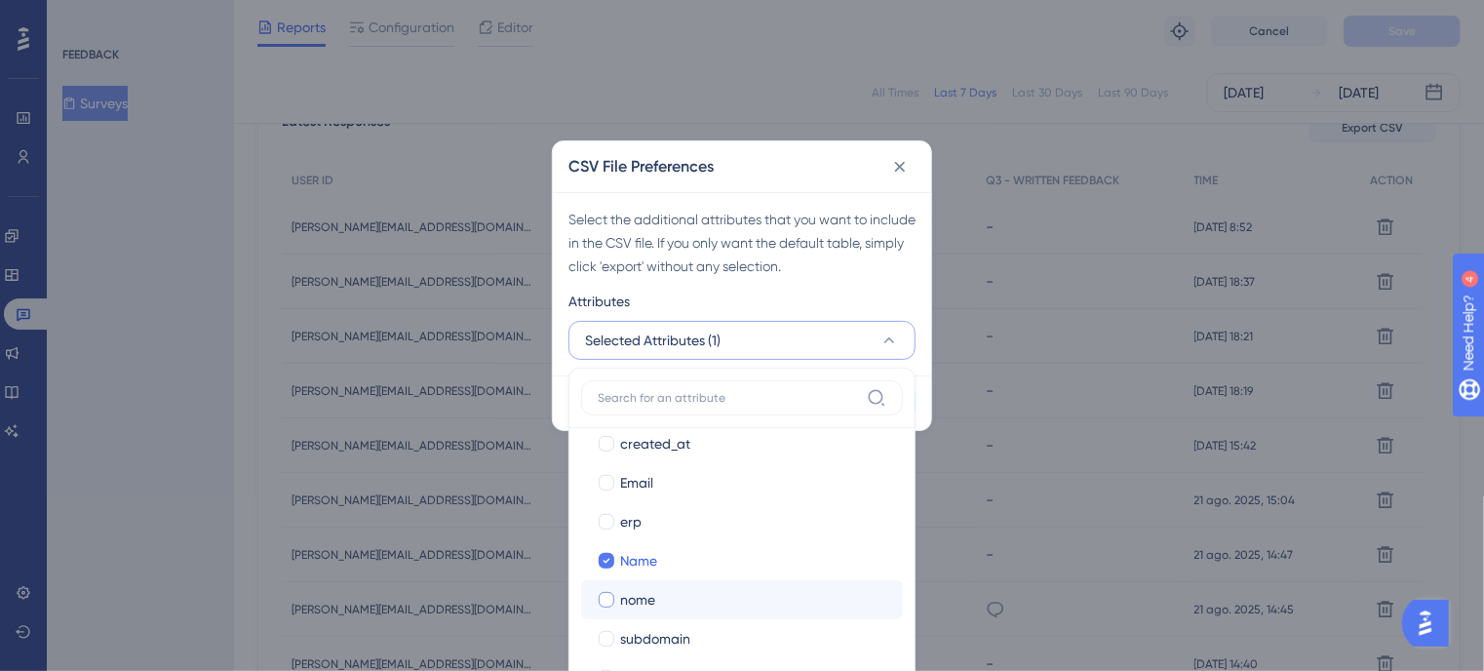
click at [602, 601] on div at bounding box center [607, 600] width 16 height 16
checkbox input "true"
click at [603, 475] on div at bounding box center [607, 483] width 16 height 16
checkbox input "true"
click at [609, 526] on div at bounding box center [607, 522] width 16 height 16
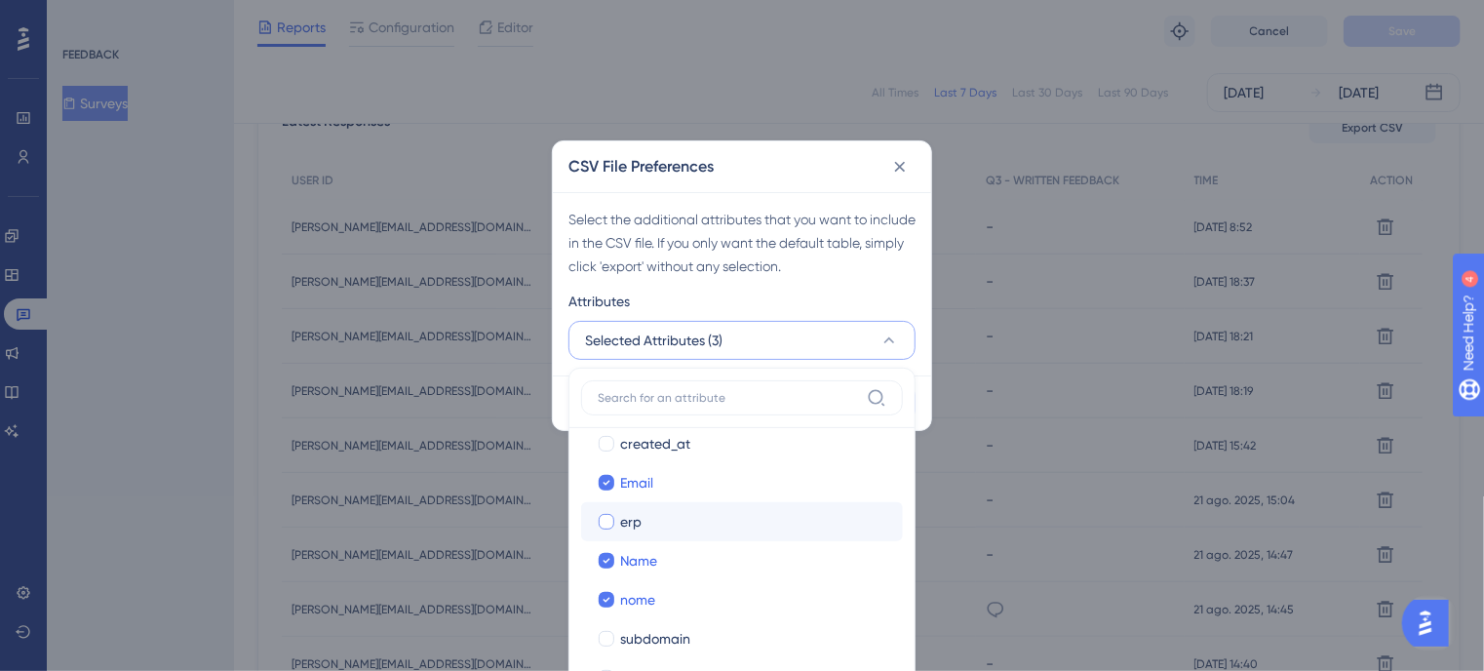
checkbox input "true"
click at [921, 285] on div "Select the additional attributes that you want to include in the CSV file. If y…" at bounding box center [742, 283] width 378 height 183
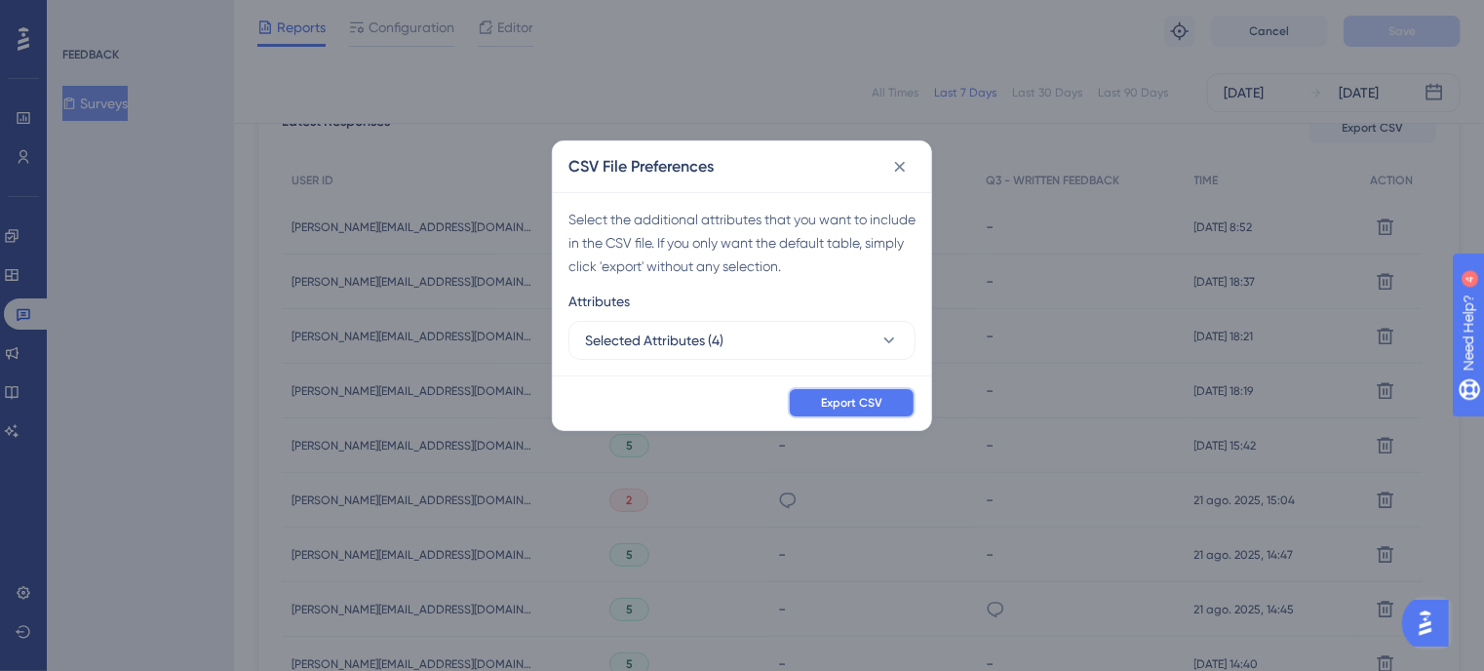
click at [844, 407] on span "Export CSV" at bounding box center [851, 403] width 61 height 16
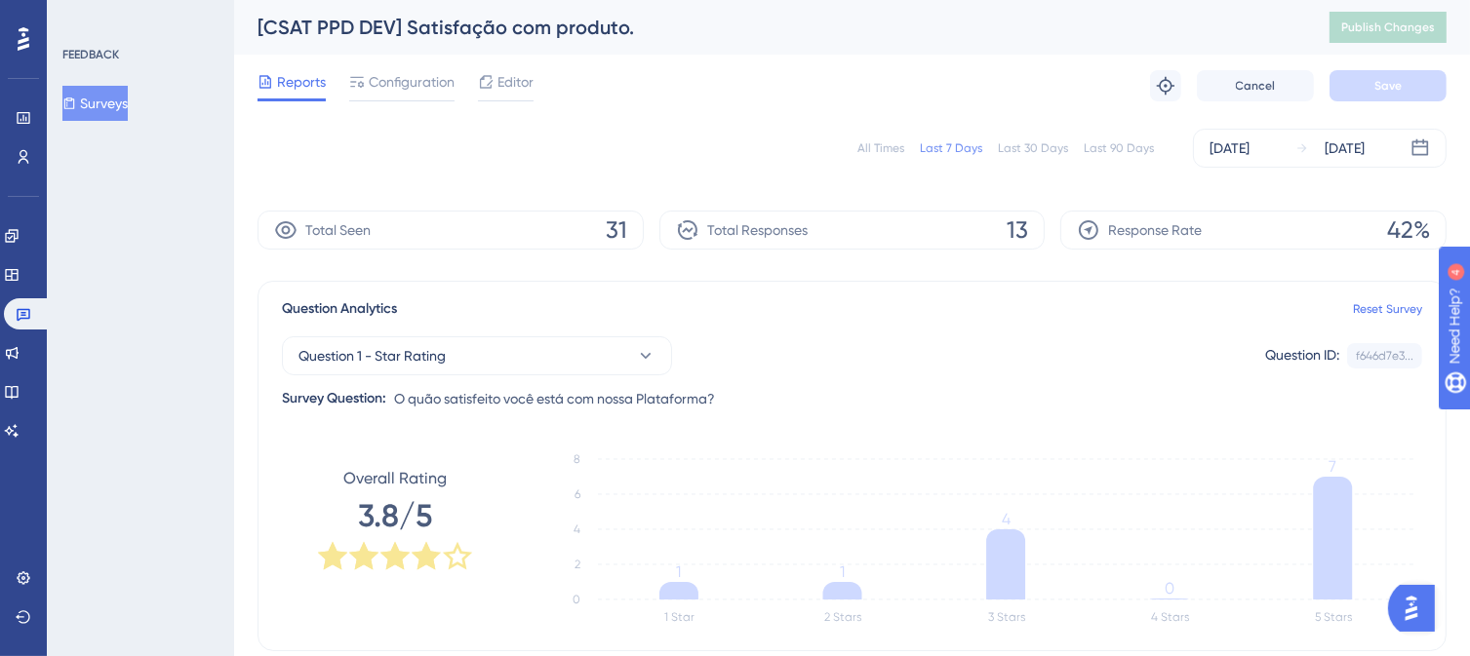
scroll to position [0, 0]
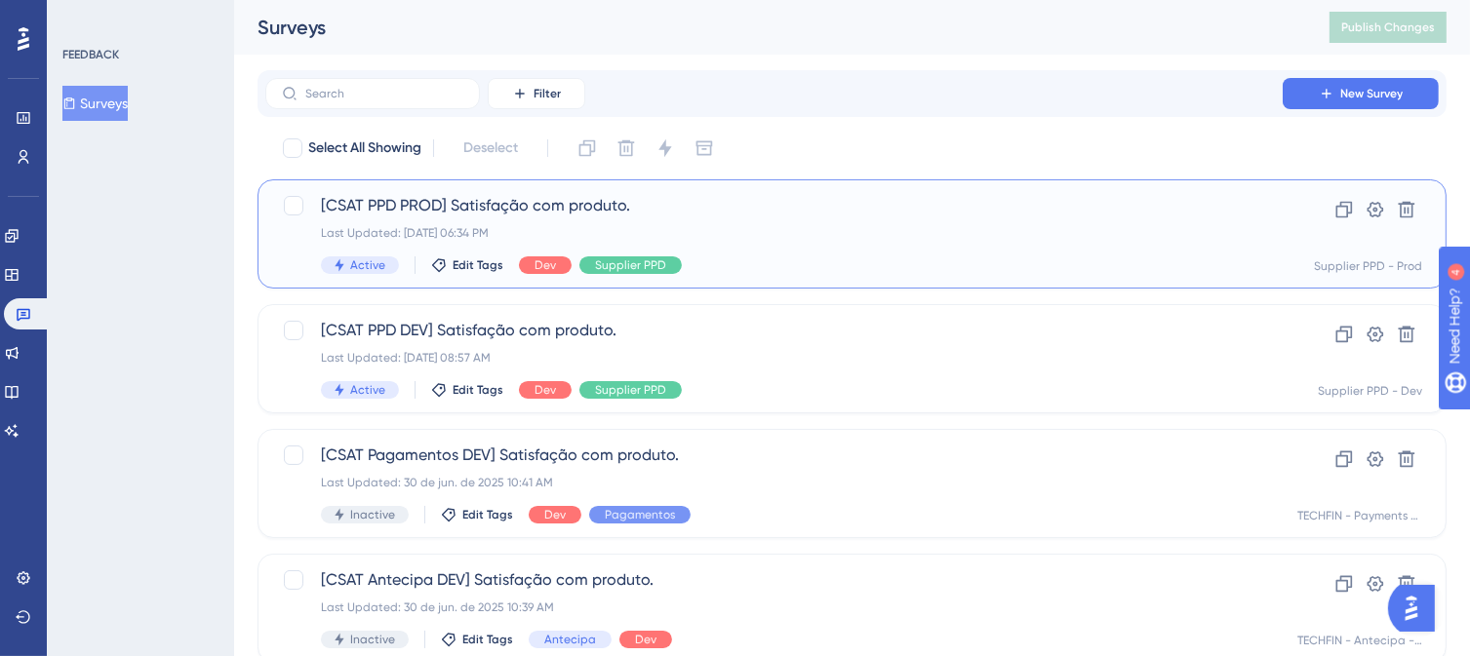
click at [744, 217] on div "[CSAT PPD PROD] Satisfação com produto. Last Updated: [DATE] 06:34 PM Active Ed…" at bounding box center [774, 234] width 906 height 80
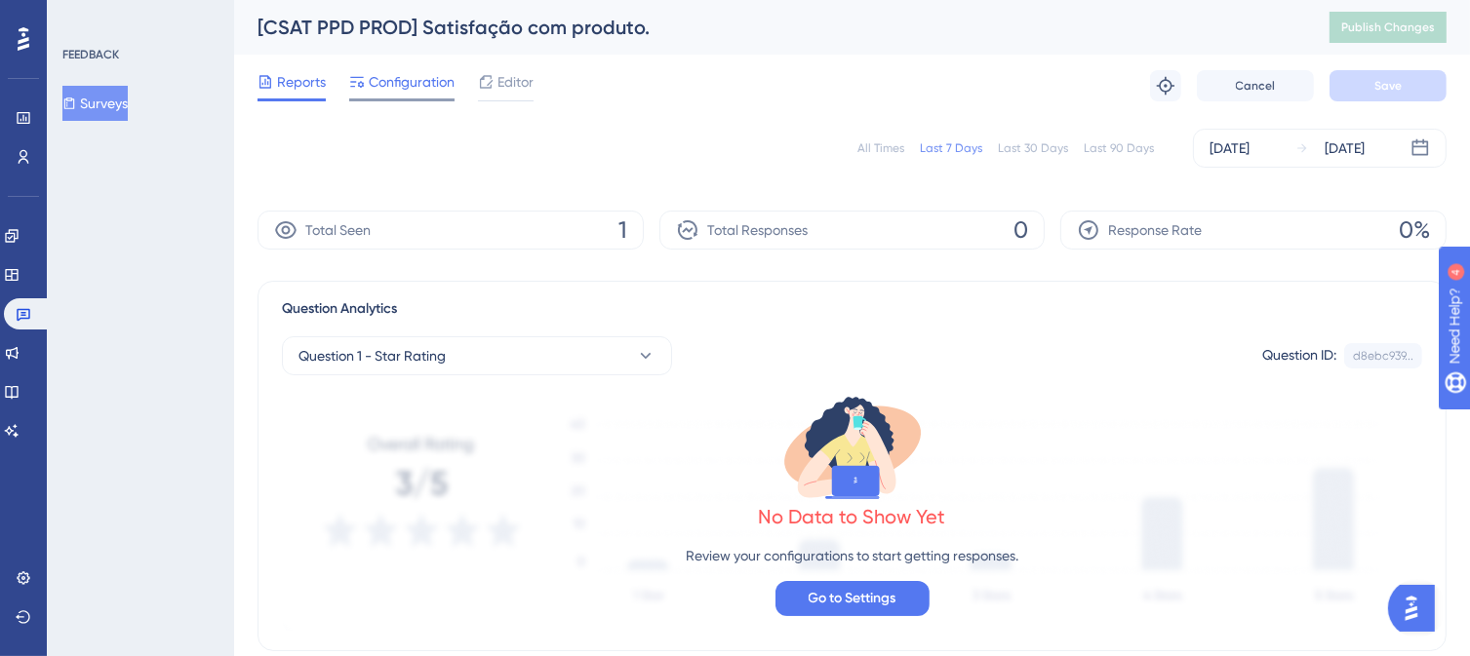
click at [429, 88] on span "Configuration" at bounding box center [412, 81] width 86 height 23
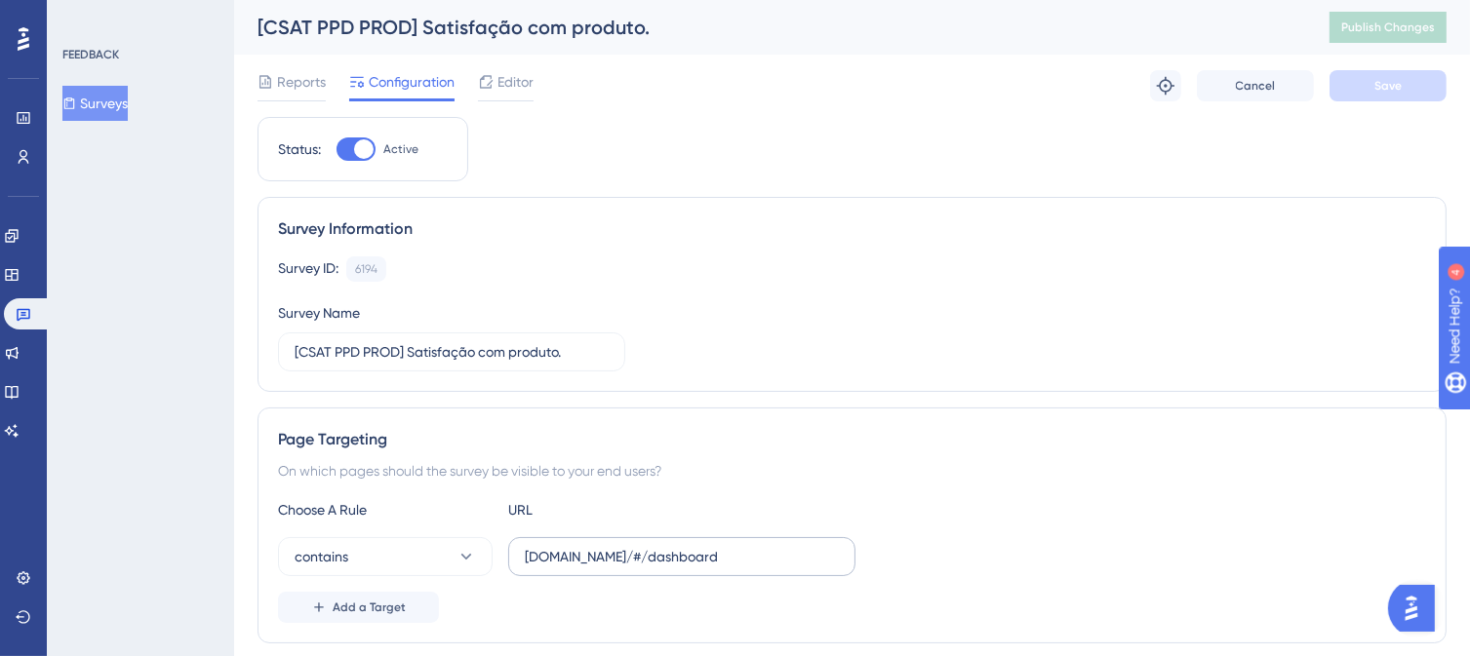
drag, startPoint x: 843, startPoint y: 551, endPoint x: 577, endPoint y: 557, distance: 265.3
click at [577, 557] on label "[DOMAIN_NAME]/#/dashboard" at bounding box center [681, 556] width 347 height 39
click at [577, 557] on input "[DOMAIN_NAME]/#/dashboard" at bounding box center [682, 556] width 314 height 21
drag, startPoint x: 523, startPoint y: 557, endPoint x: 932, endPoint y: 558, distance: 409.6
click at [932, 558] on div "contains [DOMAIN_NAME]/#/dashboard" at bounding box center [852, 556] width 1148 height 39
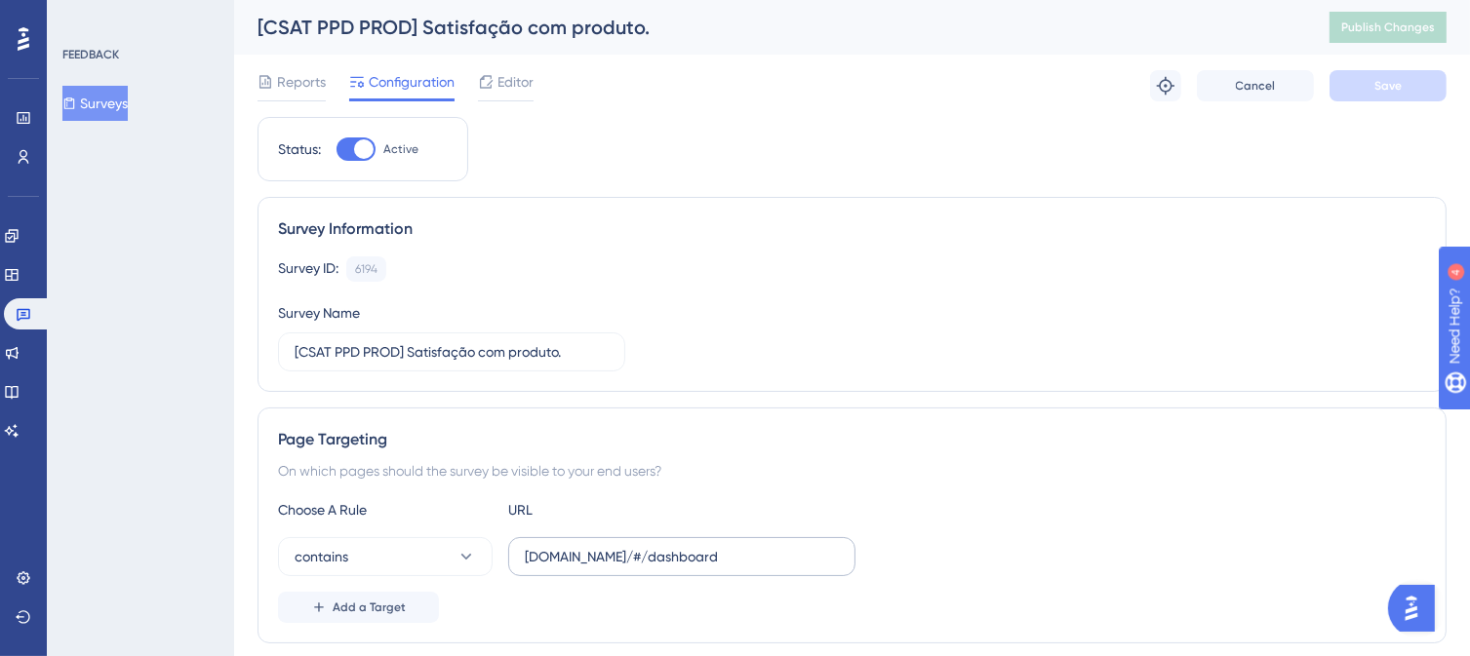
click at [839, 548] on label "[DOMAIN_NAME]/#/dashboard" at bounding box center [681, 556] width 347 height 39
click at [839, 548] on input "[DOMAIN_NAME]/#/dashboard" at bounding box center [682, 556] width 314 height 21
type input "a"
paste input "[DOMAIN_NAME]/#/dashboard"
type input "[DOMAIN_NAME]/#/dashboard"
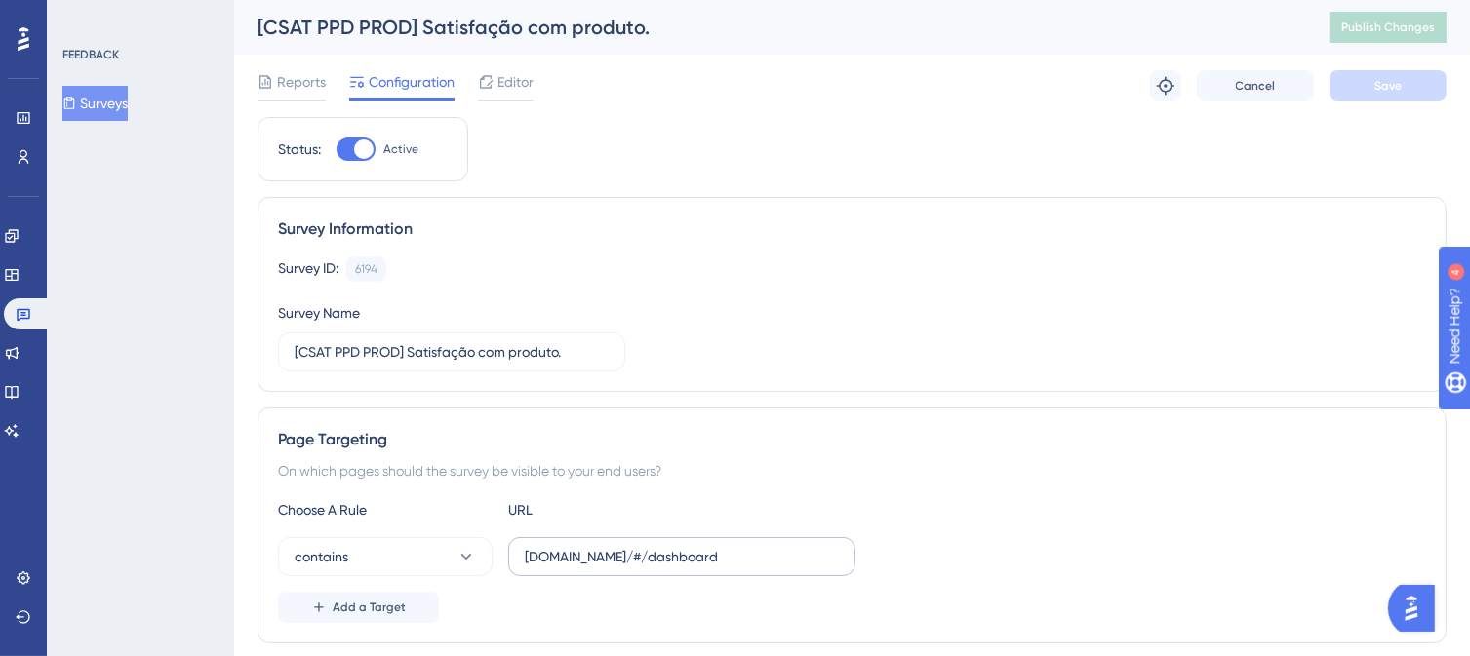
drag, startPoint x: 840, startPoint y: 554, endPoint x: 518, endPoint y: 554, distance: 321.8
click at [528, 554] on label "[DOMAIN_NAME]/#/dashboard" at bounding box center [681, 556] width 347 height 39
click at [843, 557] on label "[DOMAIN_NAME]/#/dashboard" at bounding box center [681, 556] width 347 height 39
click at [839, 557] on input "[DOMAIN_NAME]/#/dashboard" at bounding box center [682, 556] width 314 height 21
type input "a"
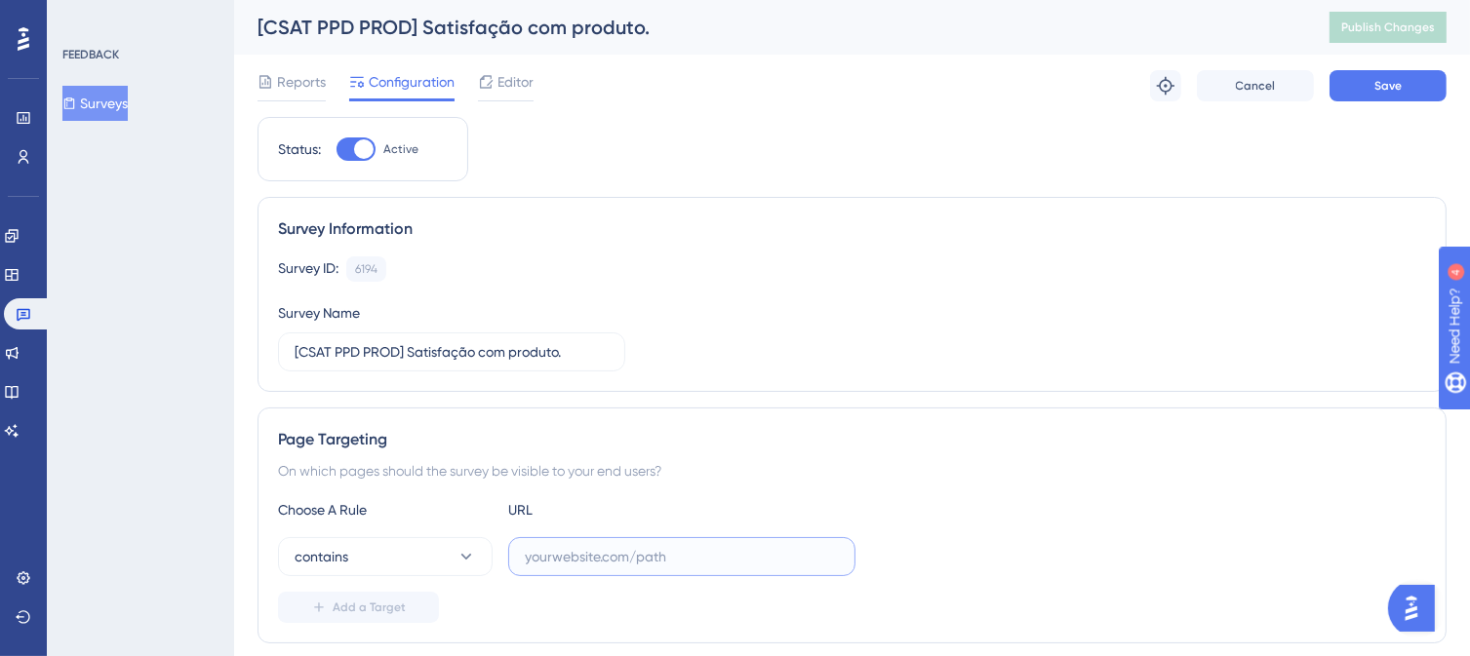
paste input "[DOMAIN_NAME]/#/dashboard"
type input "[DOMAIN_NAME]/#/dashboard"
click at [825, 492] on div "Page Targeting On which pages should the survey be visible to your end users? C…" at bounding box center [851, 526] width 1189 height 236
click at [1421, 96] on button "Save" at bounding box center [1387, 85] width 117 height 31
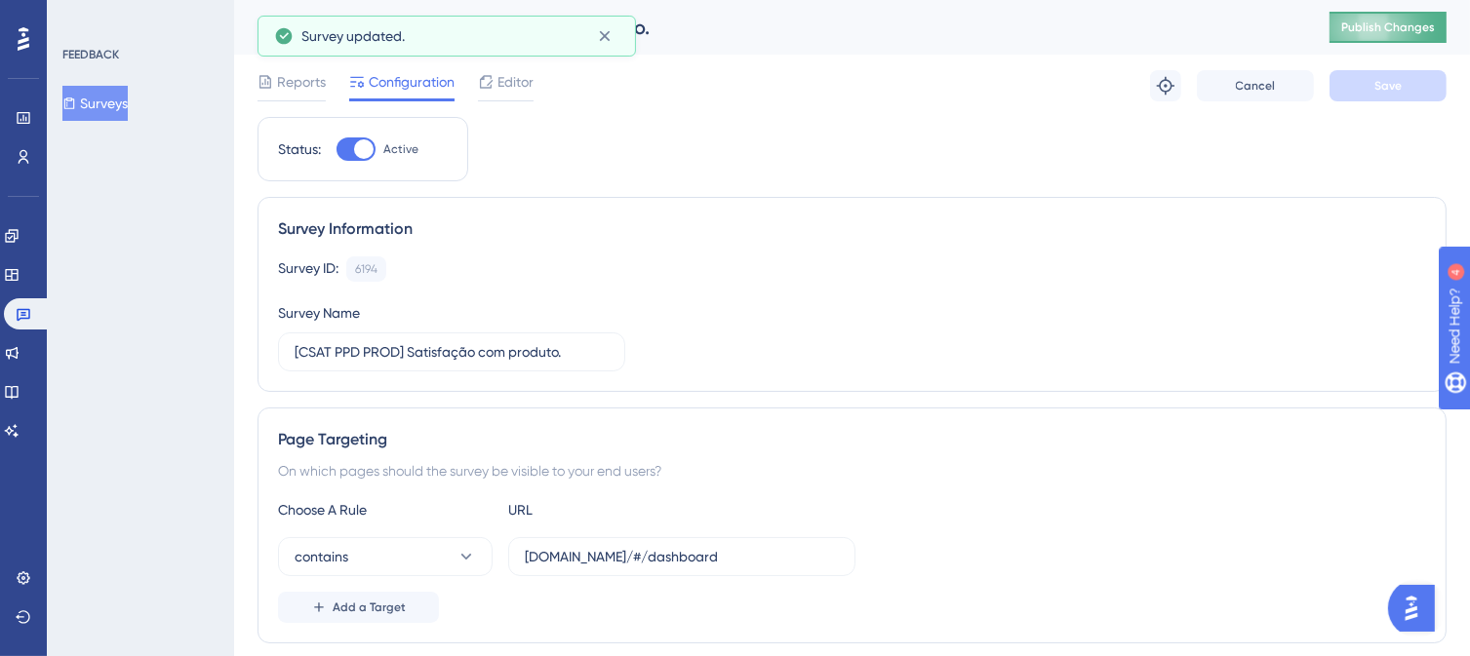
click at [1408, 28] on span "Publish Changes" at bounding box center [1388, 28] width 94 height 16
